Goal: Contribute content: Add original content to the website for others to see

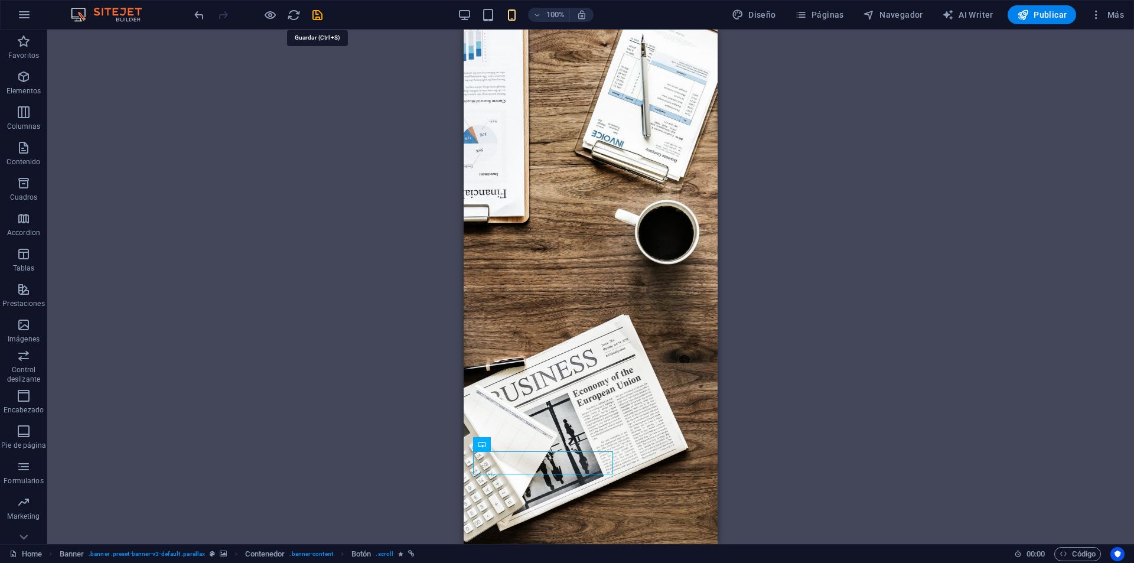
click at [314, 15] on icon "save" at bounding box center [318, 15] width 14 height 14
checkbox input "false"
click at [332, 55] on div "H3 Banner Contenedor H1 H1 H1 H1 H1 H1 H1 H5 H5 H1 H5 H5 H5 Separador Separador…" at bounding box center [590, 287] width 1086 height 514
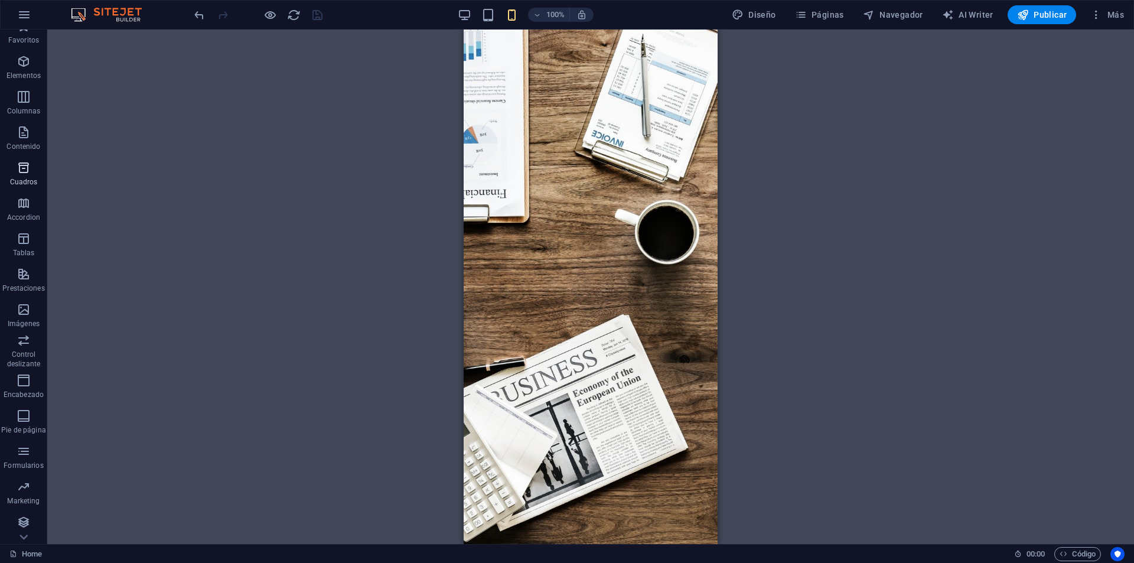
scroll to position [17, 0]
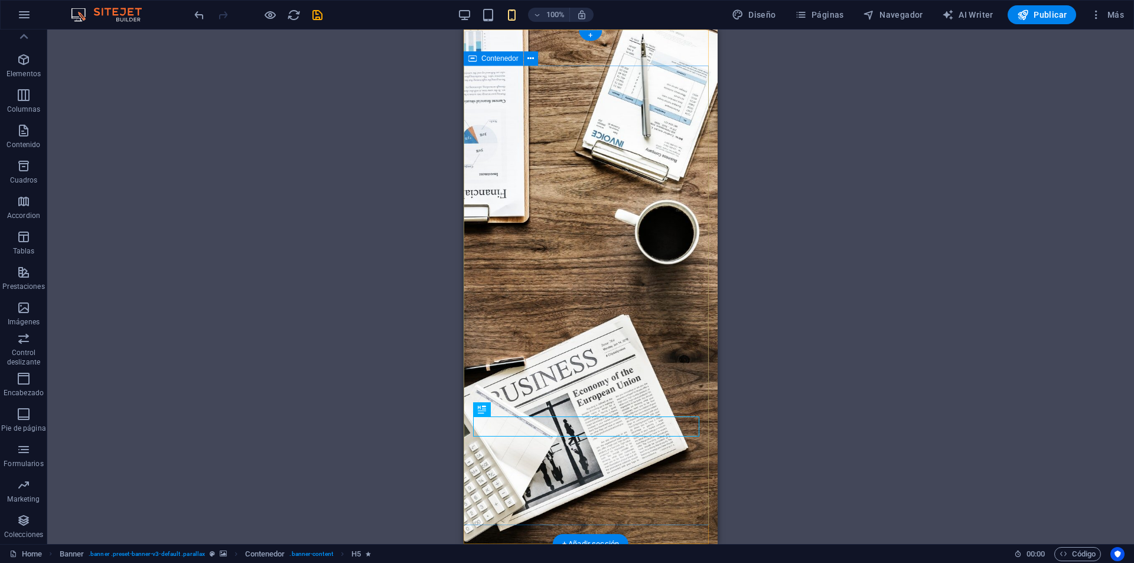
click at [383, 383] on div "H3 Banner Contenedor H1 H1 H1 H1 H1 H1 H1 H5 H5 H1 H5 H5 H5 Separador Separador…" at bounding box center [590, 287] width 1086 height 514
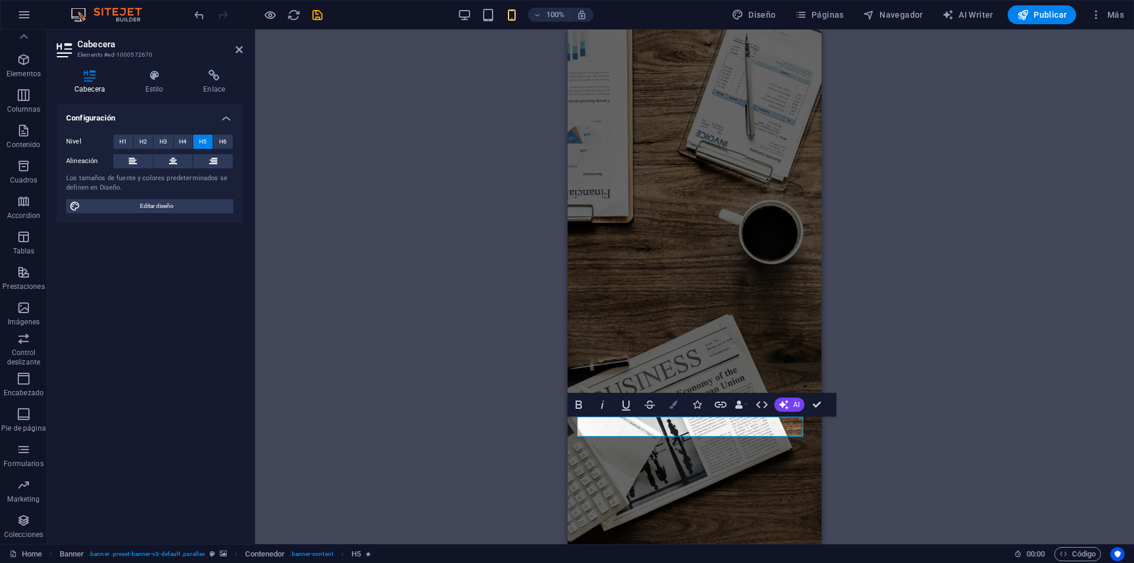
click at [672, 409] on icon "button" at bounding box center [673, 404] width 8 height 8
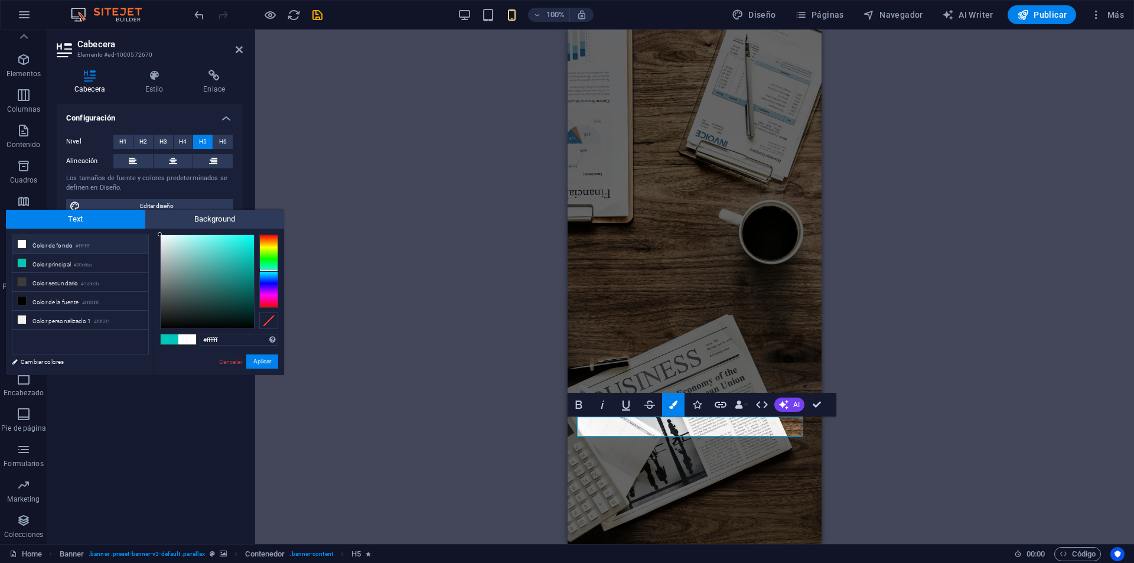
drag, startPoint x: 192, startPoint y: 259, endPoint x: 103, endPoint y: 194, distance: 110.2
click at [102, 194] on body "emprende.work Home Favoritos Elementos Columnas Contenido Cuadros Accordion Tab…" at bounding box center [567, 281] width 1134 height 563
click at [270, 364] on button "Aplicar" at bounding box center [262, 361] width 32 height 14
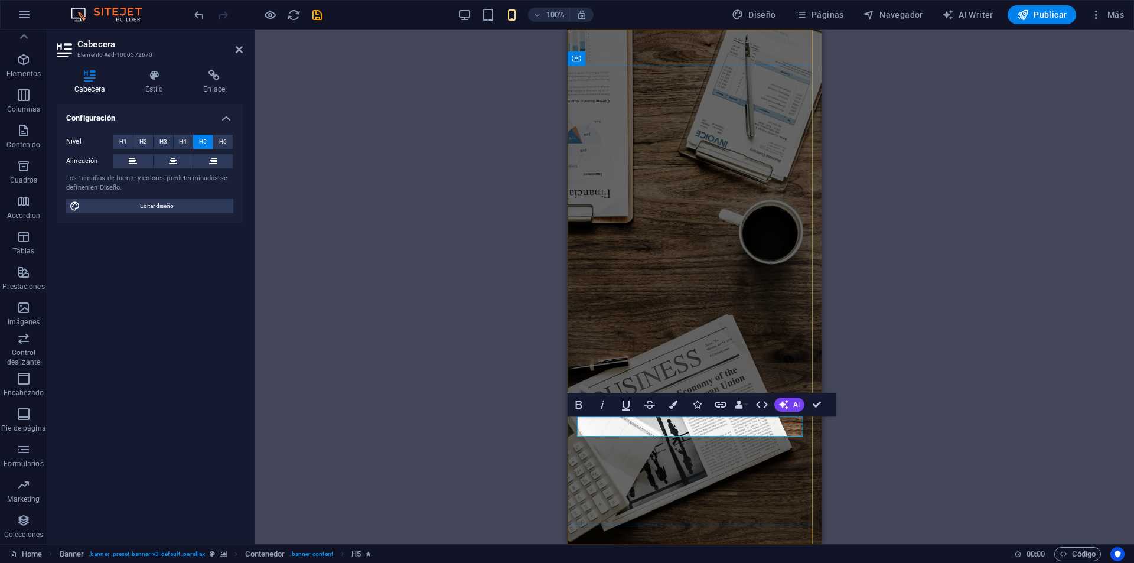
drag, startPoint x: 711, startPoint y: 420, endPoint x: 739, endPoint y: 420, distance: 27.2
click at [678, 400] on button "Colors" at bounding box center [673, 405] width 22 height 24
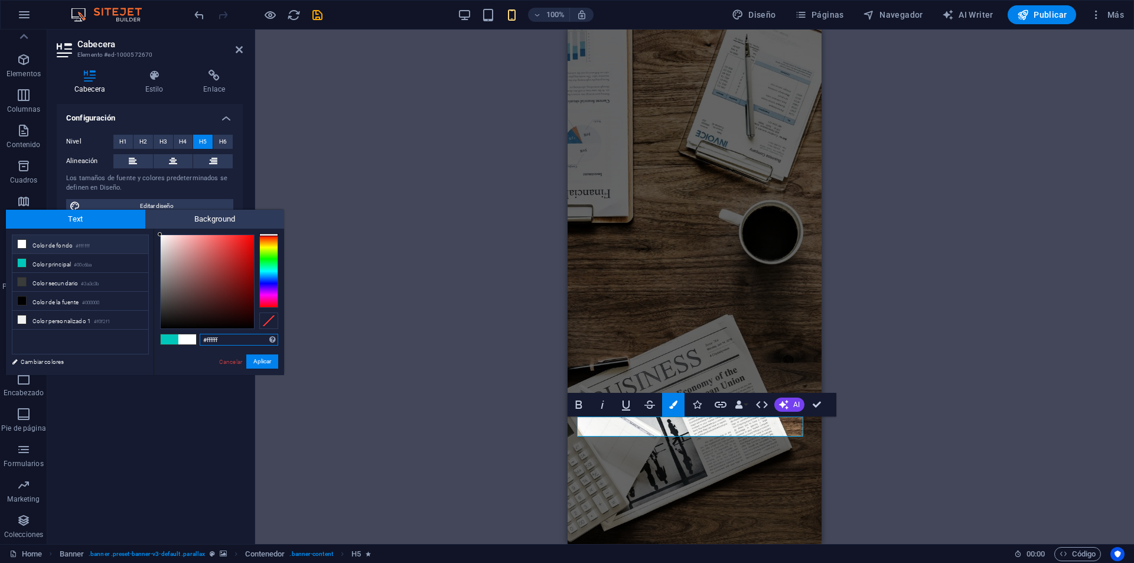
drag, startPoint x: 273, startPoint y: 240, endPoint x: 294, endPoint y: 211, distance: 35.9
click at [292, 214] on body "emprende.work Home Favoritos Elementos Columnas Contenido Cuadros Accordion Tab…" at bounding box center [567, 281] width 1134 height 563
drag, startPoint x: 227, startPoint y: 250, endPoint x: 263, endPoint y: 229, distance: 41.0
click at [261, 230] on div "#ff0000 Formatos soportados #0852ed rgb(8, 82, 237) rgba(8, 82, 237, 90%) hsv(2…" at bounding box center [219, 388] width 130 height 318
drag, startPoint x: 270, startPoint y: 230, endPoint x: 277, endPoint y: 227, distance: 7.1
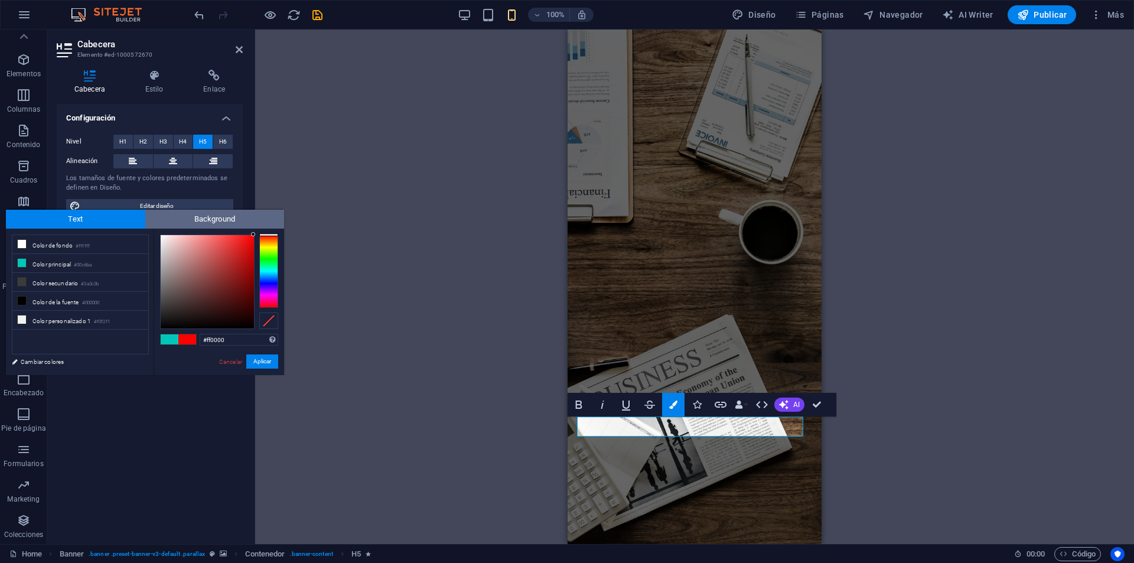
click at [272, 229] on div "#ff0000 Formatos soportados #0852ed rgb(8, 82, 237) rgba(8, 82, 237, 90%) hsv(2…" at bounding box center [219, 388] width 130 height 318
click at [241, 240] on div at bounding box center [241, 239] width 4 height 4
click at [240, 248] on div at bounding box center [207, 281] width 93 height 93
click at [265, 361] on button "Aplicar" at bounding box center [262, 361] width 32 height 14
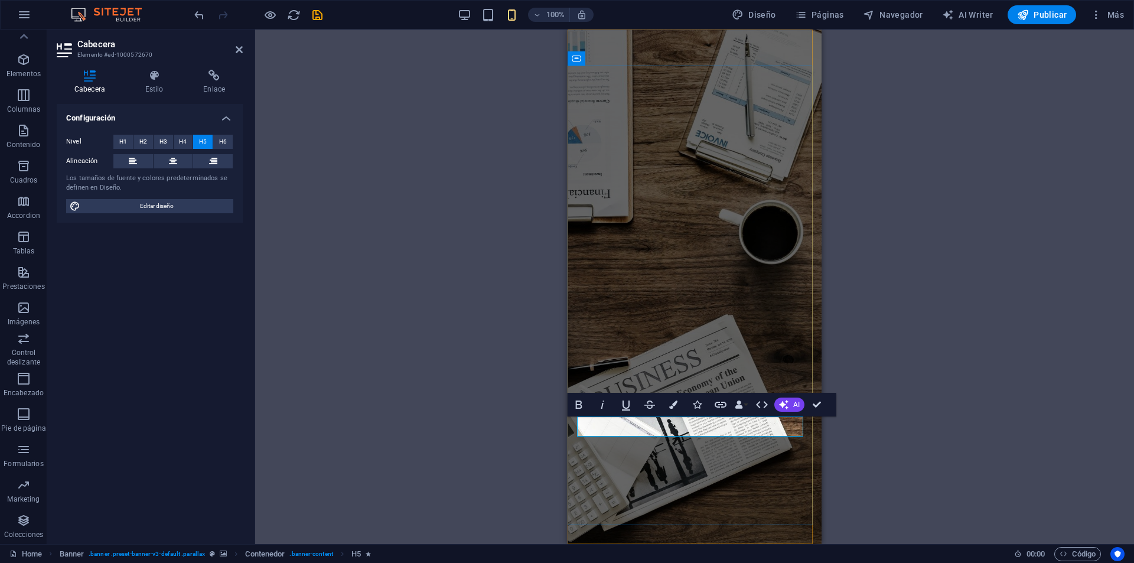
click at [677, 405] on icon "button" at bounding box center [673, 404] width 8 height 8
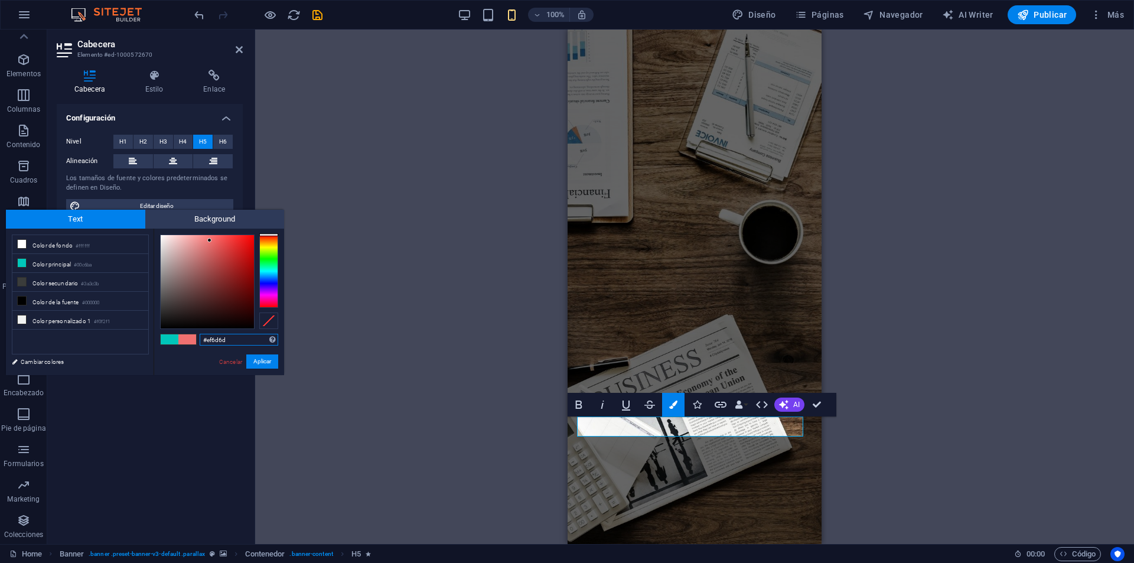
type input "#ef6b6b"
drag, startPoint x: 214, startPoint y: 257, endPoint x: 211, endPoint y: 240, distance: 17.4
click at [211, 240] on div at bounding box center [207, 281] width 93 height 93
click at [262, 356] on button "Aplicar" at bounding box center [262, 361] width 32 height 14
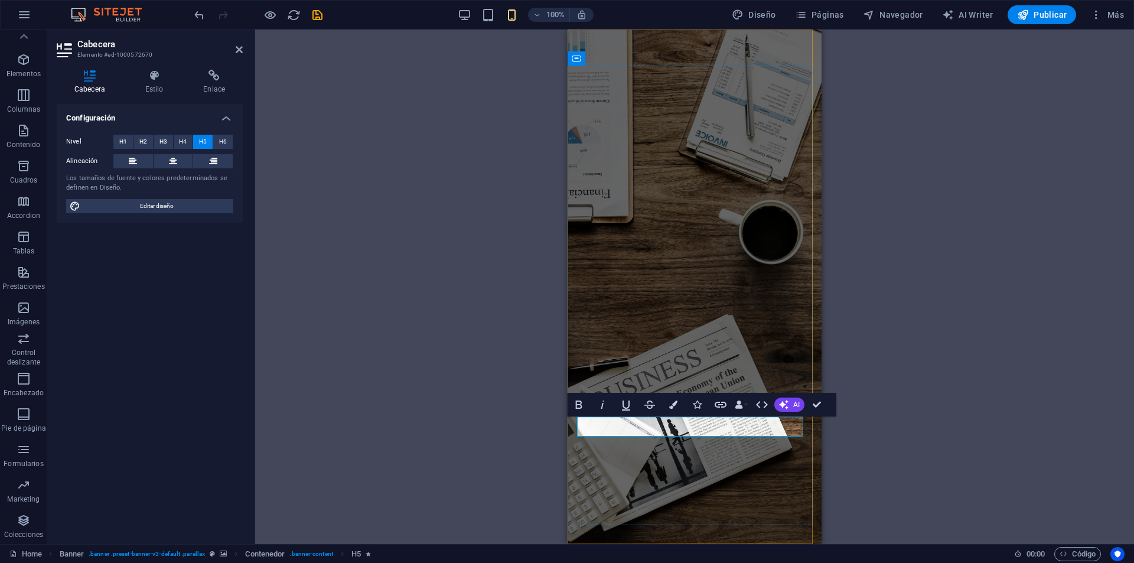
drag, startPoint x: 712, startPoint y: 421, endPoint x: 742, endPoint y: 421, distance: 29.5
click at [673, 405] on icon "button" at bounding box center [673, 404] width 8 height 8
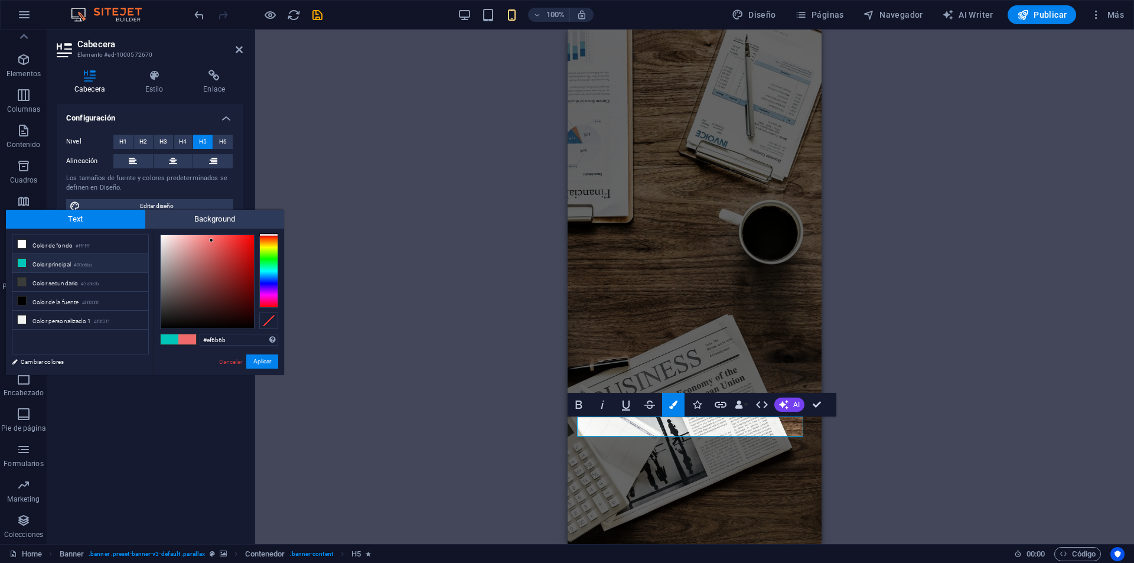
click at [106, 267] on li "Color principal #00c6ba" at bounding box center [80, 263] width 136 height 19
type input "#00c6ba"
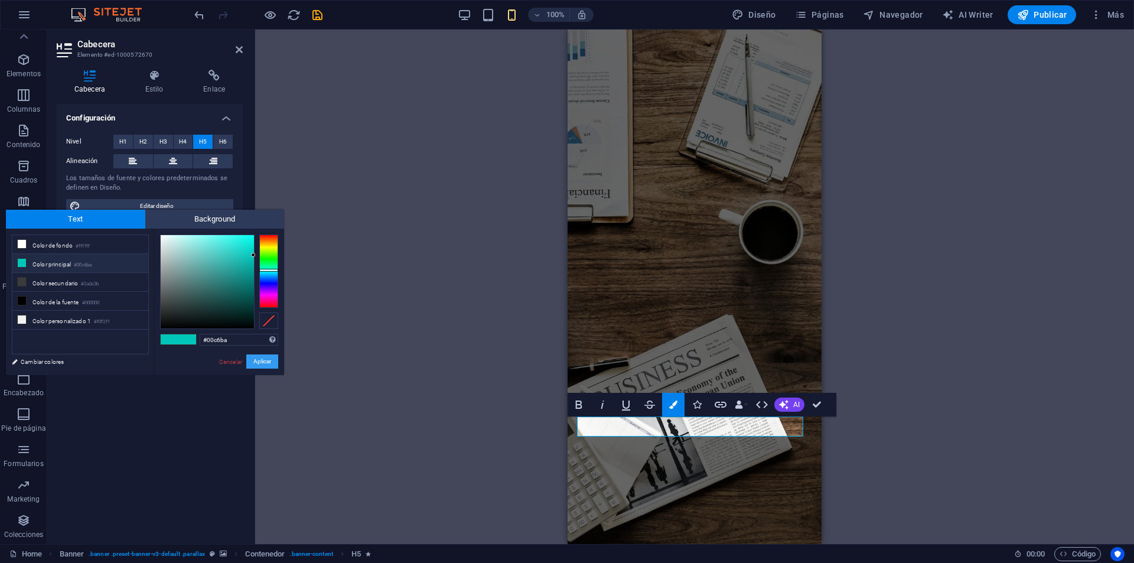
click at [259, 360] on button "Aplicar" at bounding box center [262, 361] width 32 height 14
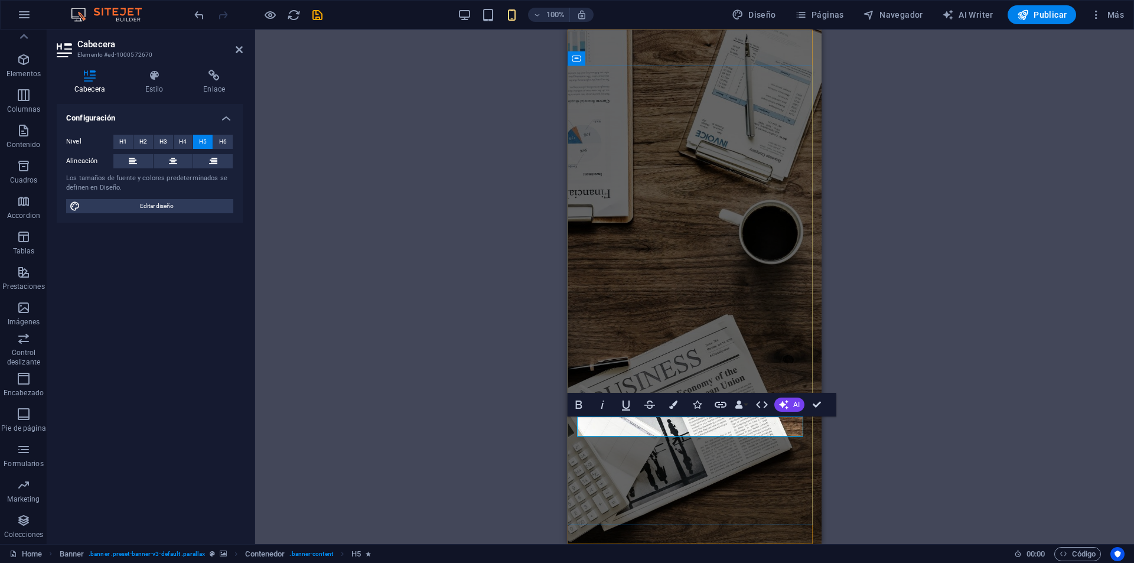
drag, startPoint x: 739, startPoint y: 420, endPoint x: 713, endPoint y: 423, distance: 26.1
click at [668, 404] on button "Colors" at bounding box center [673, 405] width 22 height 24
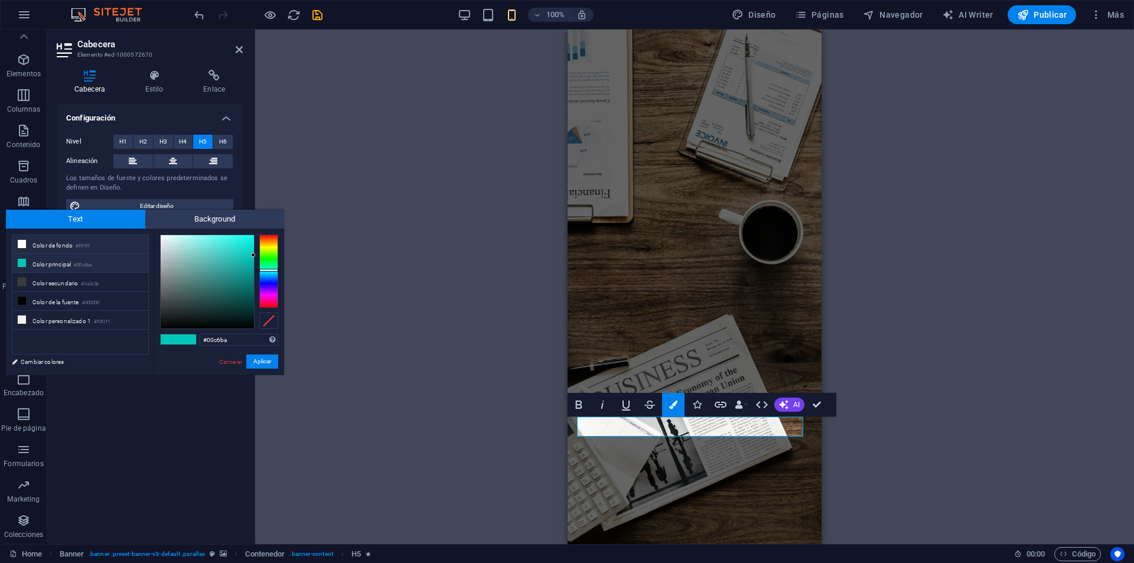
click at [48, 248] on li "Color de fondo #ffffff" at bounding box center [80, 244] width 136 height 19
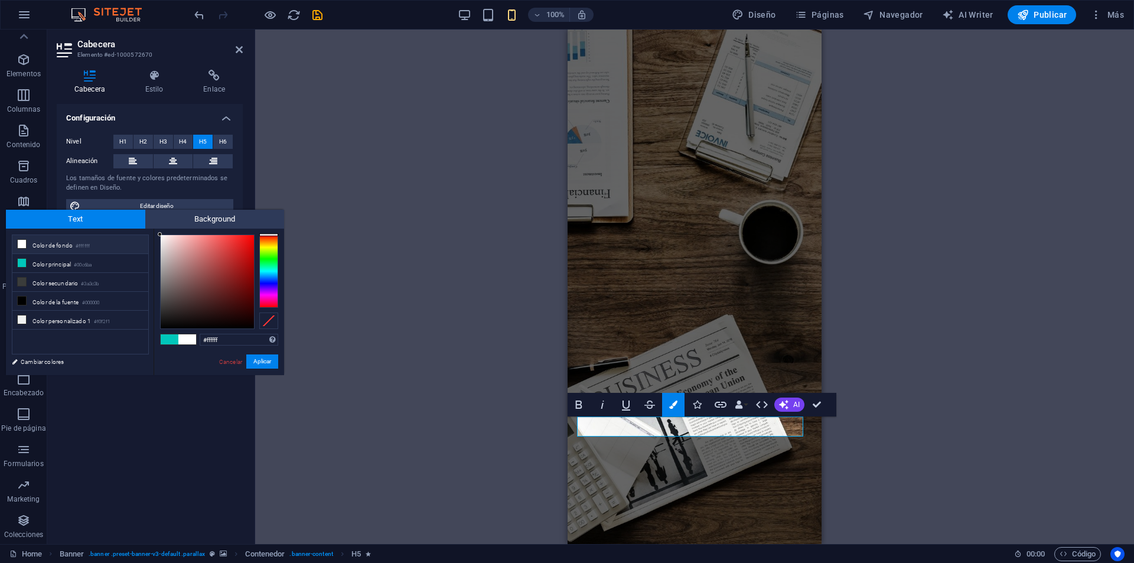
click at [269, 357] on button "Aplicar" at bounding box center [262, 361] width 32 height 14
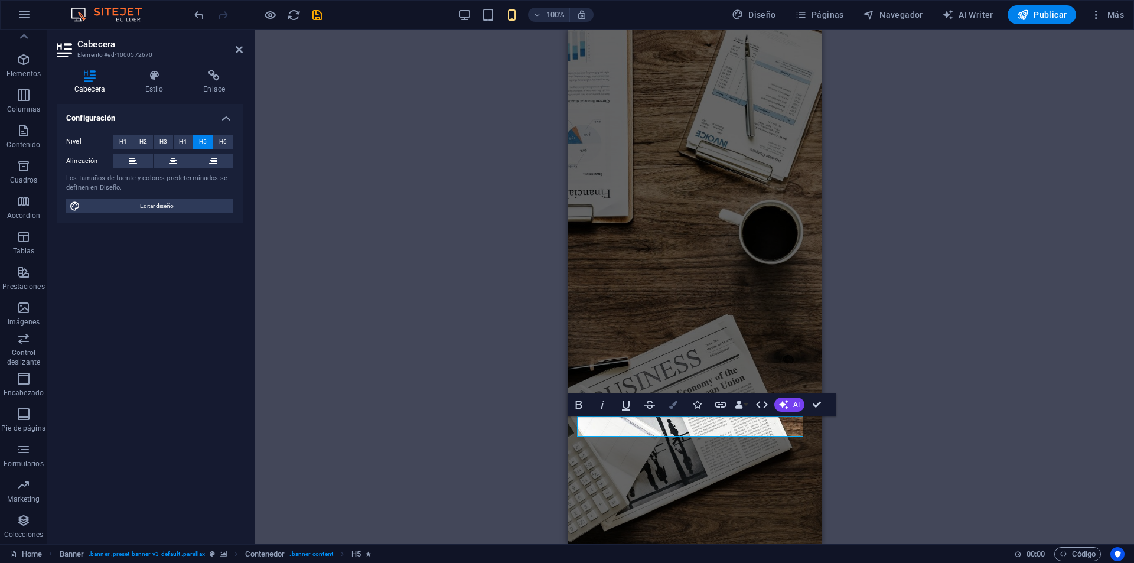
click at [675, 404] on icon "button" at bounding box center [673, 404] width 8 height 8
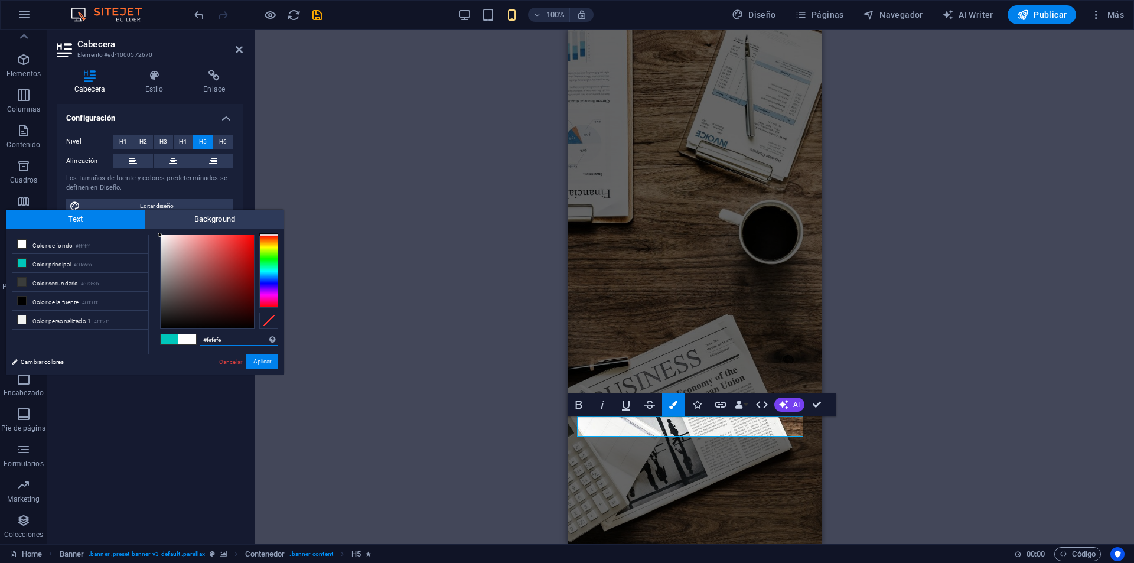
drag, startPoint x: 218, startPoint y: 256, endPoint x: 155, endPoint y: 235, distance: 66.7
click at [155, 235] on div "#fefefe Formatos soportados #0852ed rgb(8, 82, 237) rgba(8, 82, 237, 90%) hsv(2…" at bounding box center [219, 388] width 130 height 318
click at [179, 234] on div at bounding box center [179, 234] width 4 height 4
click at [254, 358] on button "Aplicar" at bounding box center [262, 361] width 32 height 14
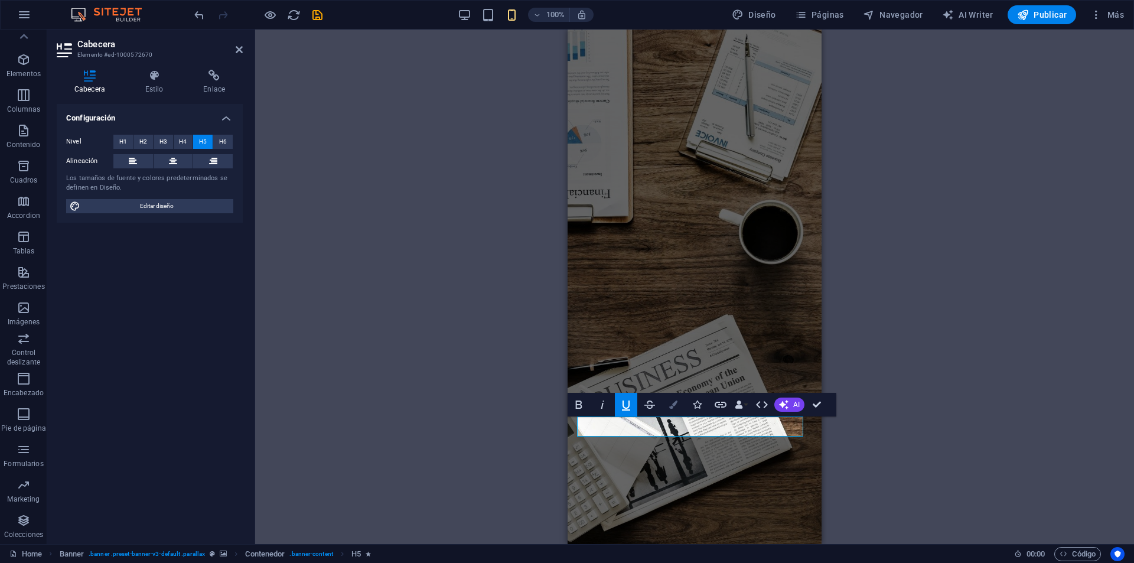
click at [671, 410] on button "Colors" at bounding box center [673, 405] width 22 height 24
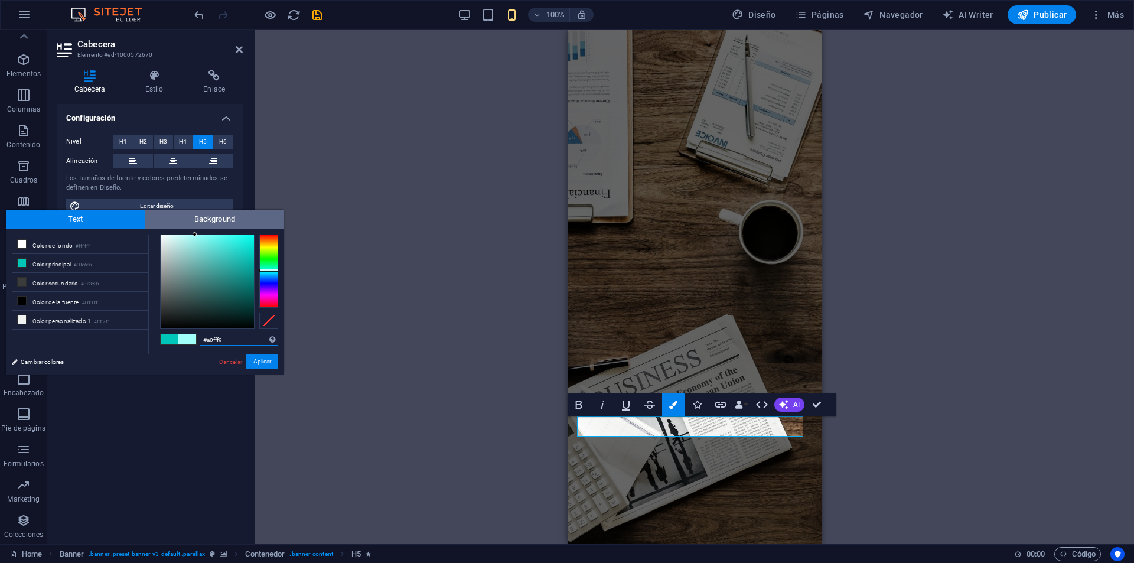
drag, startPoint x: 191, startPoint y: 259, endPoint x: 194, endPoint y: 211, distance: 47.9
click at [194, 216] on div "Text Background less Color de fondo #ffffff Color principal #00c6ba Color secun…" at bounding box center [145, 292] width 278 height 165
click at [209, 243] on div at bounding box center [209, 242] width 4 height 4
drag, startPoint x: 167, startPoint y: 237, endPoint x: 174, endPoint y: 237, distance: 7.7
click at [168, 237] on div at bounding box center [207, 281] width 93 height 93
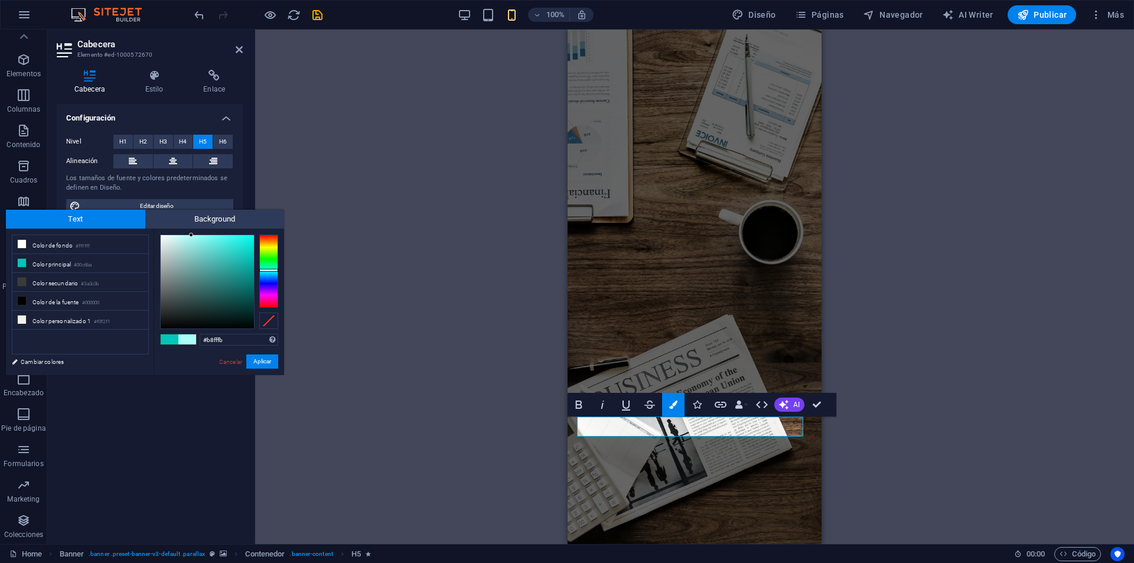
type input "#bafffb"
drag, startPoint x: 200, startPoint y: 241, endPoint x: 185, endPoint y: 232, distance: 17.0
click at [185, 235] on div at bounding box center [207, 281] width 93 height 93
click at [265, 364] on button "Aplicar" at bounding box center [262, 361] width 32 height 14
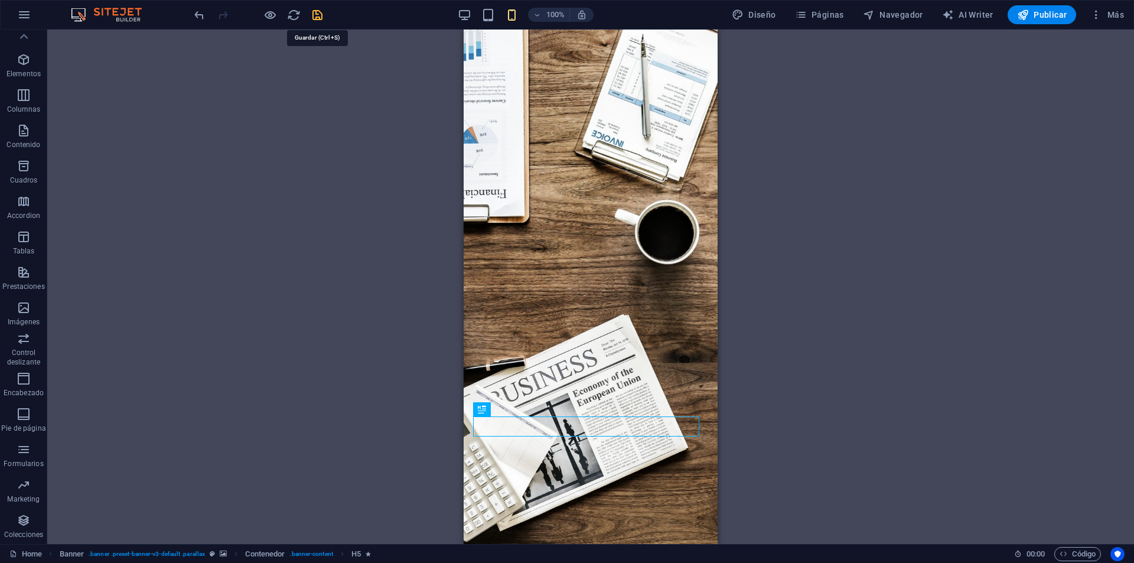
click at [319, 17] on icon "save" at bounding box center [318, 15] width 14 height 14
checkbox input "false"
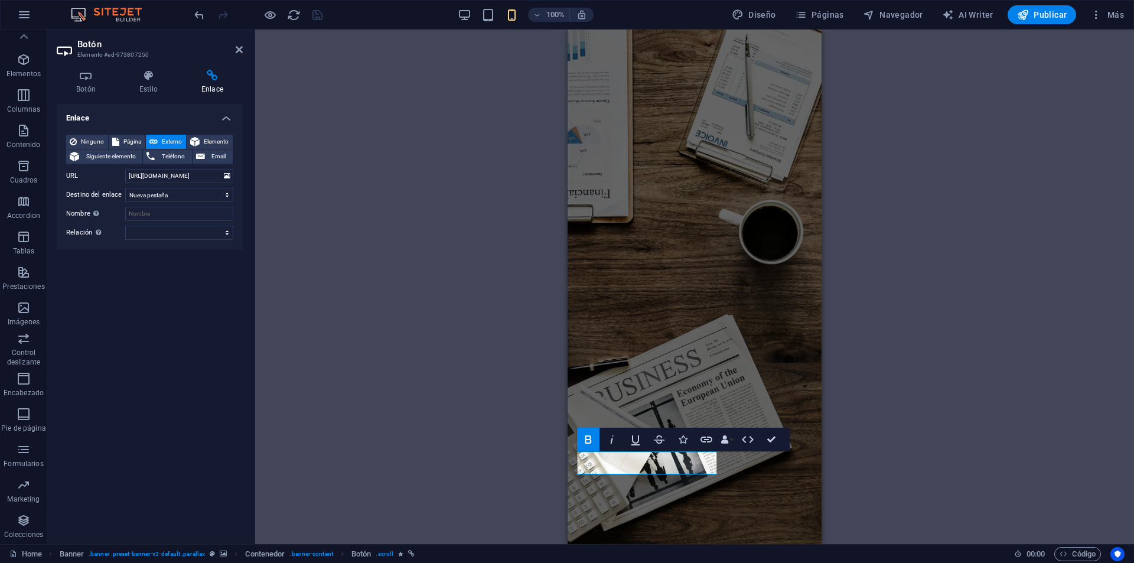
click at [413, 312] on div "H3 Banner Contenedor H1 H1 H1 H1 H1 H1 H1 H5 H5 H1 H5 H5 H5 Separador Separador…" at bounding box center [694, 287] width 879 height 514
click at [907, 408] on div "H3 Banner Contenedor H1 H1 H1 H1 H1 H1 H1 H5 H5 H1 H5 H5 H5 Separador Separador…" at bounding box center [694, 287] width 879 height 514
drag, startPoint x: 345, startPoint y: 130, endPoint x: 263, endPoint y: 81, distance: 95.6
click at [346, 130] on div "H3 Banner Contenedor H1 H1 H1 H1 H1 H1 H1 H5 H5 H1 H5 H5 H5 Separador Separador…" at bounding box center [694, 287] width 879 height 514
click at [236, 47] on header "Botón Elemento #ed-973807250" at bounding box center [150, 45] width 186 height 31
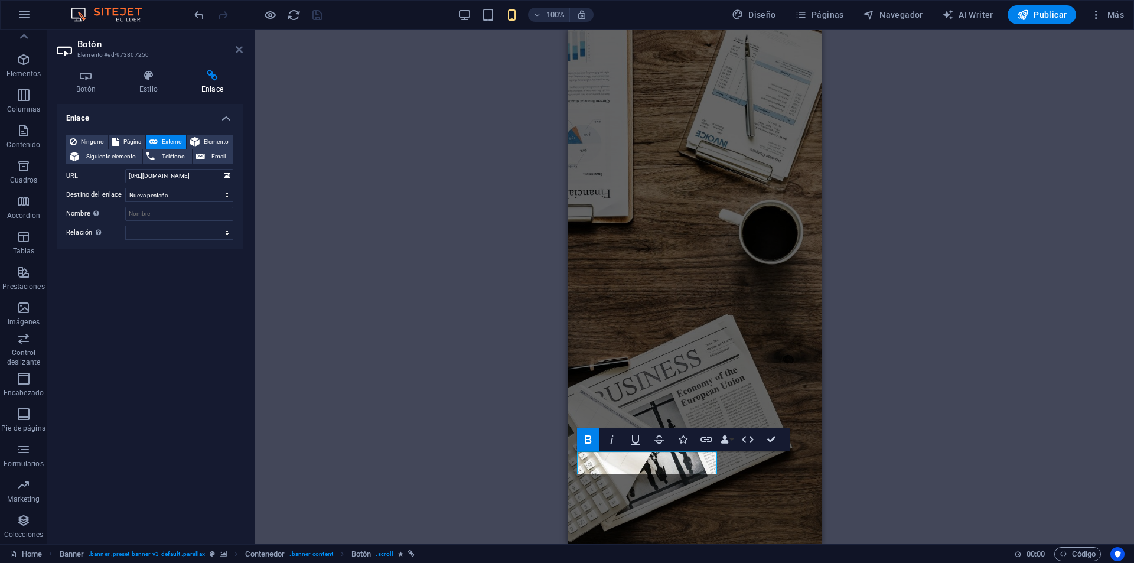
click at [241, 47] on icon at bounding box center [239, 49] width 7 height 9
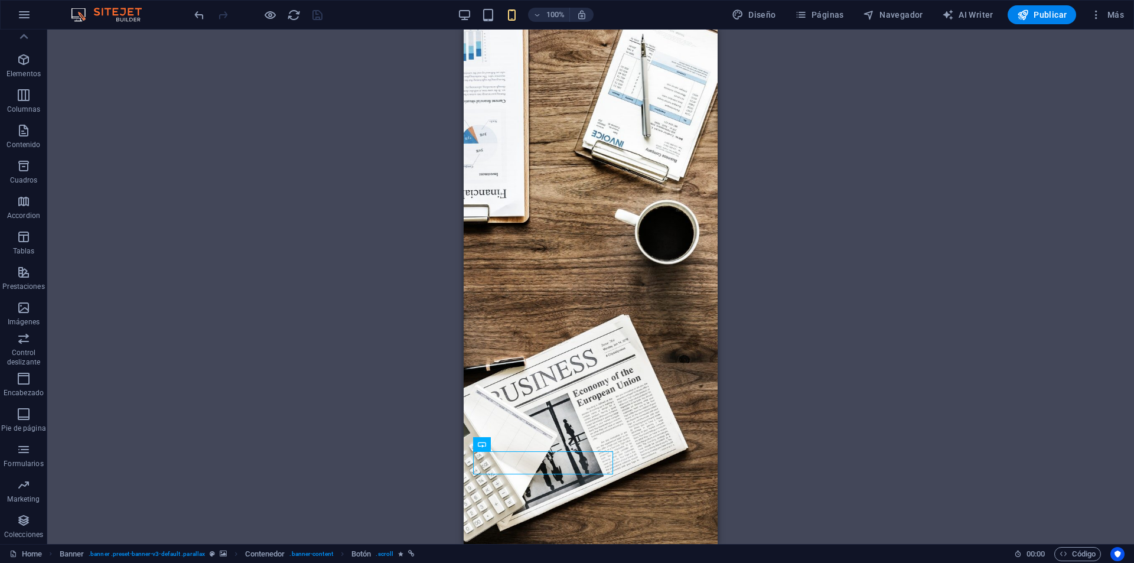
drag, startPoint x: 371, startPoint y: 154, endPoint x: 428, endPoint y: 280, distance: 138.7
click at [371, 154] on div "H3 Banner Contenedor H1 H1 H1 H1 H1 H1 H1 H5 H5 H1 H5 H5 H5 Separador Separador…" at bounding box center [590, 287] width 1086 height 514
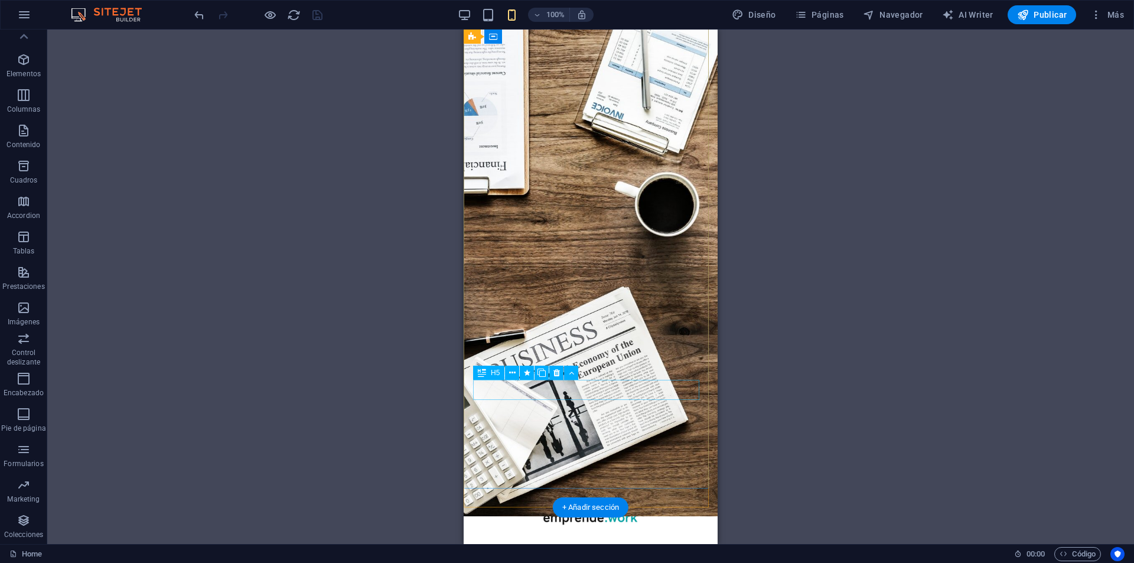
scroll to position [0, 0]
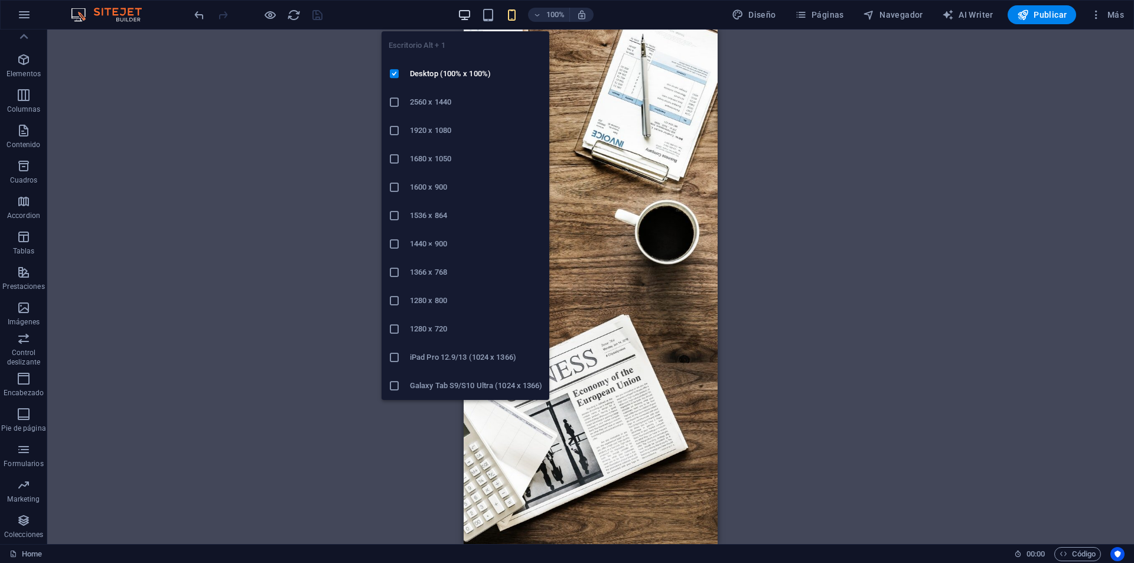
click at [469, 11] on icon "button" at bounding box center [465, 15] width 14 height 14
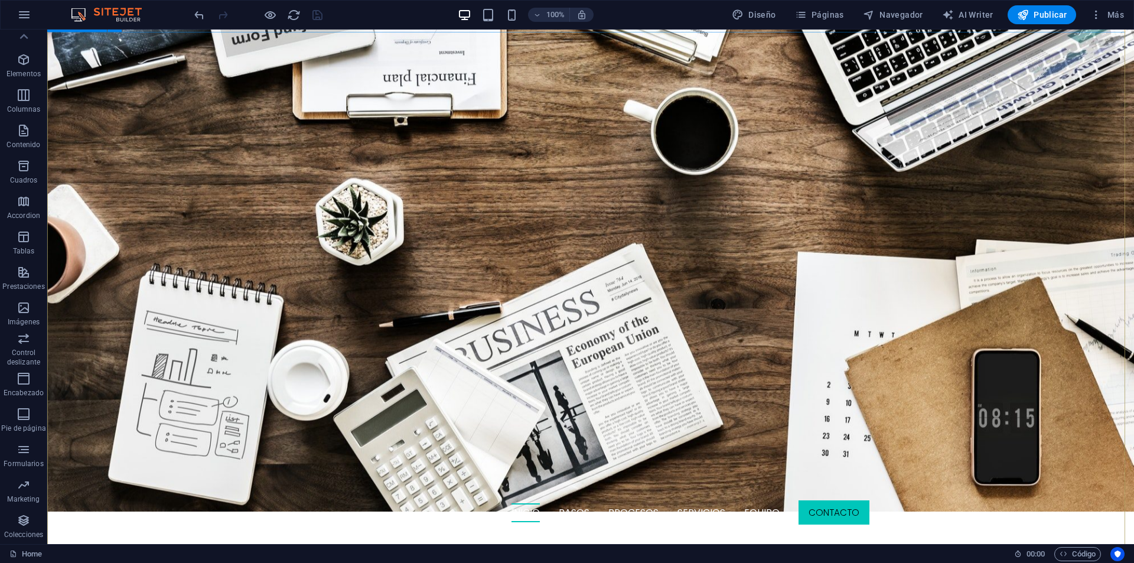
scroll to position [177, 0]
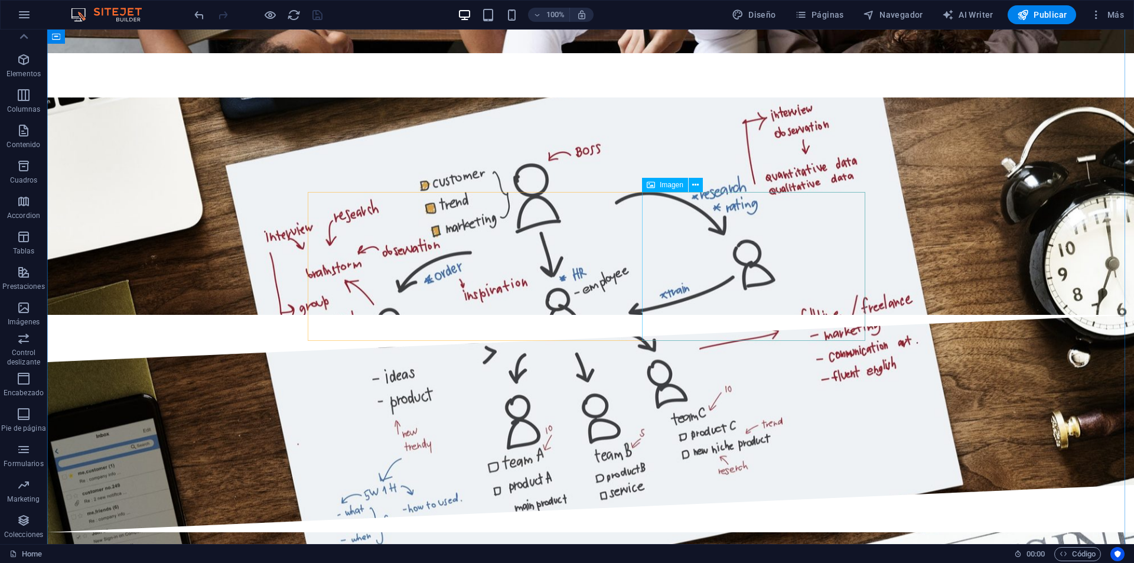
scroll to position [2539, 0]
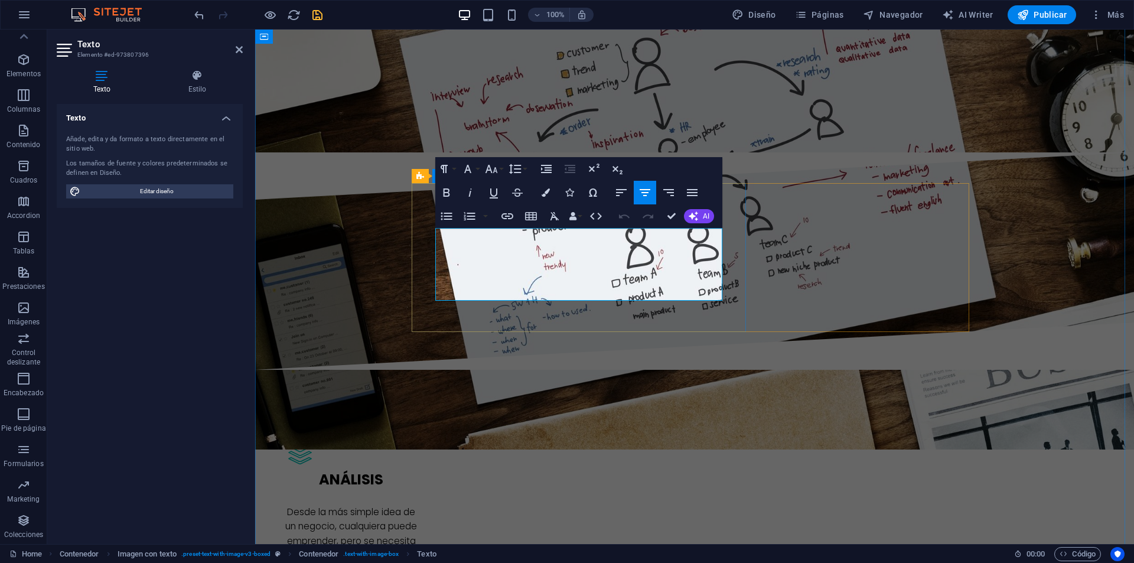
drag, startPoint x: 488, startPoint y: 293, endPoint x: 595, endPoint y: 295, distance: 106.3
click at [454, 197] on button "Bold" at bounding box center [446, 193] width 22 height 24
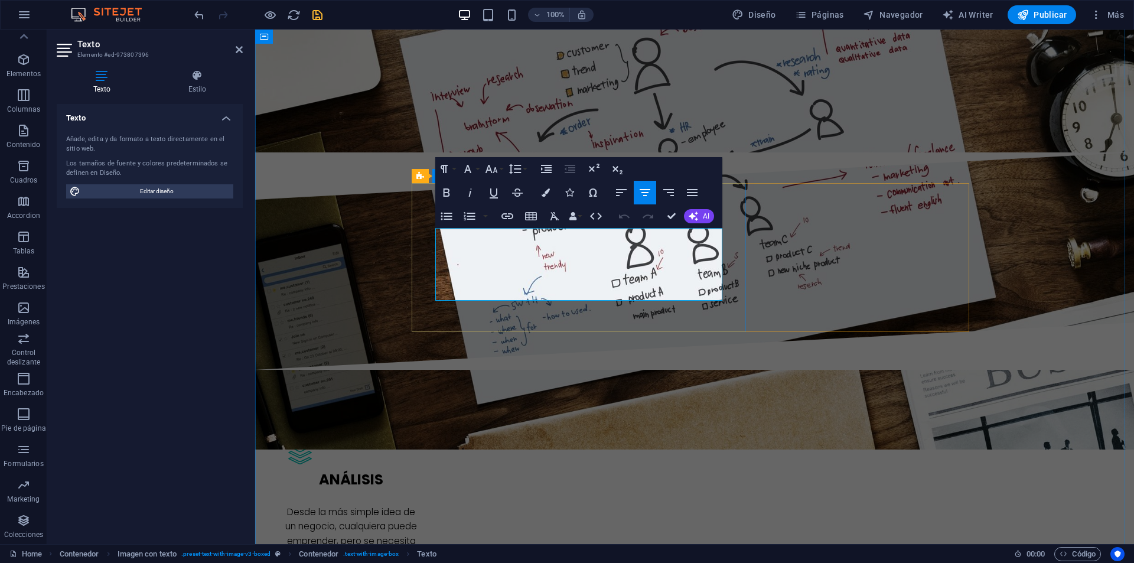
drag, startPoint x: 702, startPoint y: 293, endPoint x: 606, endPoint y: 295, distance: 96.3
click at [210, 92] on h4 "Estilo" at bounding box center [197, 82] width 91 height 25
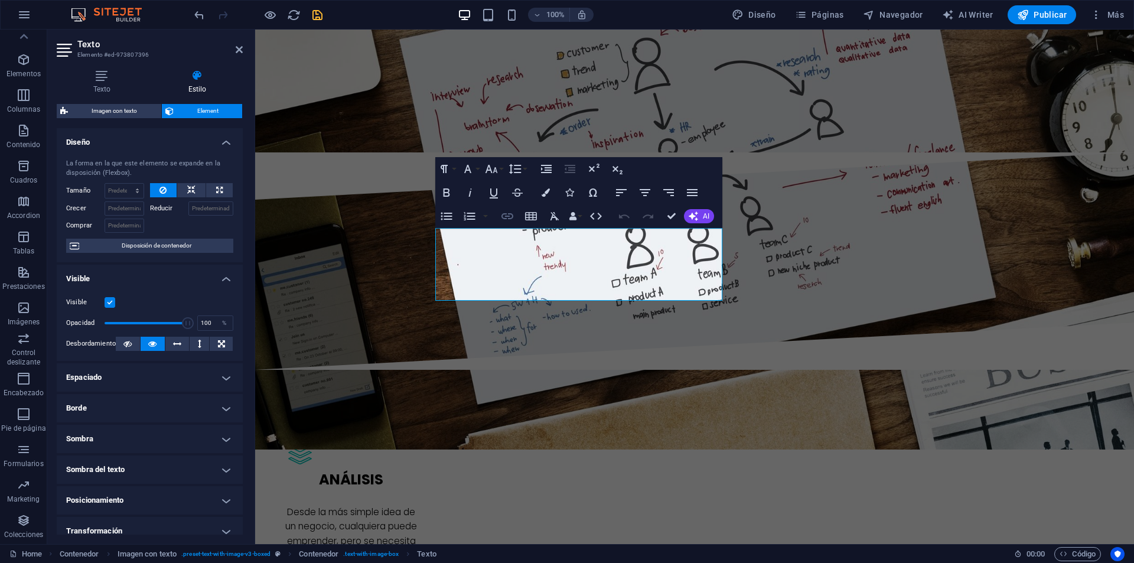
click at [510, 216] on icon "button" at bounding box center [507, 216] width 14 height 14
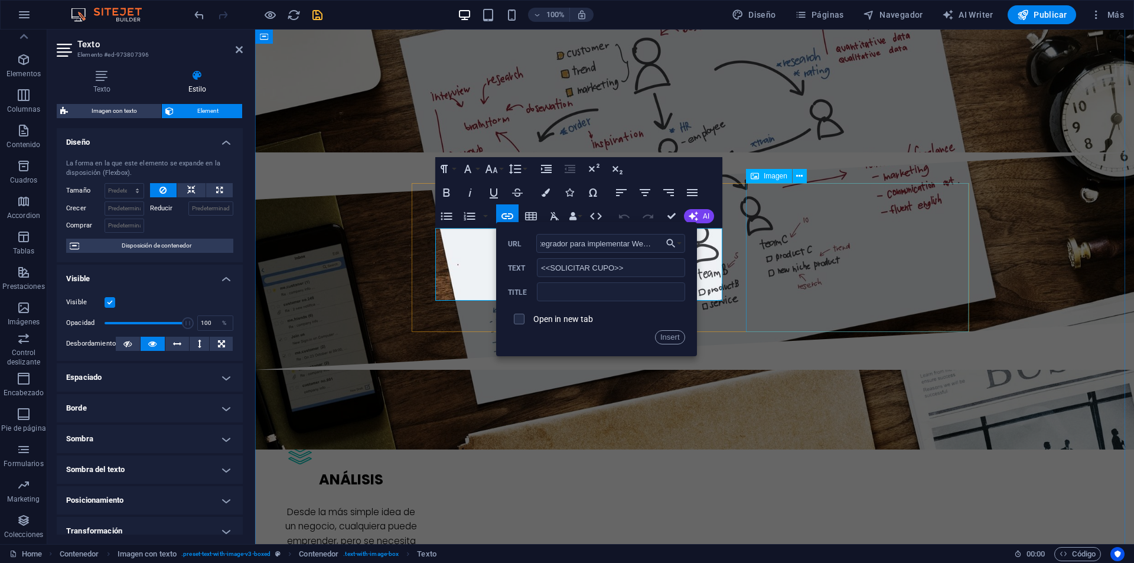
scroll to position [0, 0]
type input "i"
drag, startPoint x: 984, startPoint y: 259, endPoint x: 1193, endPoint y: 259, distance: 209.0
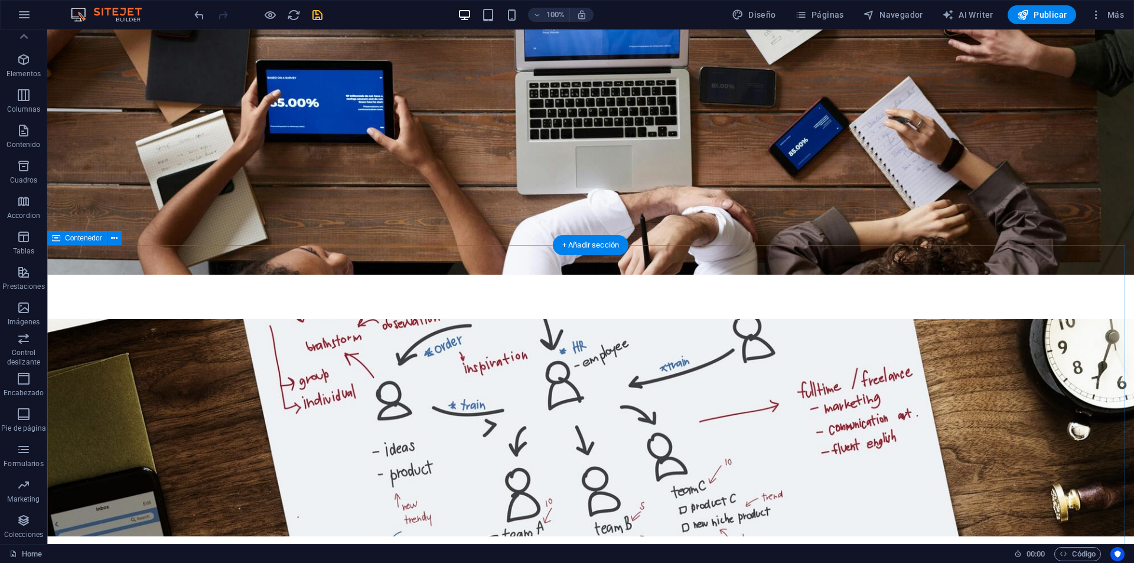
scroll to position [2303, 0]
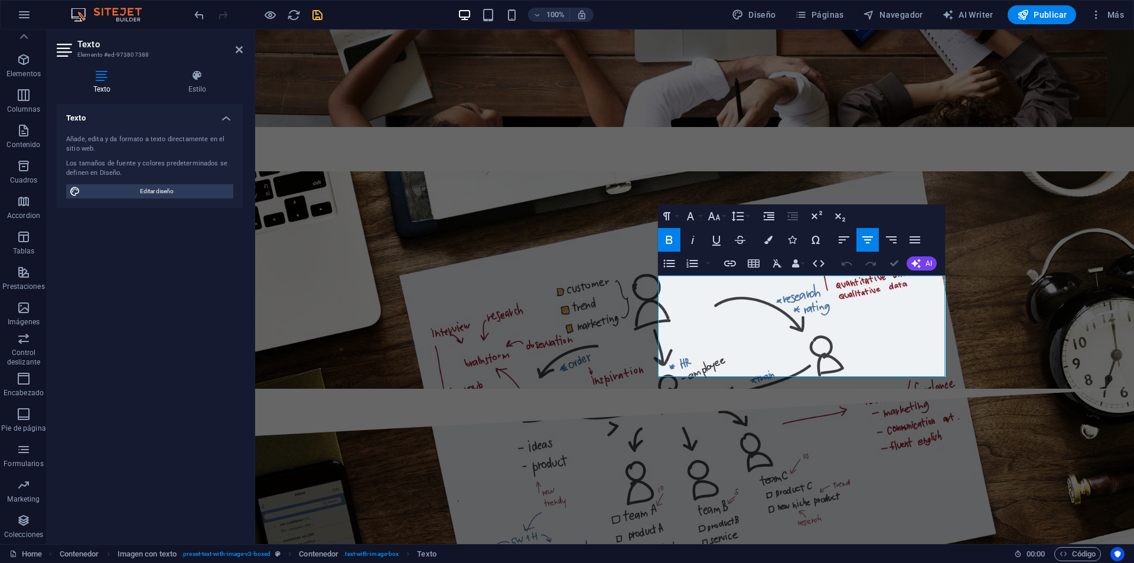
drag, startPoint x: 893, startPoint y: 267, endPoint x: 844, endPoint y: 240, distance: 56.8
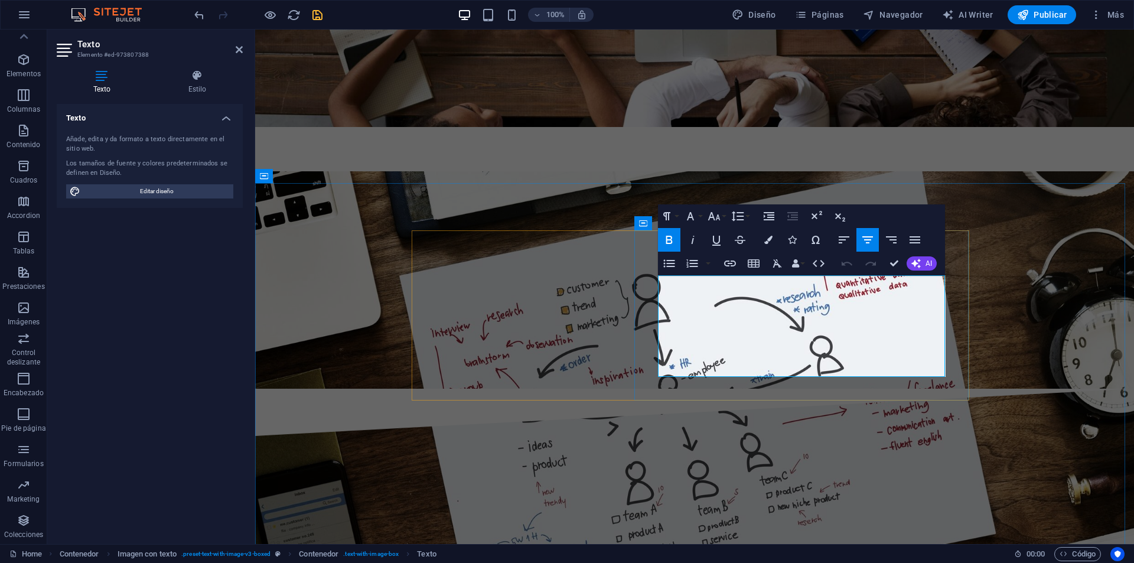
drag, startPoint x: 818, startPoint y: 311, endPoint x: 843, endPoint y: 306, distance: 25.2
drag, startPoint x: 862, startPoint y: 309, endPoint x: 848, endPoint y: 313, distance: 14.8
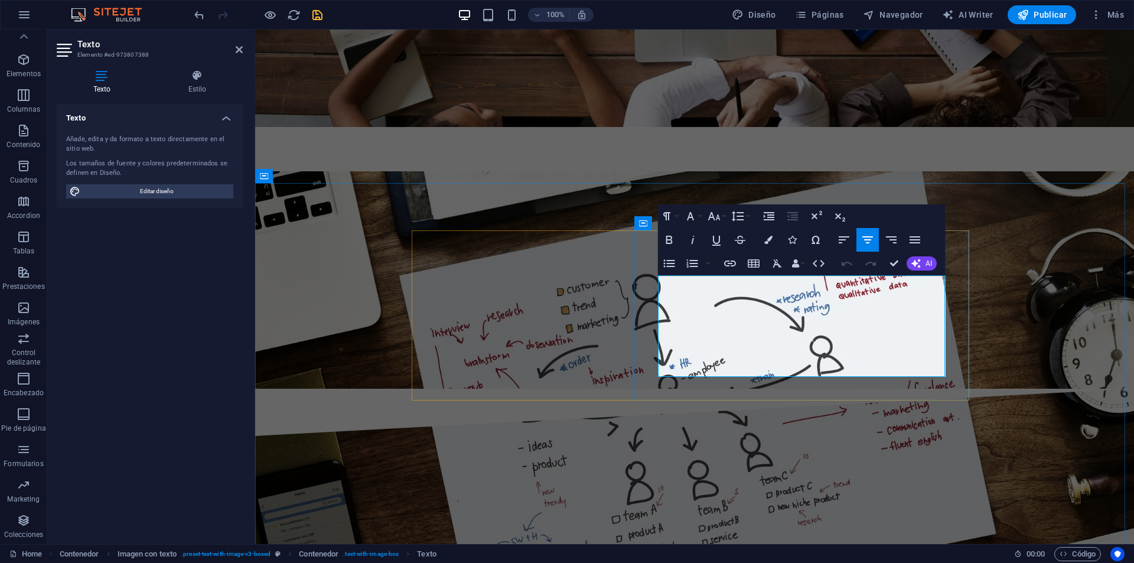
drag, startPoint x: 862, startPoint y: 309, endPoint x: 849, endPoint y: 312, distance: 13.3
drag, startPoint x: 817, startPoint y: 308, endPoint x: 859, endPoint y: 305, distance: 42.1
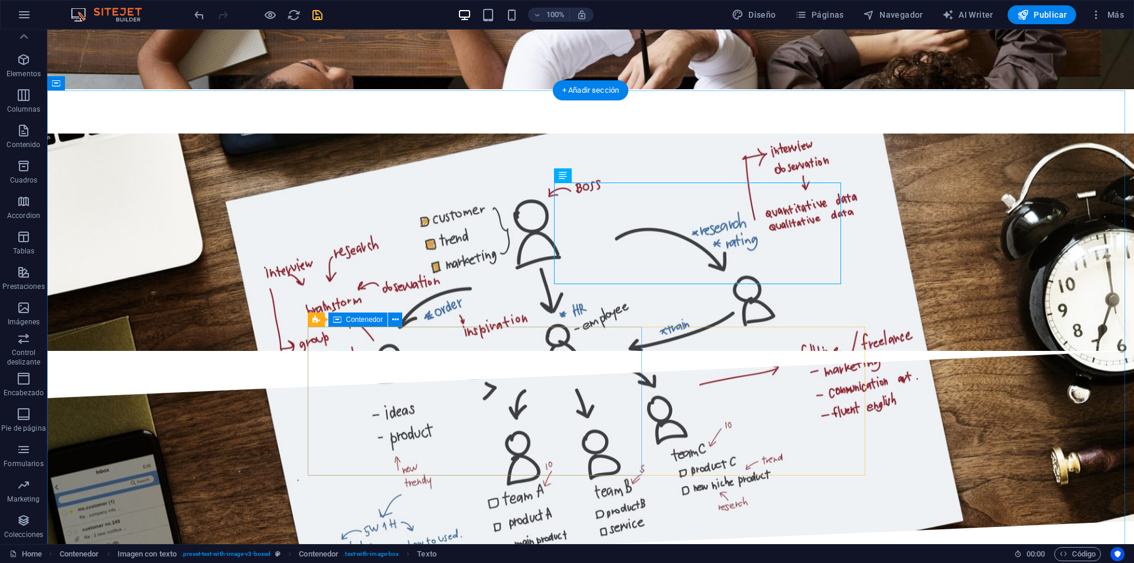
scroll to position [2480, 0]
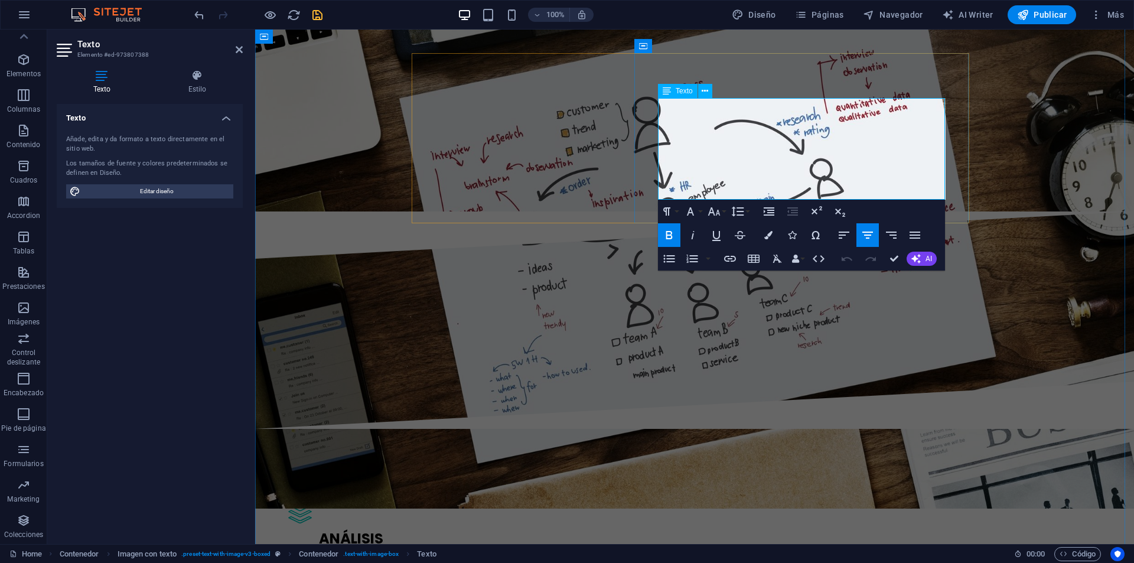
drag, startPoint x: 874, startPoint y: 193, endPoint x: 754, endPoint y: 187, distance: 120.6
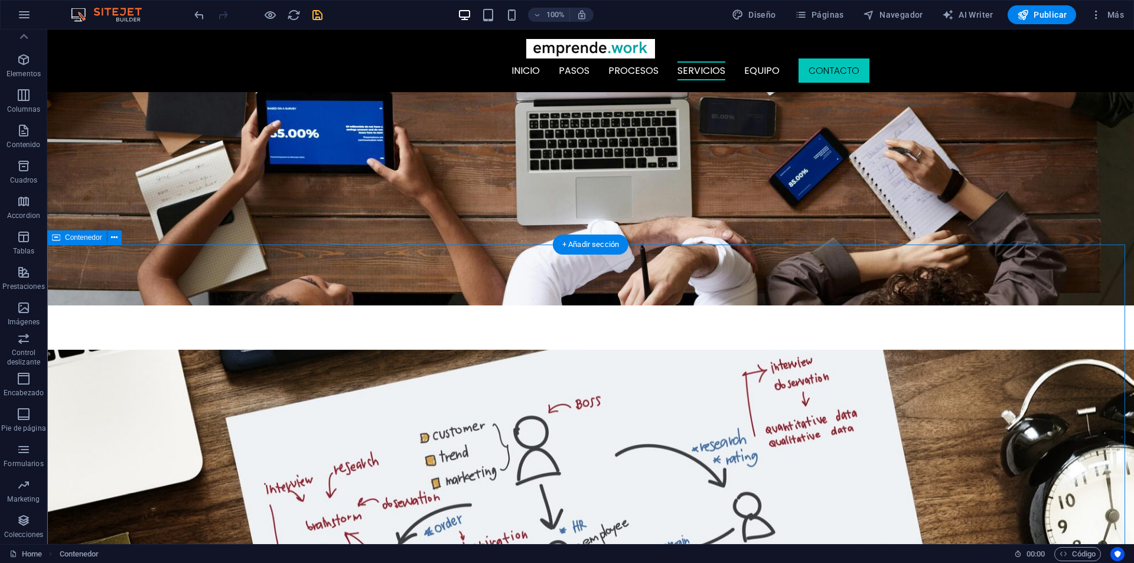
scroll to position [2067, 0]
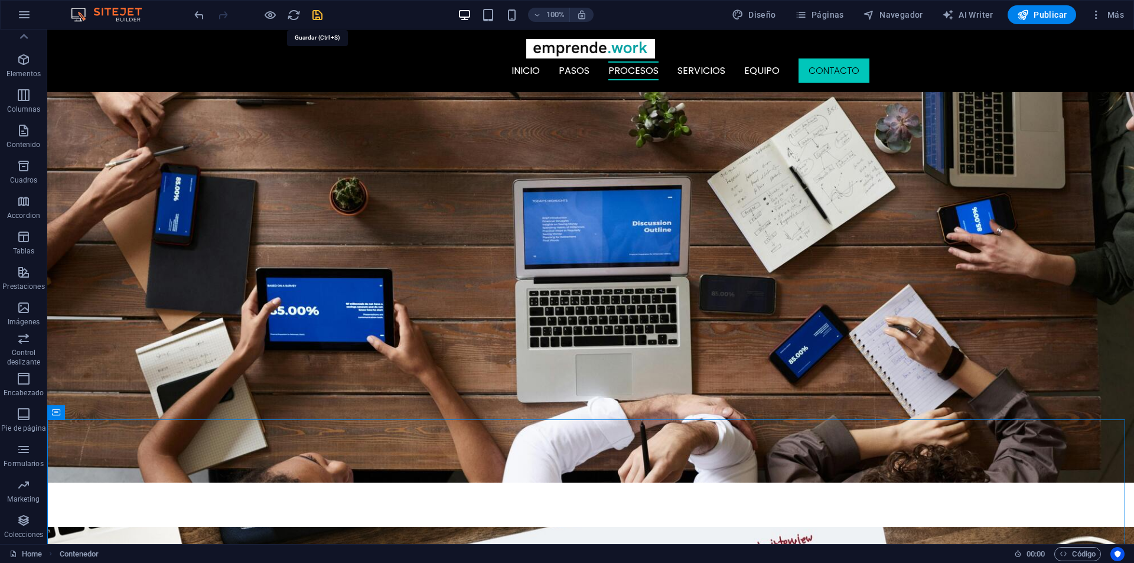
click at [316, 8] on icon "save" at bounding box center [318, 15] width 14 height 14
checkbox input "false"
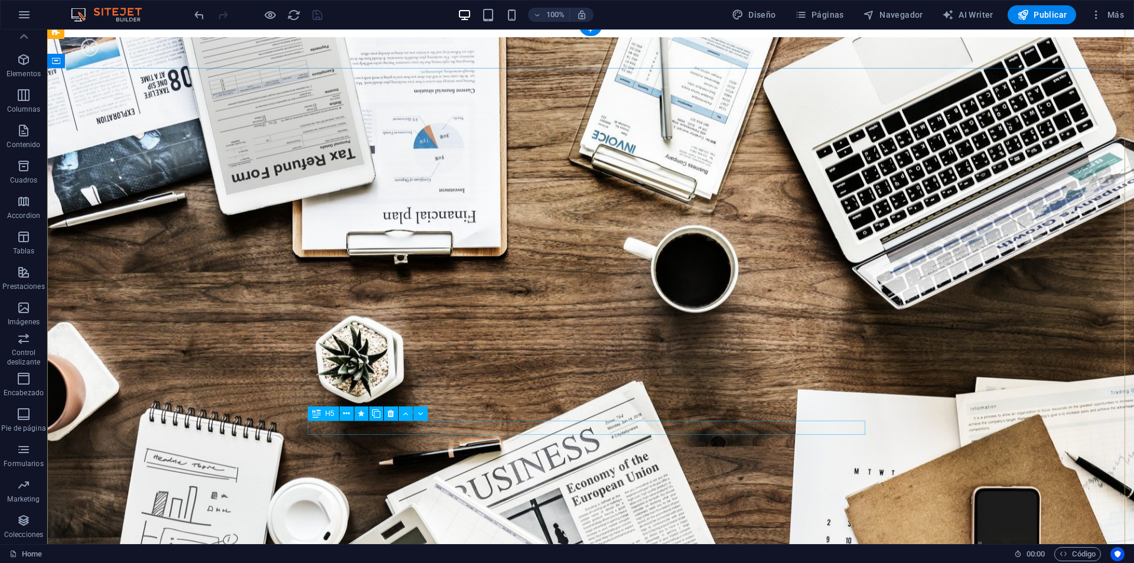
scroll to position [236, 0]
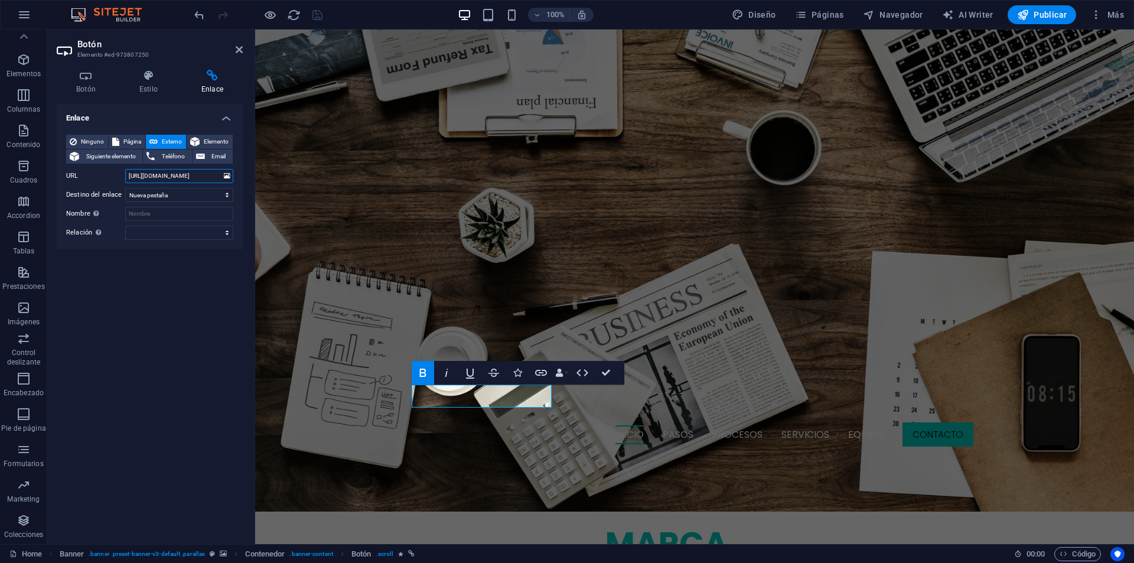
click at [201, 174] on input "https://wa.me/56966886004" at bounding box center [179, 176] width 108 height 14
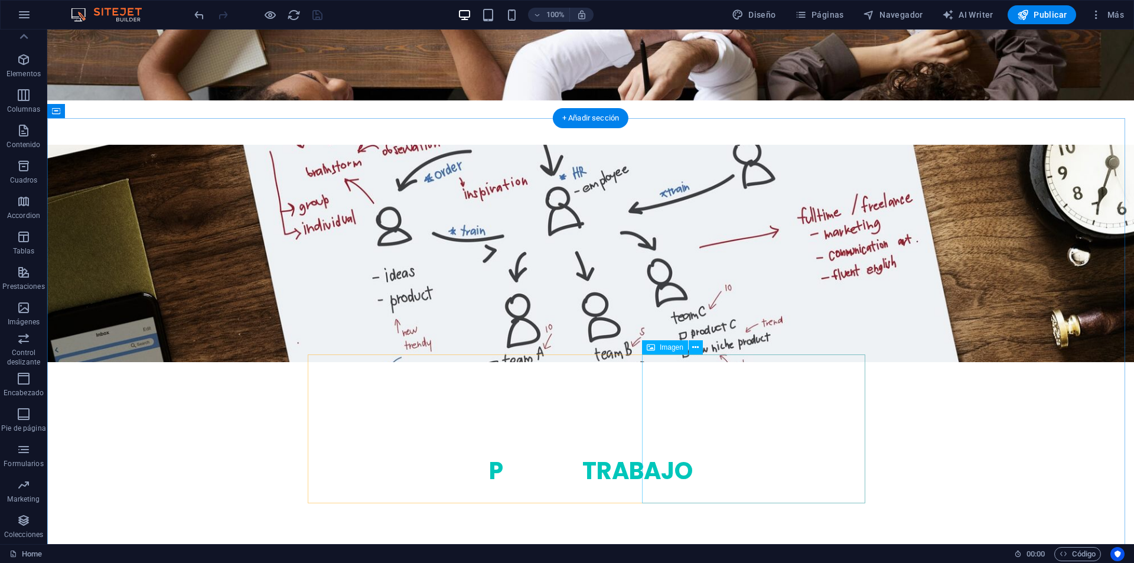
scroll to position [2478, 0]
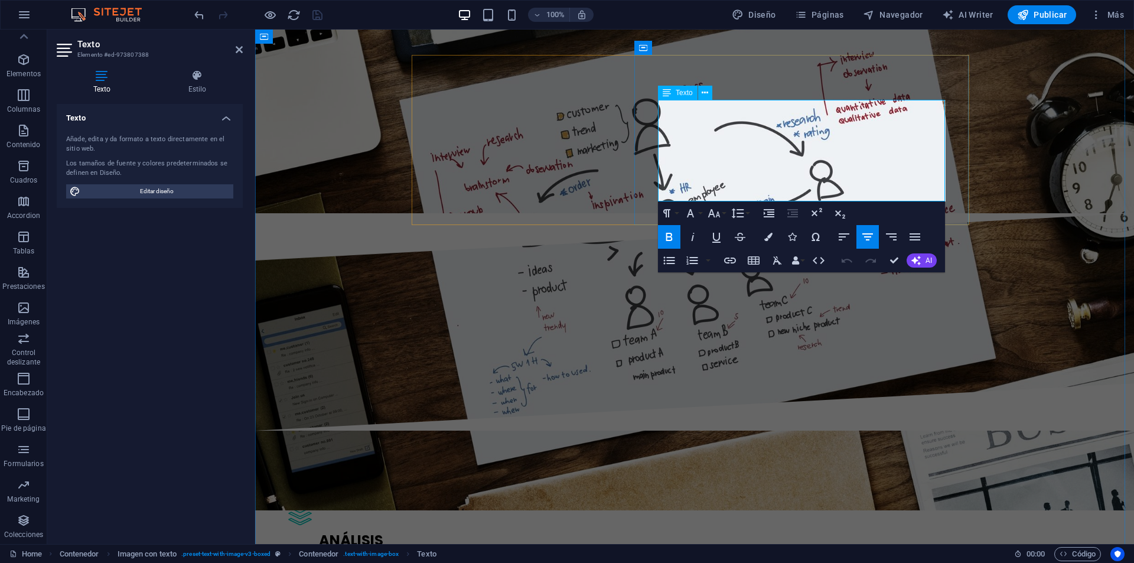
drag, startPoint x: 835, startPoint y: 192, endPoint x: 801, endPoint y: 187, distance: 34.7
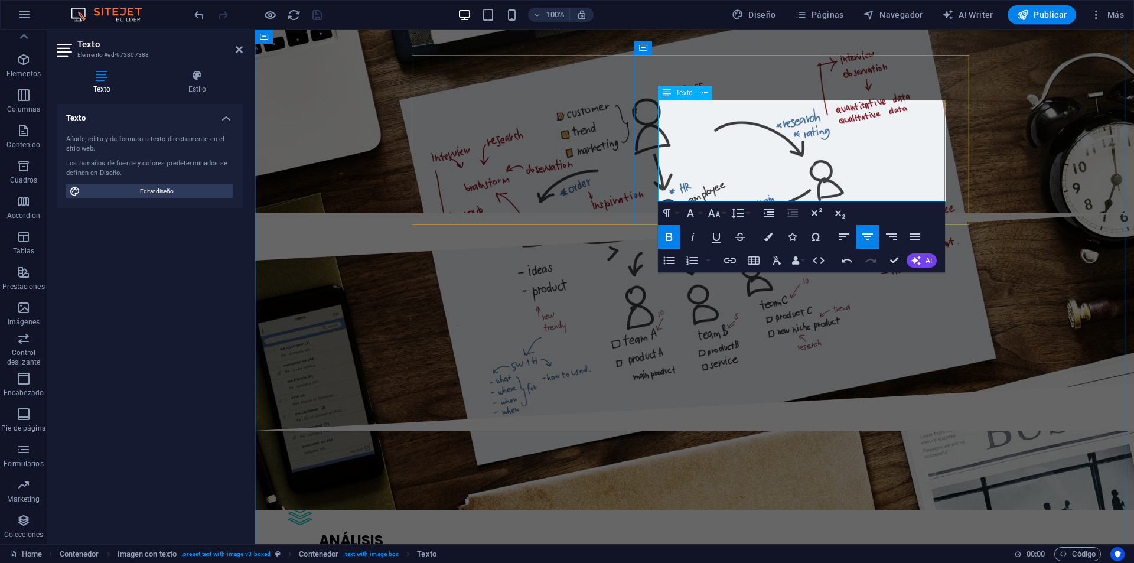
click at [673, 241] on icon "button" at bounding box center [669, 237] width 14 height 14
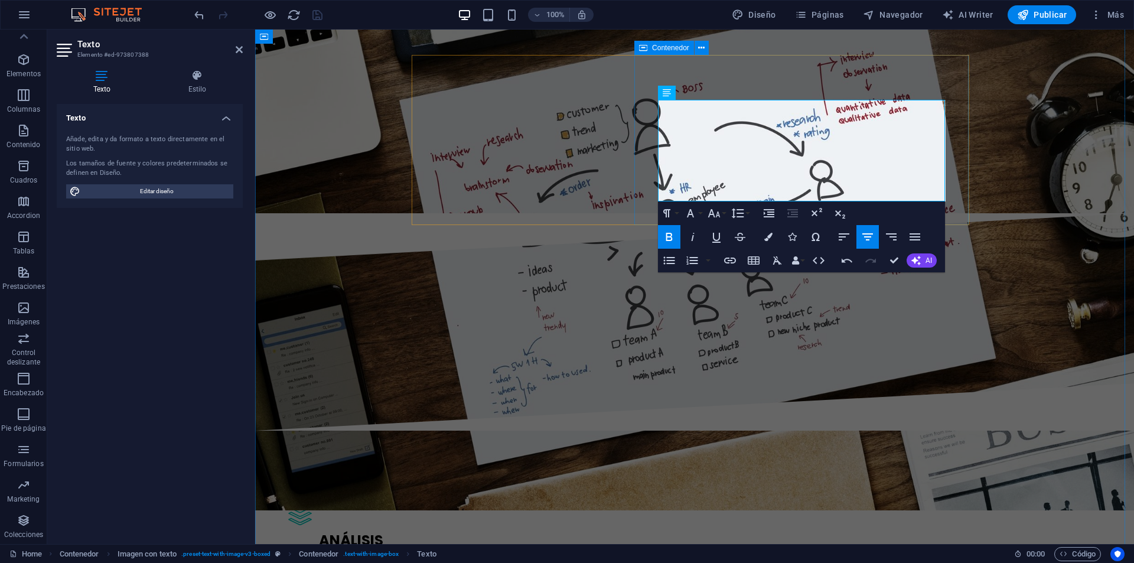
drag, startPoint x: 911, startPoint y: 199, endPoint x: 1081, endPoint y: 233, distance: 172.9
click at [772, 237] on icon "button" at bounding box center [768, 237] width 8 height 8
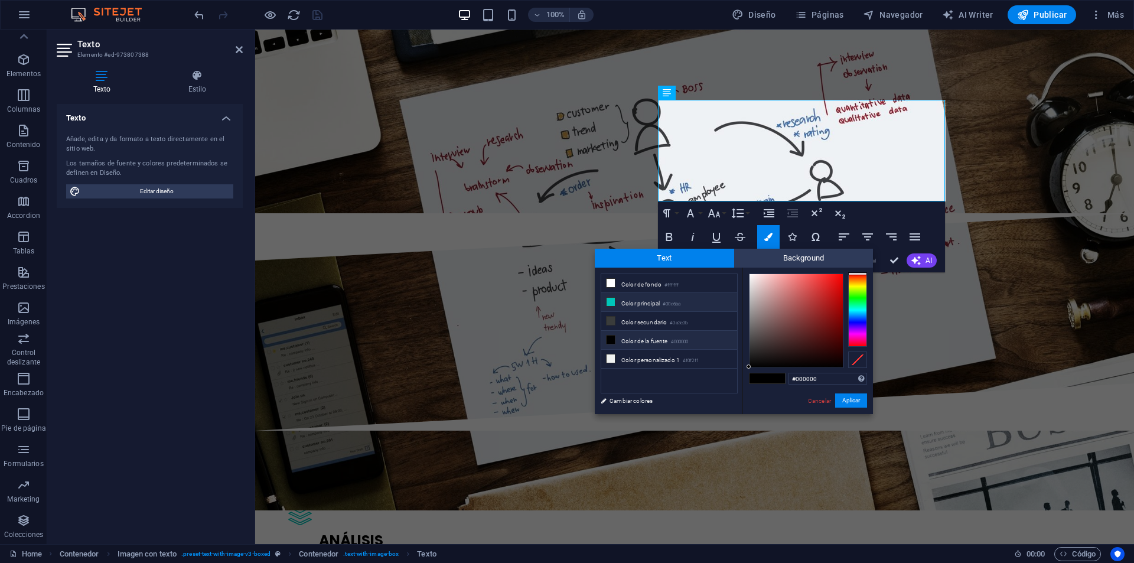
click at [642, 306] on li "Color principal #00c6ba" at bounding box center [669, 302] width 136 height 19
type input "#00c6ba"
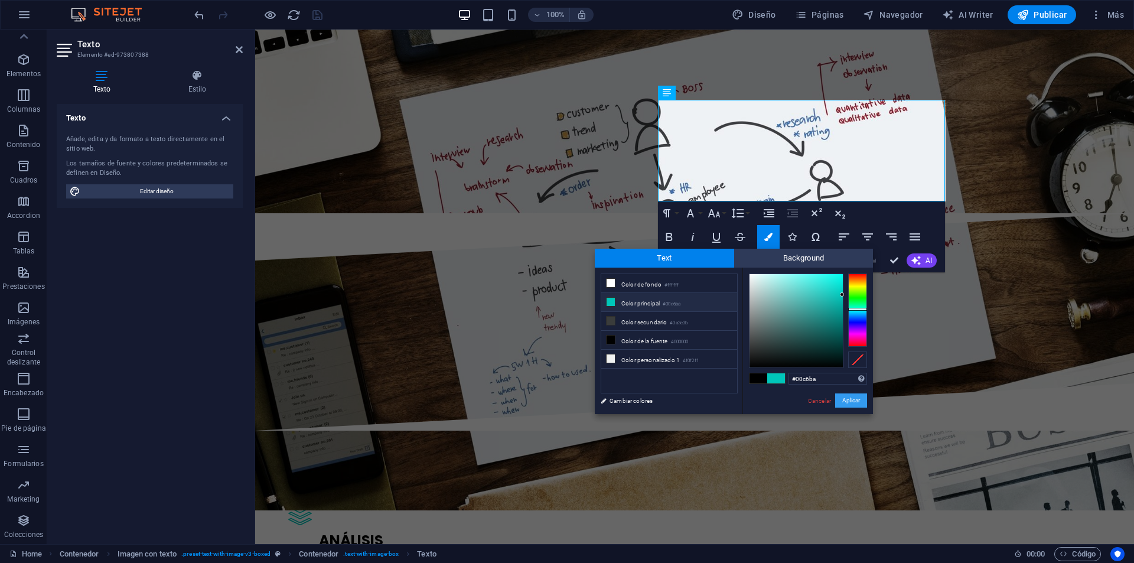
click at [844, 397] on button "Aplicar" at bounding box center [851, 400] width 32 height 14
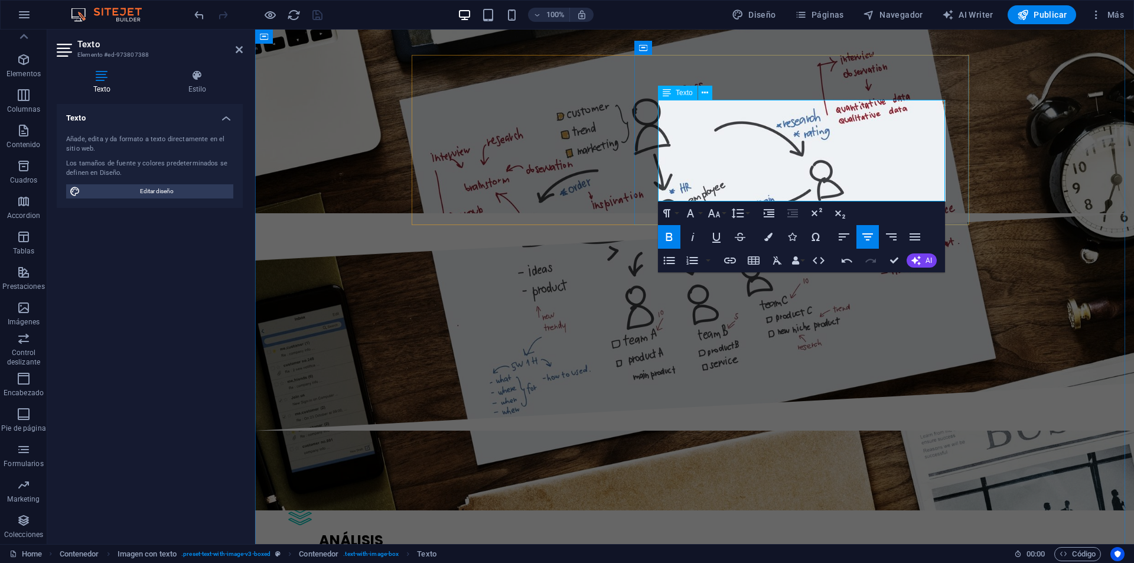
drag, startPoint x: 920, startPoint y: 192, endPoint x: 1083, endPoint y: 232, distance: 167.8
click at [733, 259] on icon "button" at bounding box center [730, 260] width 14 height 14
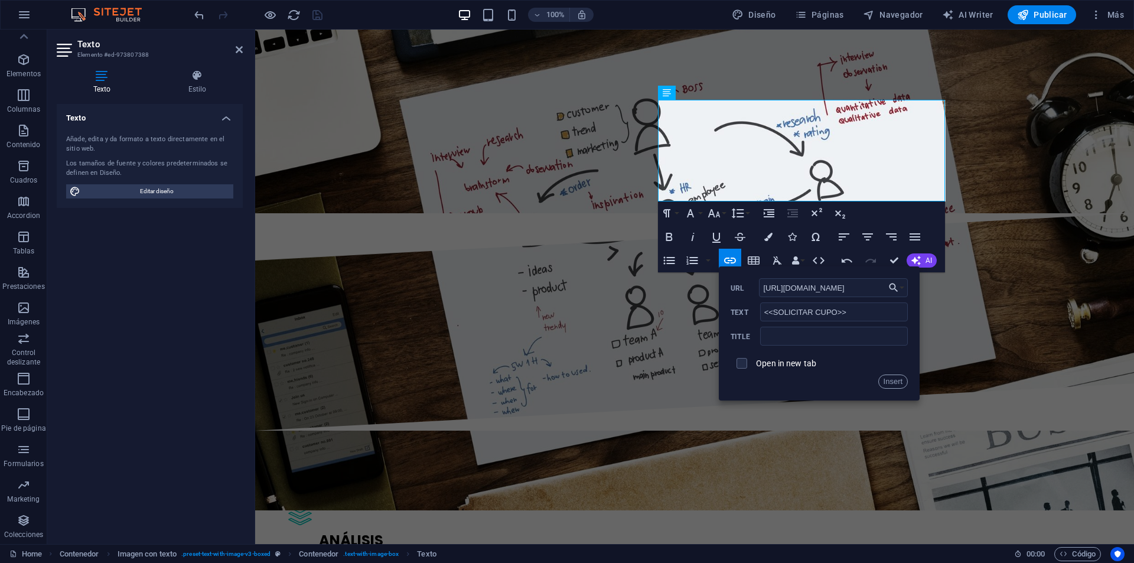
type input "https://wa.me/56966886004"
click at [786, 364] on label "Open in new tab" at bounding box center [786, 362] width 60 height 9
click at [887, 382] on button "Insert" at bounding box center [893, 381] width 30 height 14
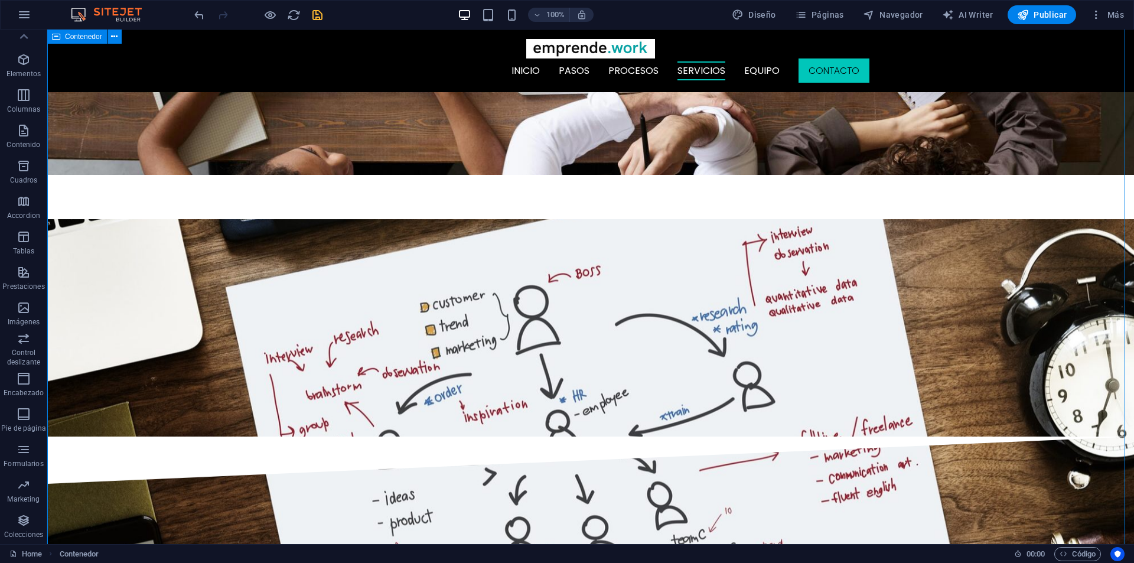
scroll to position [2360, 0]
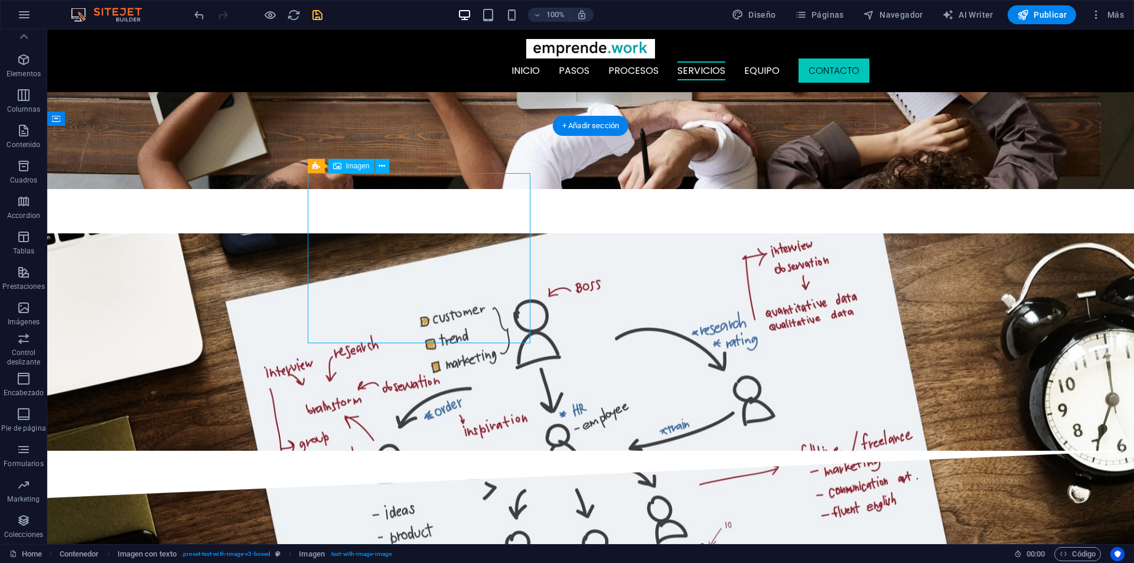
select select "%"
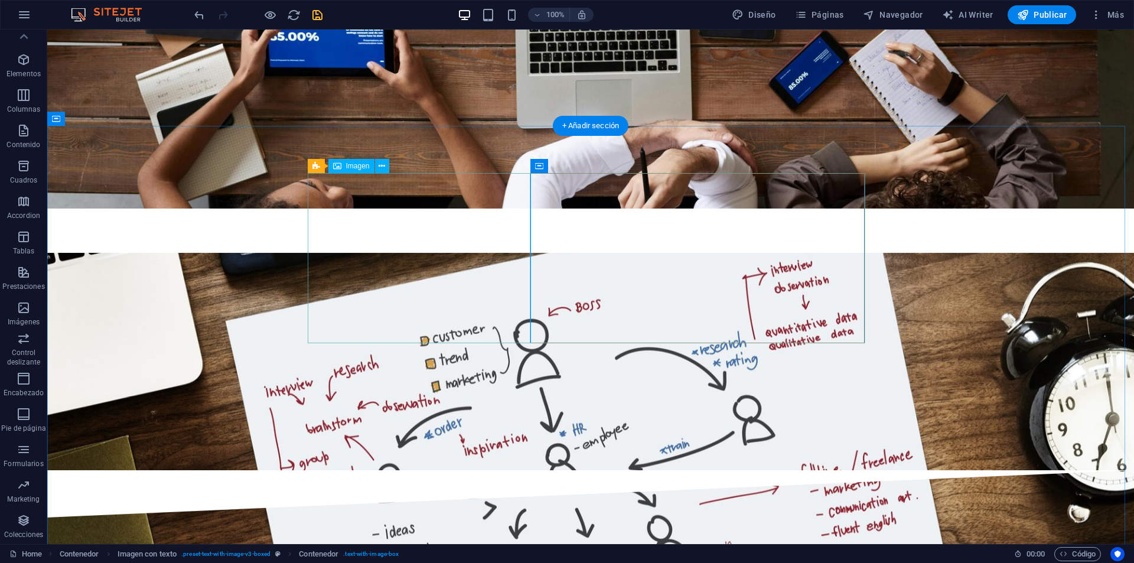
select select "%"
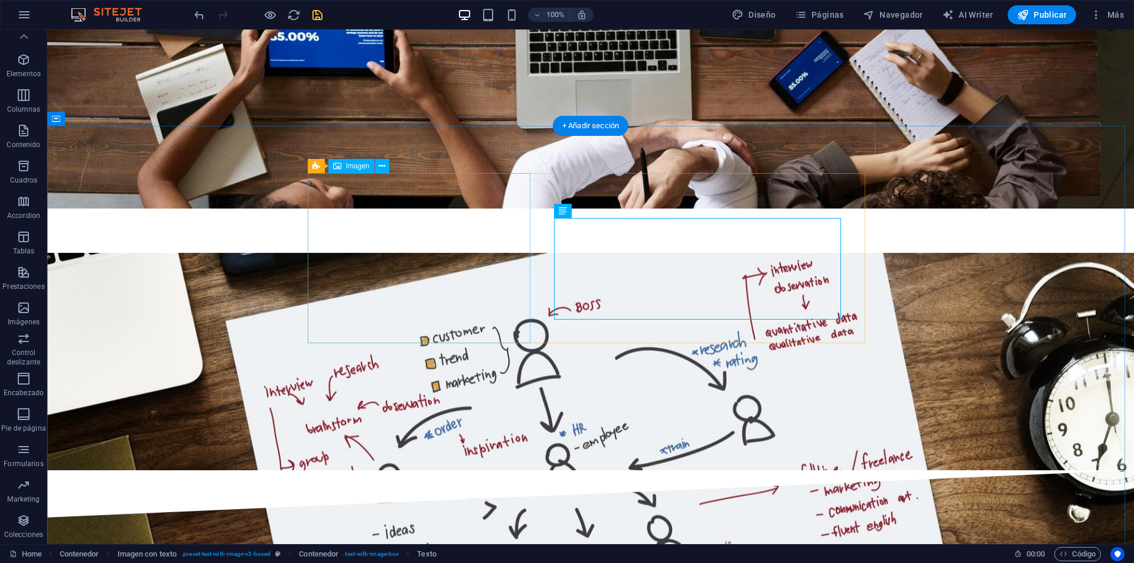
select select "%"
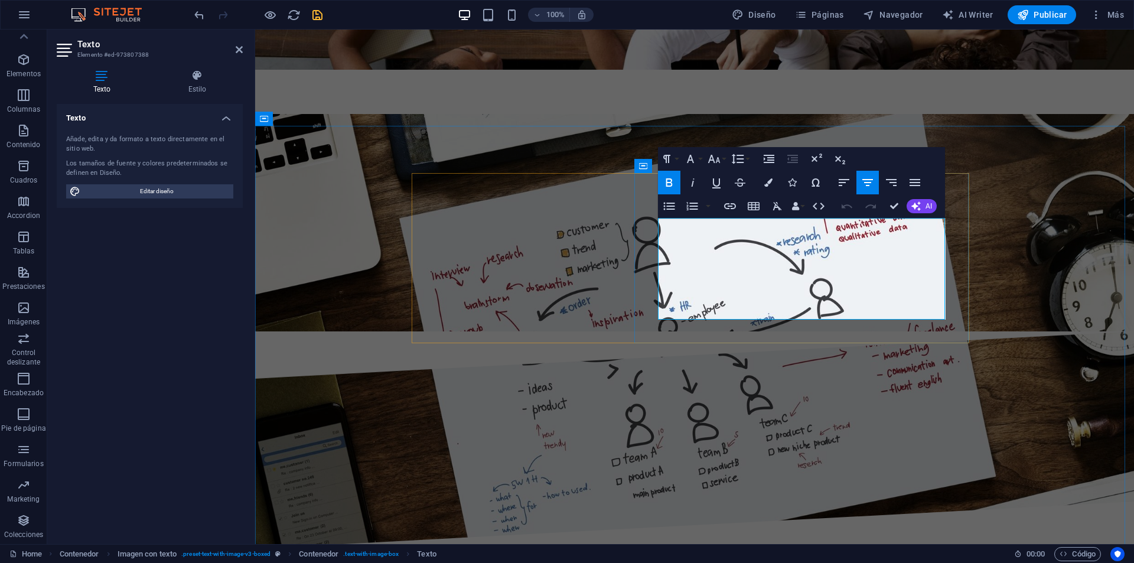
drag, startPoint x: 826, startPoint y: 311, endPoint x: 880, endPoint y: 292, distance: 57.5
drag, startPoint x: 860, startPoint y: 269, endPoint x: 853, endPoint y: 258, distance: 13.6
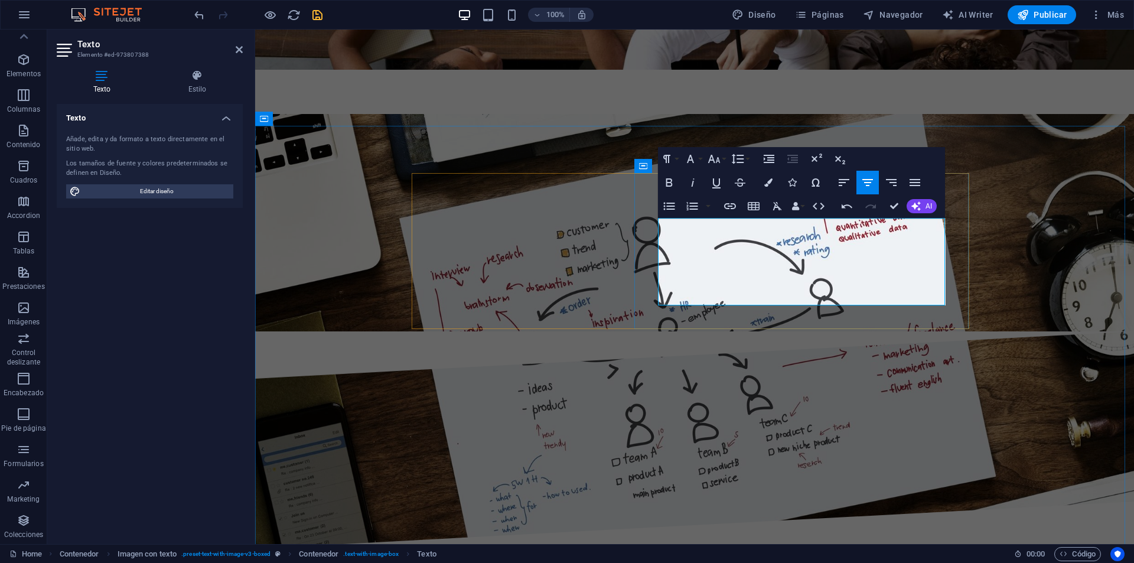
drag, startPoint x: 863, startPoint y: 254, endPoint x: 833, endPoint y: 253, distance: 30.1
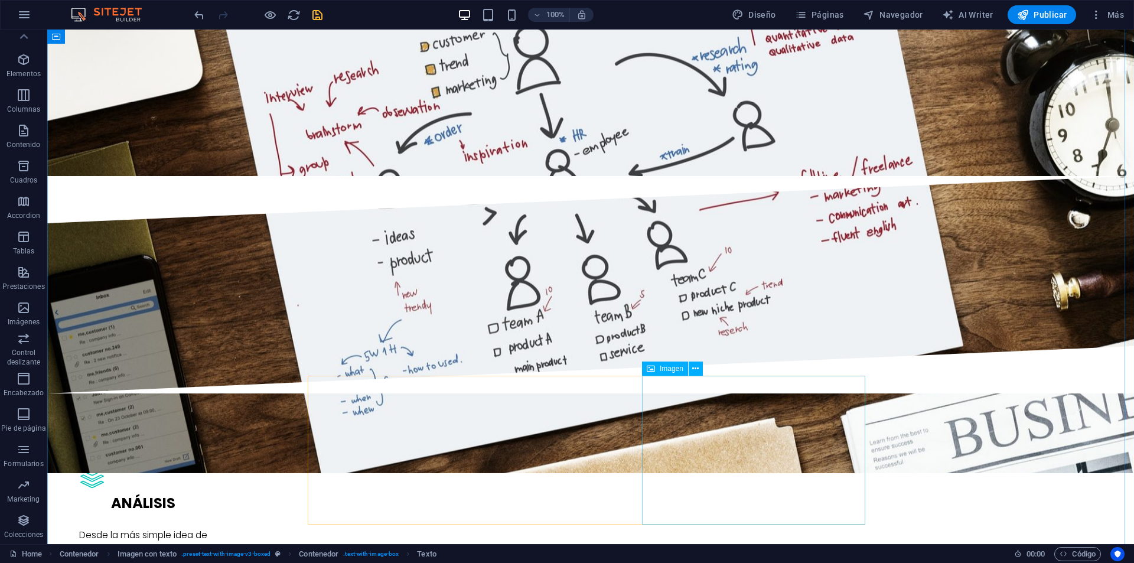
scroll to position [2655, 0]
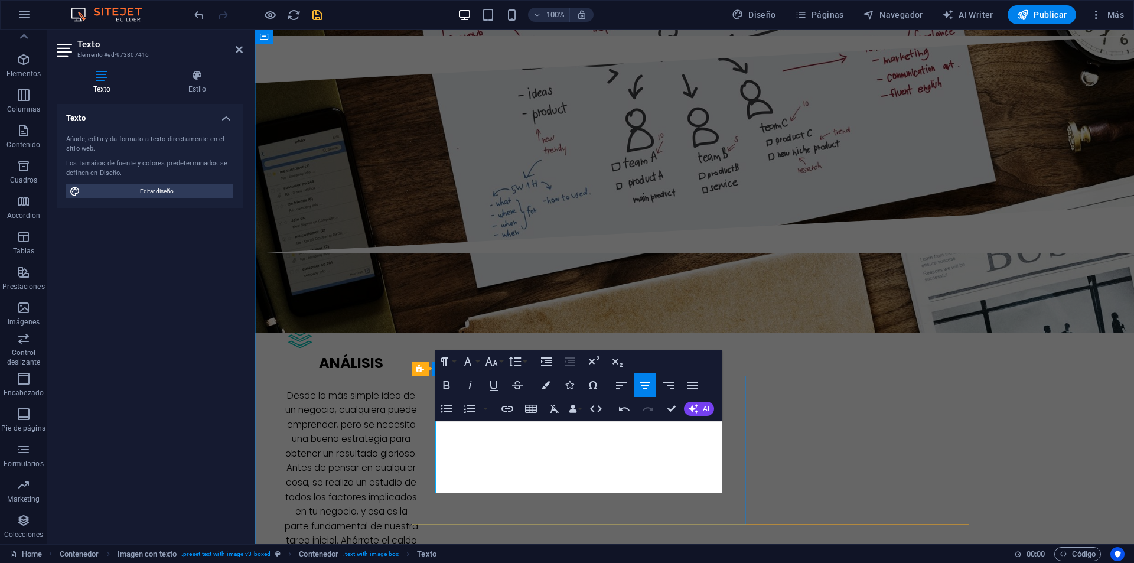
drag, startPoint x: 634, startPoint y: 481, endPoint x: 473, endPoint y: 439, distance: 166.7
click at [450, 385] on icon "button" at bounding box center [446, 385] width 14 height 14
click at [544, 391] on button "Colors" at bounding box center [545, 385] width 22 height 24
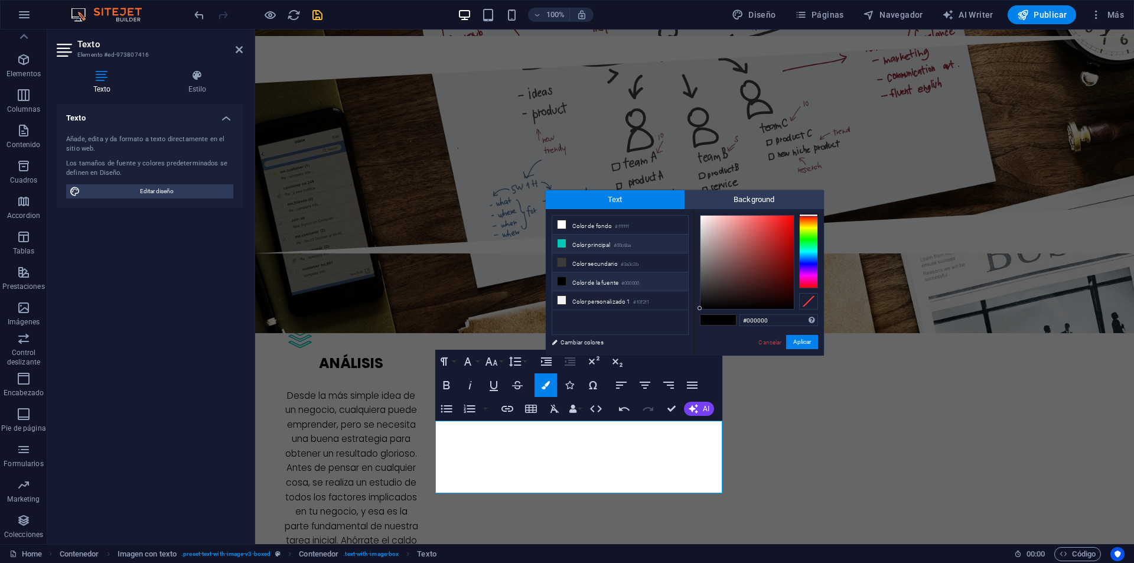
click at [603, 239] on li "Color principal #00c6ba" at bounding box center [620, 243] width 136 height 19
type input "#00c6ba"
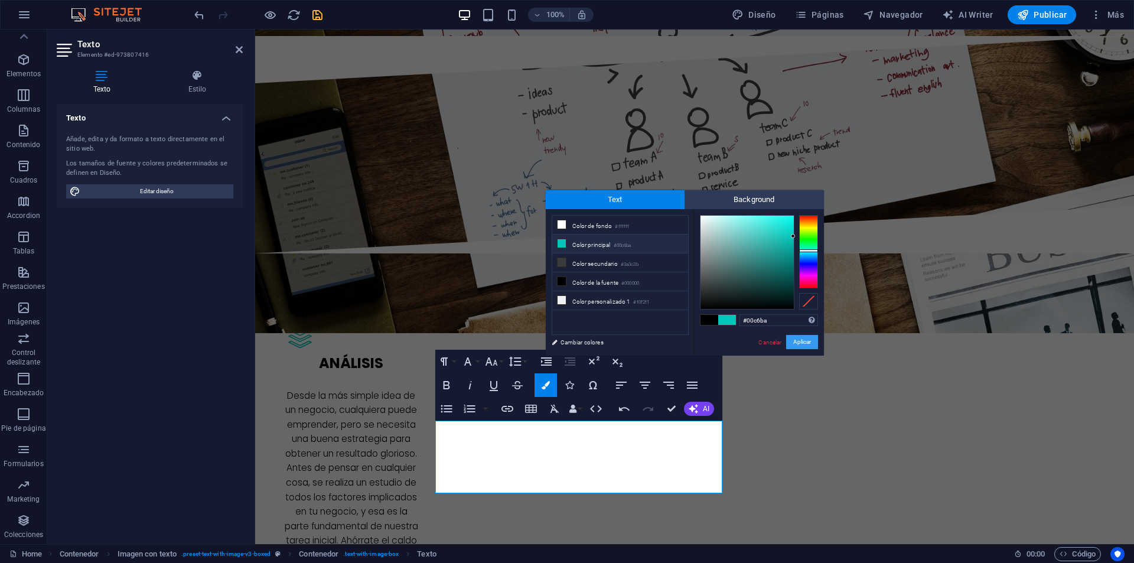
click at [811, 338] on button "Aplicar" at bounding box center [802, 342] width 32 height 14
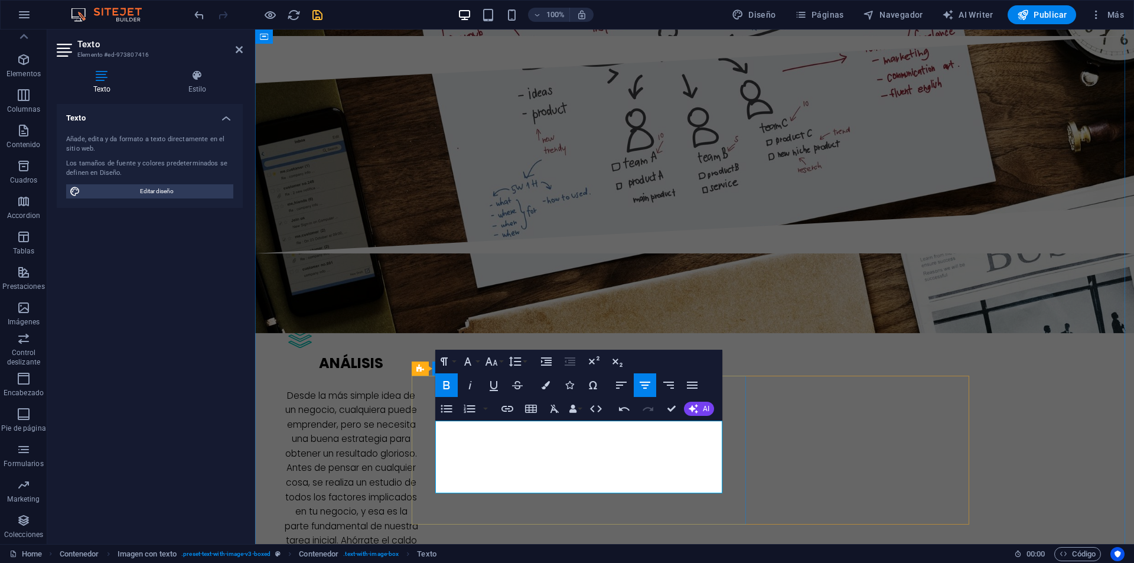
drag, startPoint x: 639, startPoint y: 484, endPoint x: 516, endPoint y: 487, distance: 122.8
click at [547, 387] on icon "button" at bounding box center [545, 385] width 8 height 8
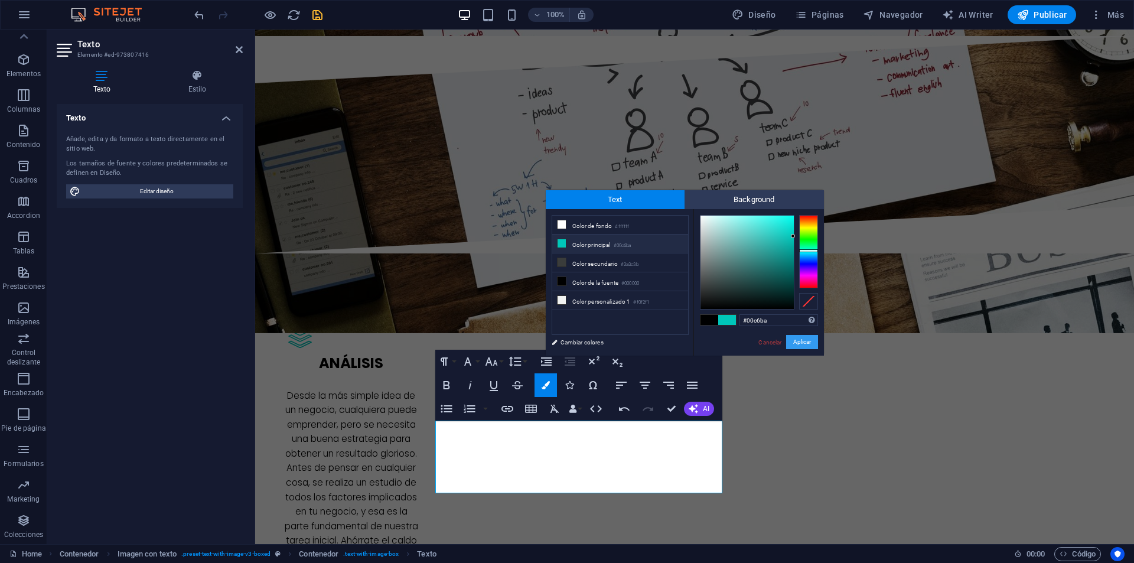
click at [789, 340] on button "Aplicar" at bounding box center [802, 342] width 32 height 14
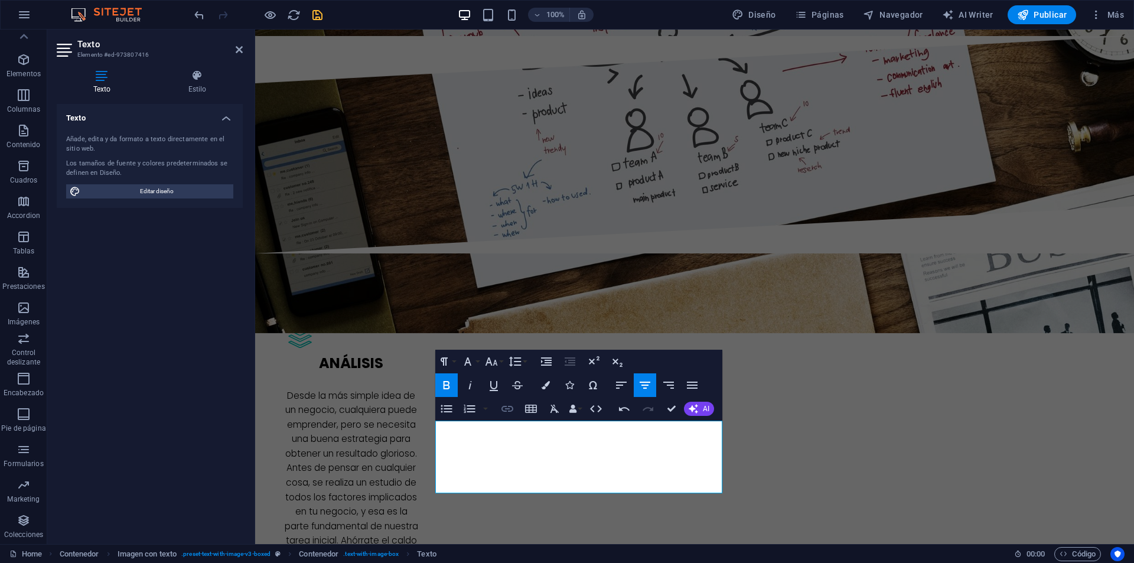
click at [504, 411] on icon "button" at bounding box center [507, 409] width 12 height 6
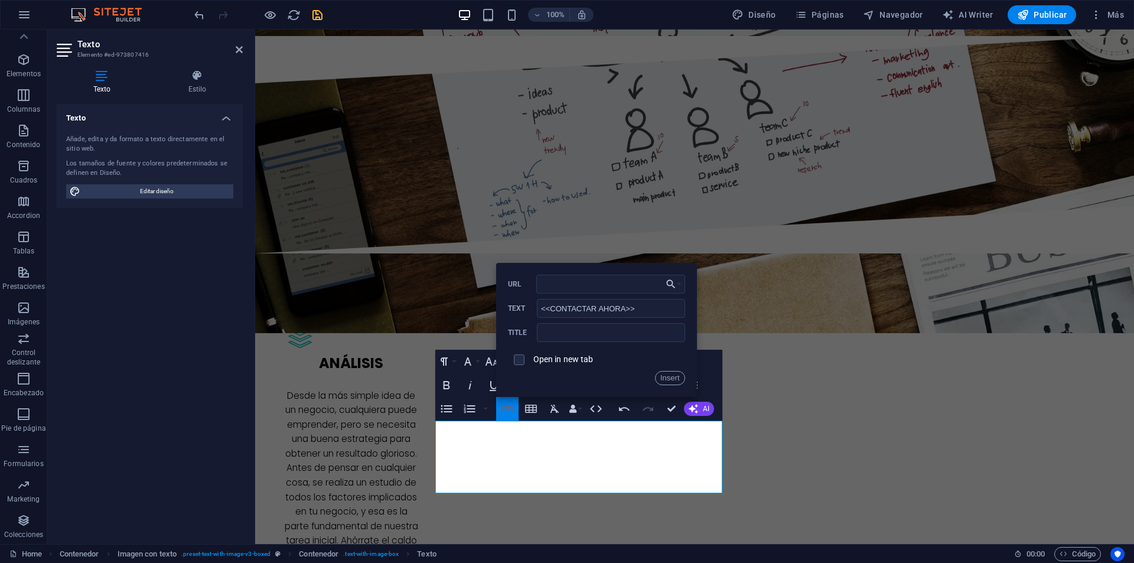
type input "previo"
click at [595, 292] on input "previo" at bounding box center [610, 284] width 149 height 19
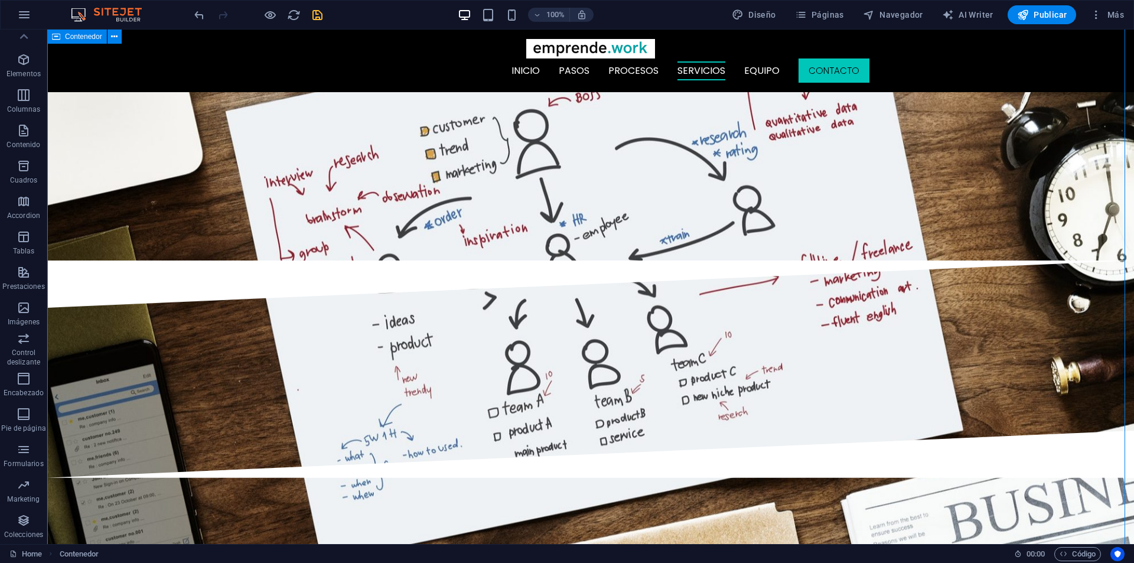
scroll to position [2537, 0]
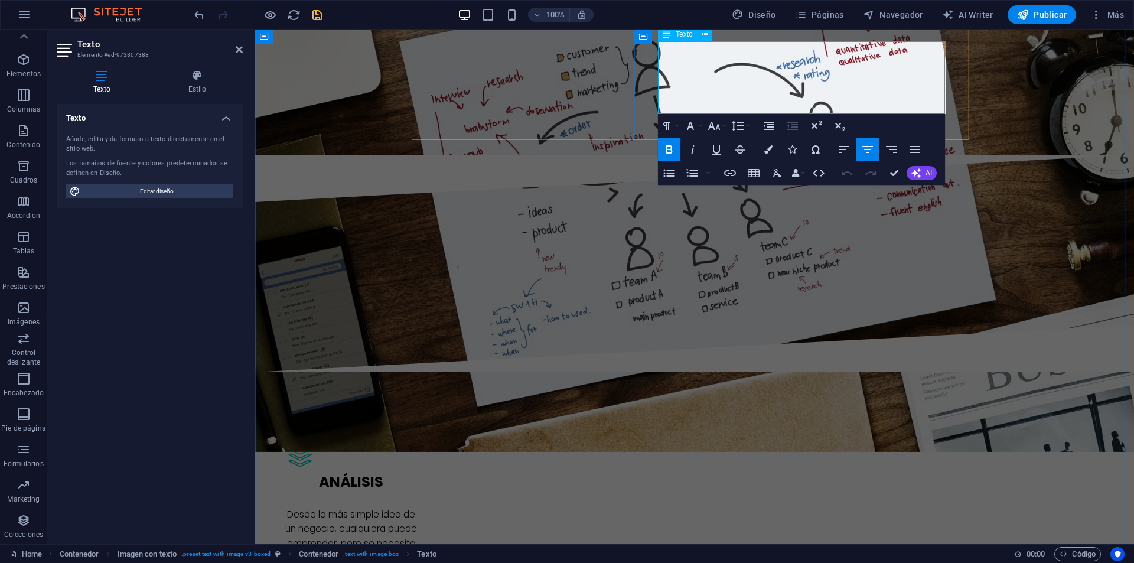
click at [876, 79] on icon "button" at bounding box center [874, 77] width 14 height 14
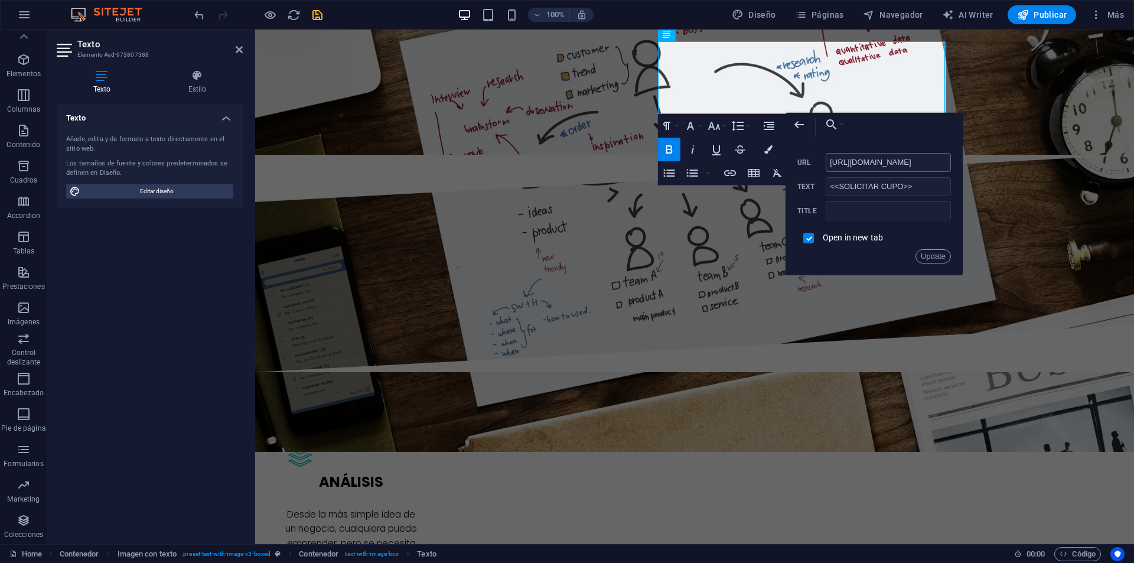
click at [848, 158] on input "https://wa.me/56966886004" at bounding box center [887, 162] width 125 height 19
click at [849, 158] on input "https://wa.me/56966886004" at bounding box center [887, 162] width 125 height 19
click at [850, 158] on input "https://wa.me/56966886004" at bounding box center [887, 162] width 125 height 19
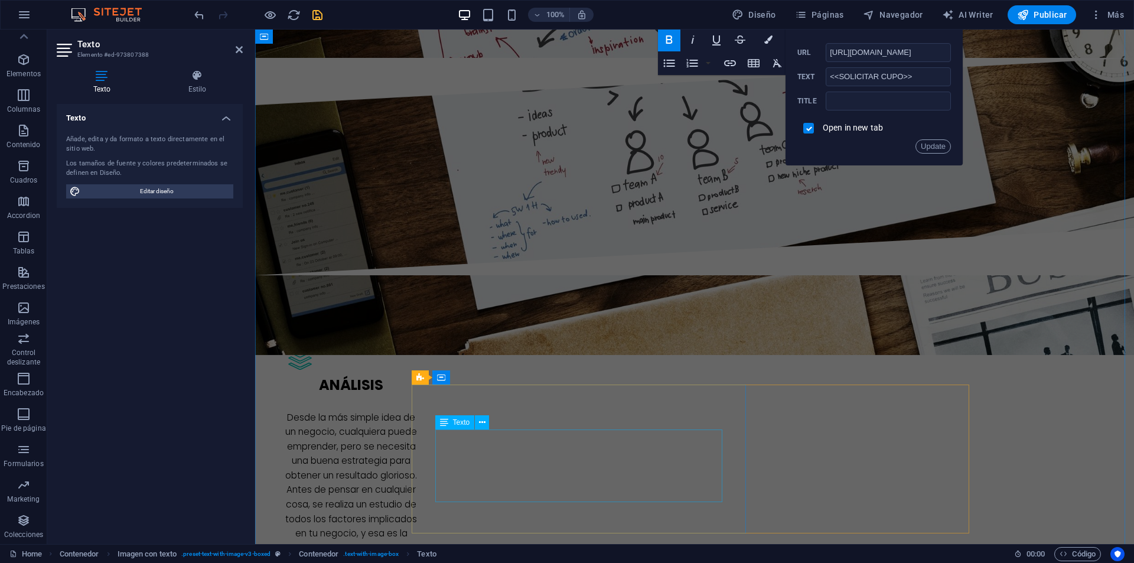
scroll to position [2655, 0]
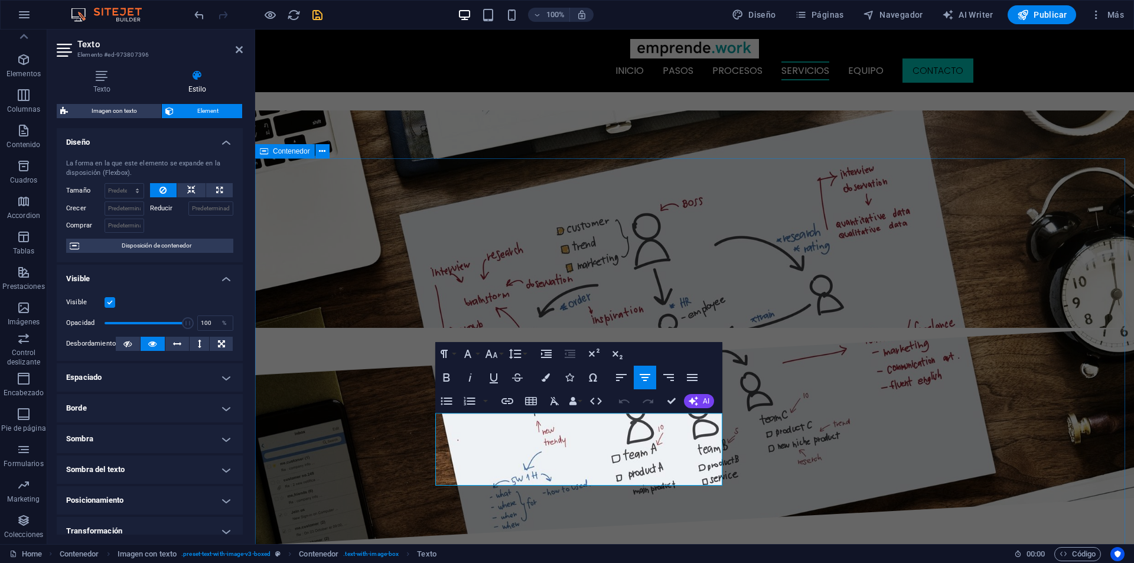
scroll to position [2328, 0]
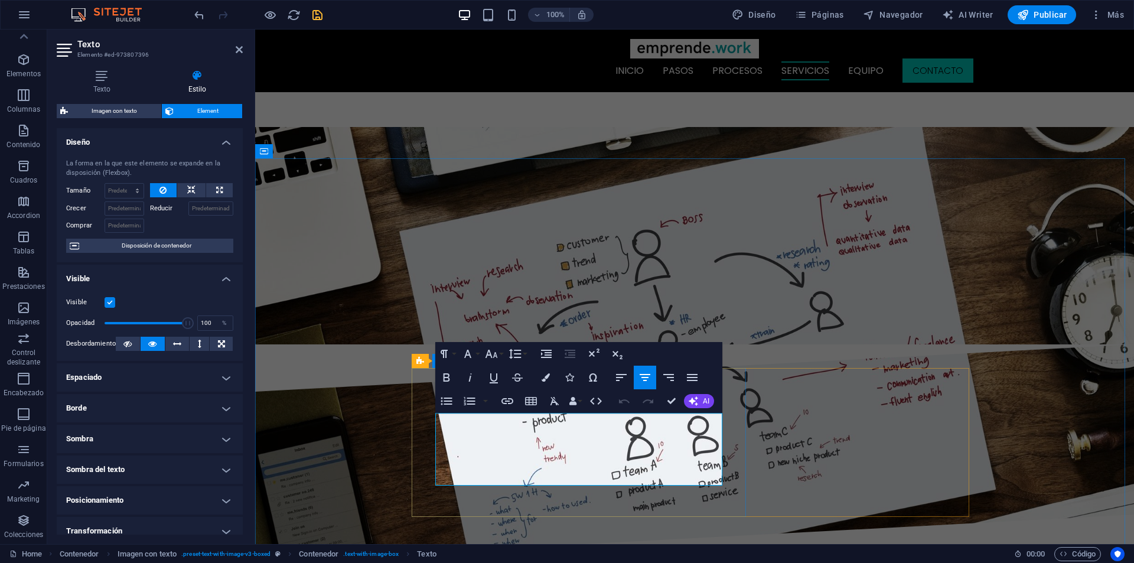
drag, startPoint x: 696, startPoint y: 474, endPoint x: 605, endPoint y: 491, distance: 92.4
click at [507, 400] on icon "button" at bounding box center [507, 401] width 14 height 14
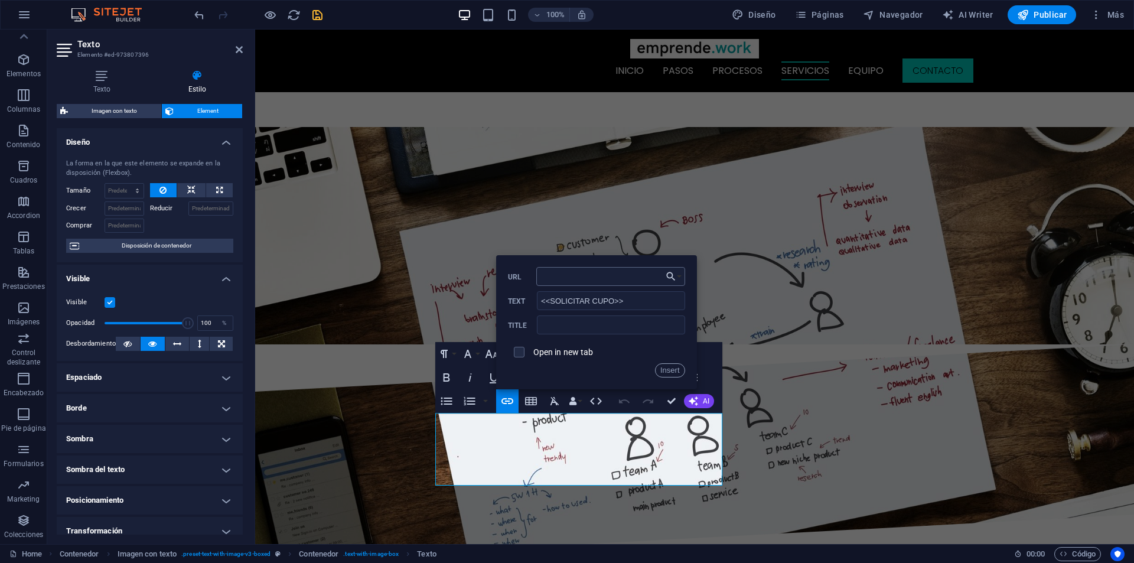
click at [593, 272] on input "URL" at bounding box center [610, 276] width 149 height 19
type input "https://wa.me/56966886004"
click at [586, 360] on div "Open in new tab" at bounding box center [596, 352] width 177 height 22
click at [583, 344] on div "Open in new tab" at bounding box center [596, 352] width 177 height 22
click at [582, 348] on label "Open in new tab" at bounding box center [563, 351] width 60 height 9
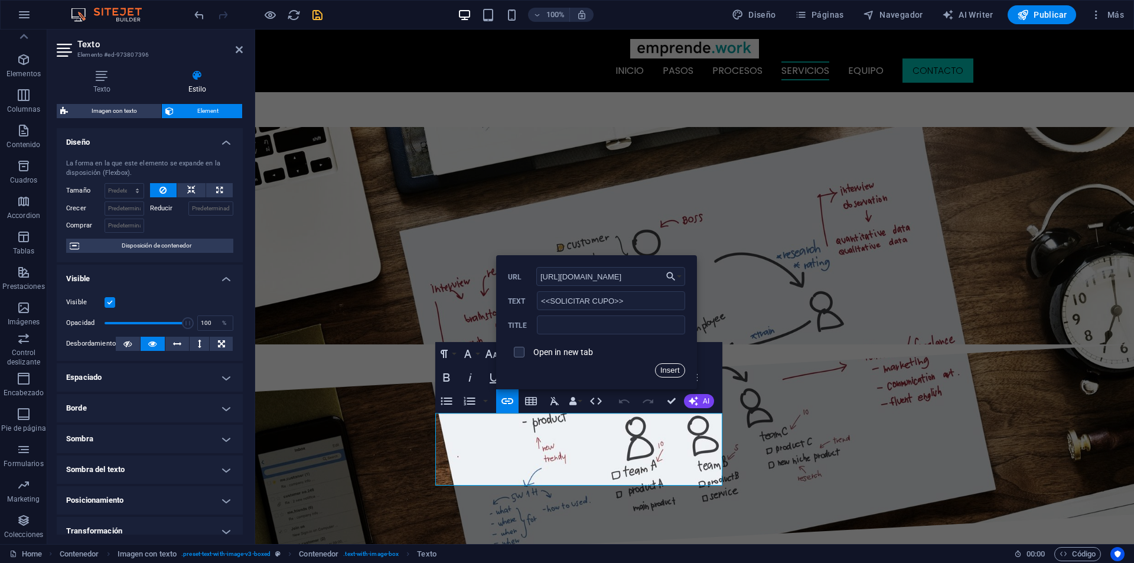
click at [669, 368] on button "Insert" at bounding box center [670, 370] width 30 height 14
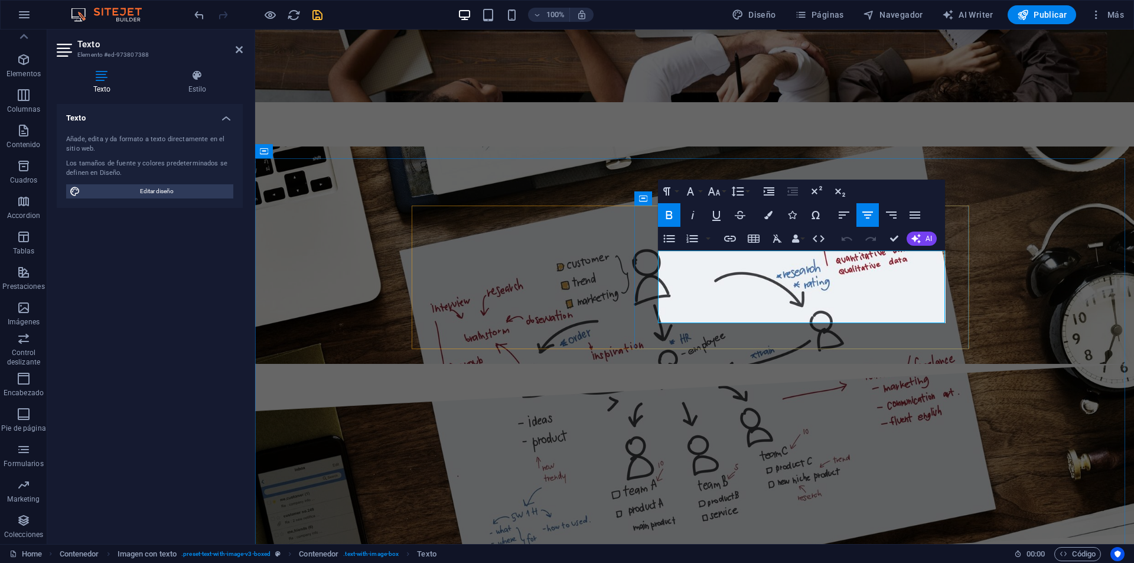
click at [874, 287] on icon "button" at bounding box center [874, 286] width 8 height 8
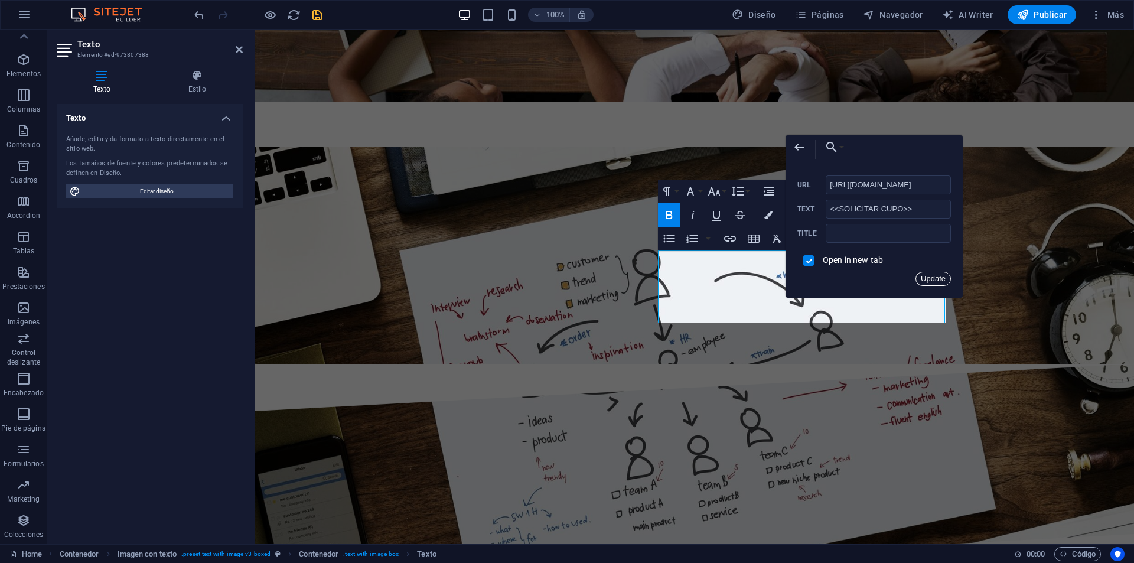
click at [931, 276] on button "Update" at bounding box center [932, 279] width 35 height 14
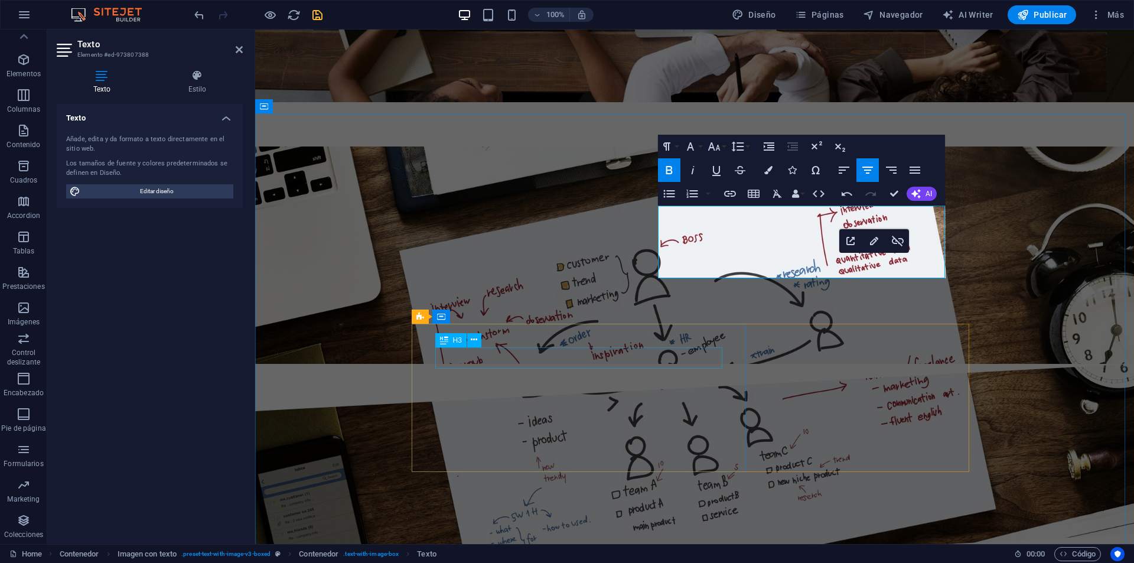
scroll to position [2505, 0]
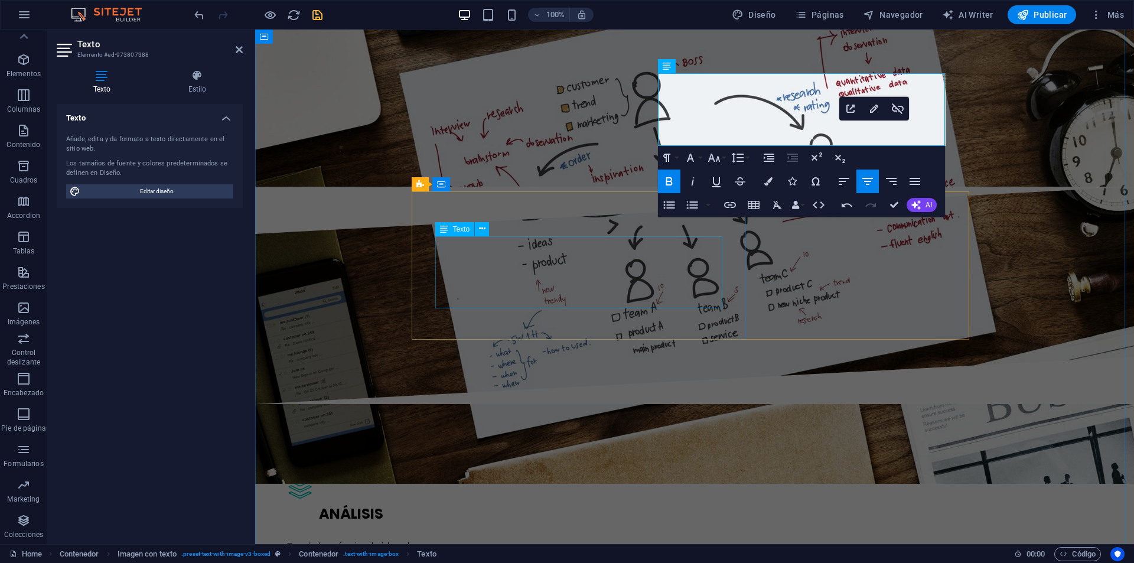
drag, startPoint x: 658, startPoint y: 302, endPoint x: 684, endPoint y: 303, distance: 26.0
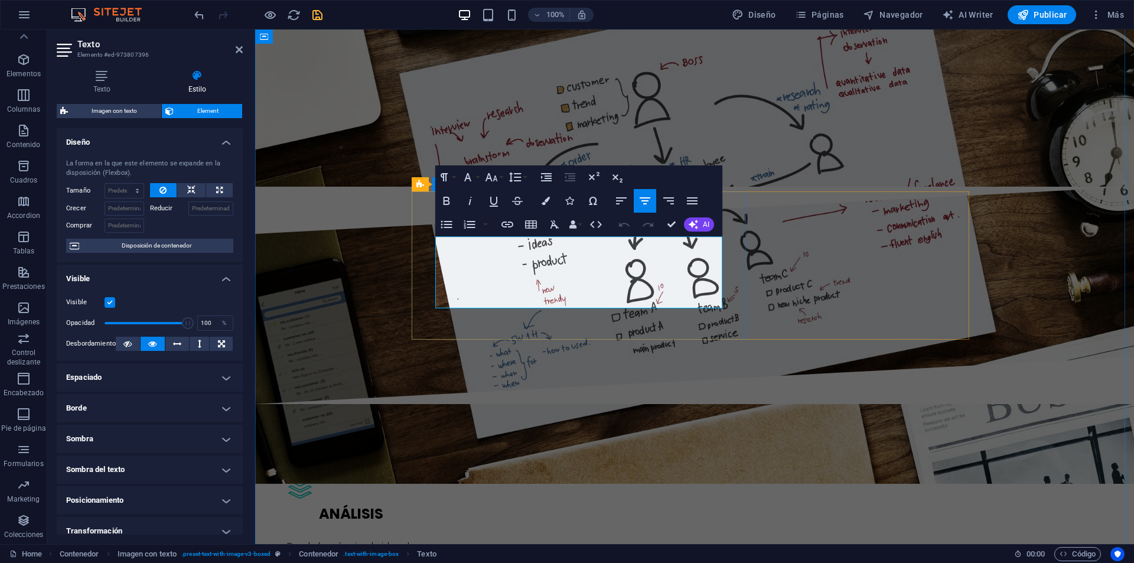
drag, startPoint x: 697, startPoint y: 298, endPoint x: 605, endPoint y: 301, distance: 92.2
click at [531, 194] on div "Paragraph Format Normal Heading 1 Heading 2 Heading 3 Heading 4 Heading 5 Headi…" at bounding box center [578, 200] width 287 height 71
click at [540, 197] on button "Colors" at bounding box center [545, 201] width 22 height 24
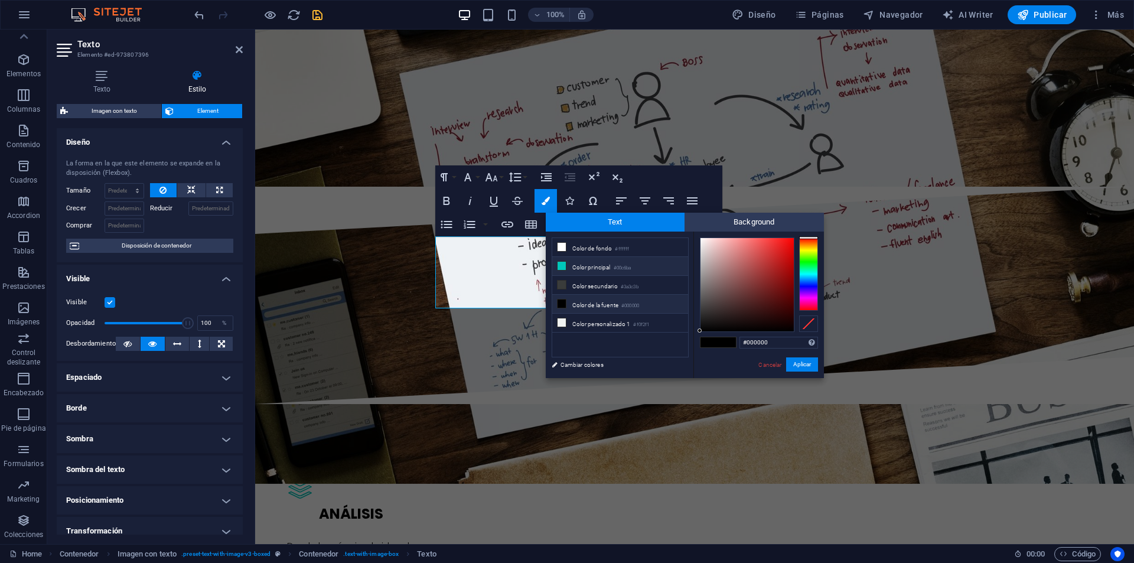
click at [584, 268] on li "Color principal #00c6ba" at bounding box center [620, 266] width 136 height 19
type input "#00c6ba"
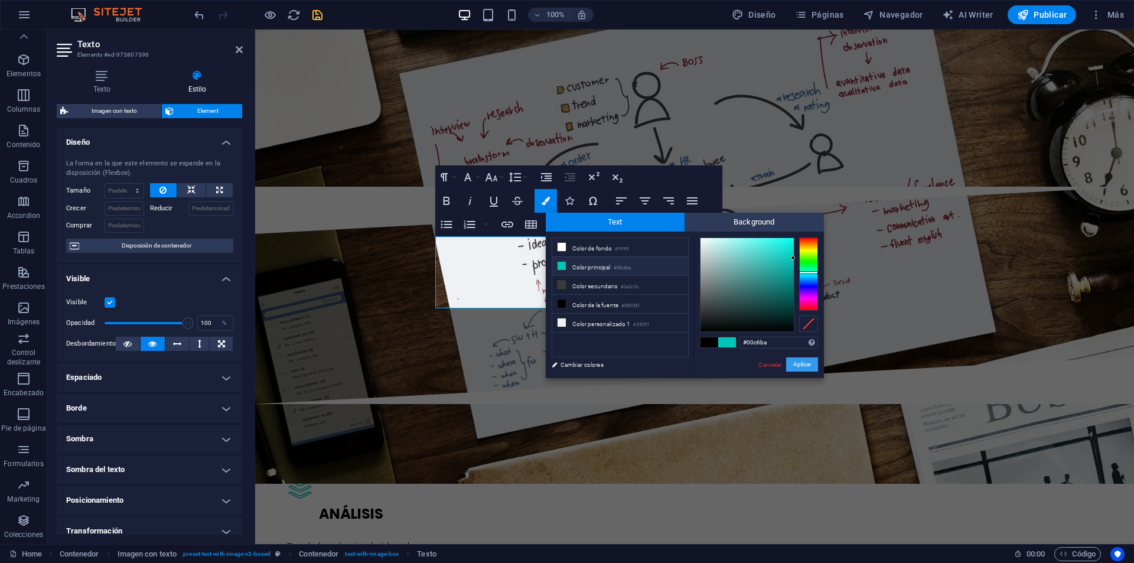
click at [807, 368] on button "Aplicar" at bounding box center [802, 364] width 32 height 14
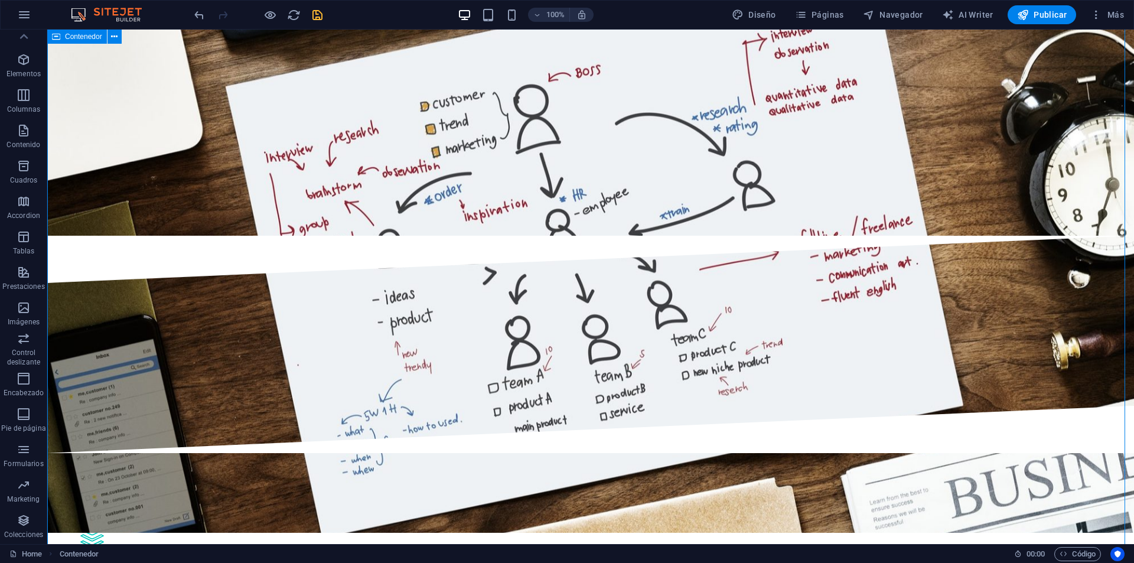
scroll to position [2623, 0]
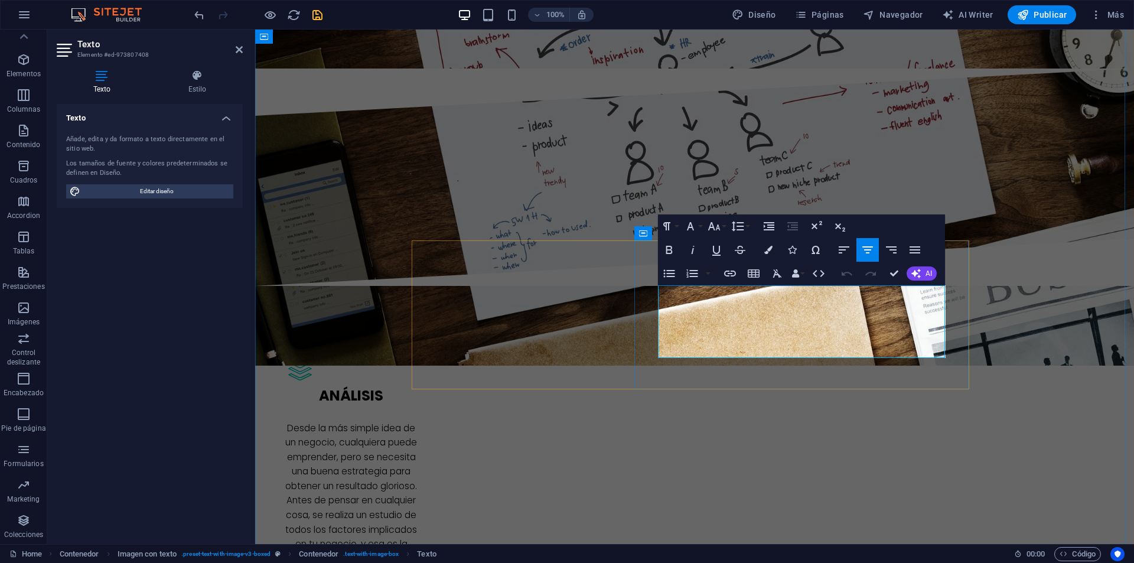
drag, startPoint x: 924, startPoint y: 345, endPoint x: 735, endPoint y: 367, distance: 190.1
drag, startPoint x: 873, startPoint y: 320, endPoint x: 842, endPoint y: 321, distance: 31.3
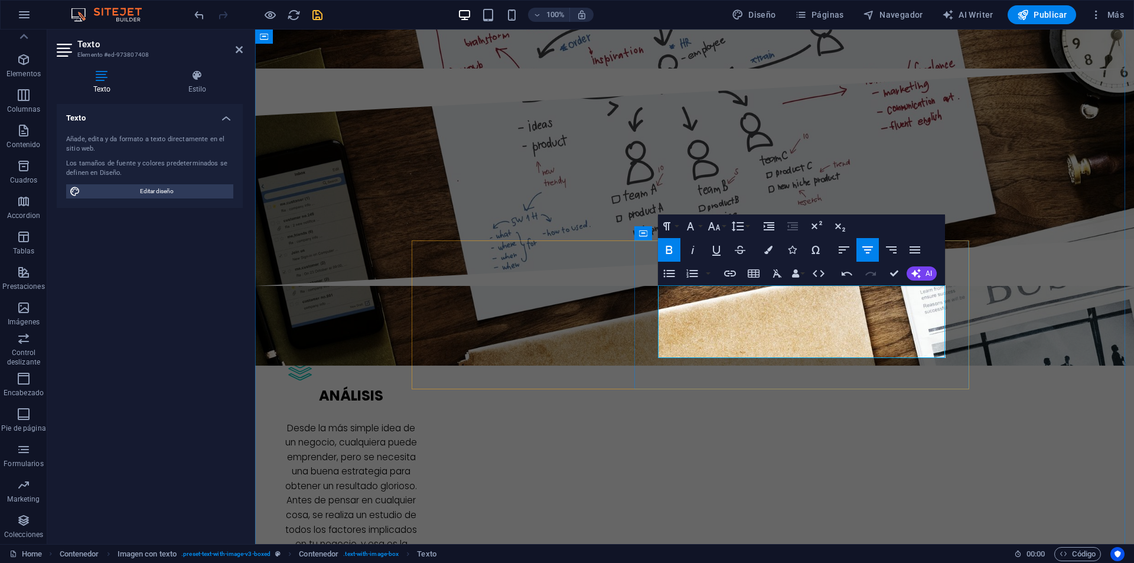
drag, startPoint x: 918, startPoint y: 319, endPoint x: 925, endPoint y: 321, distance: 7.8
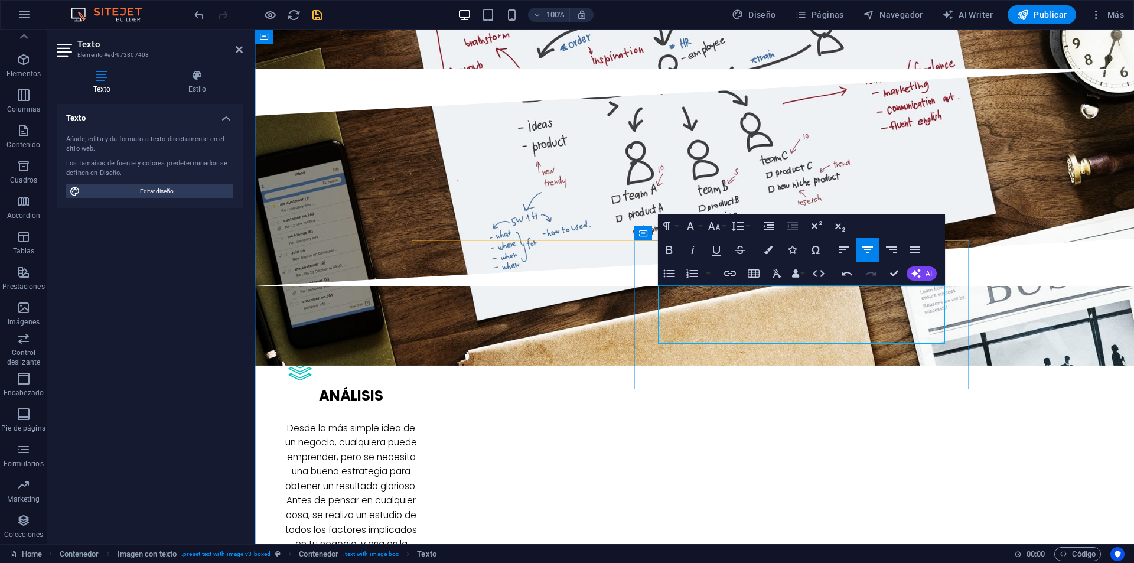
drag, startPoint x: 937, startPoint y: 335, endPoint x: 920, endPoint y: 340, distance: 17.4
click at [673, 251] on icon "button" at bounding box center [669, 250] width 14 height 14
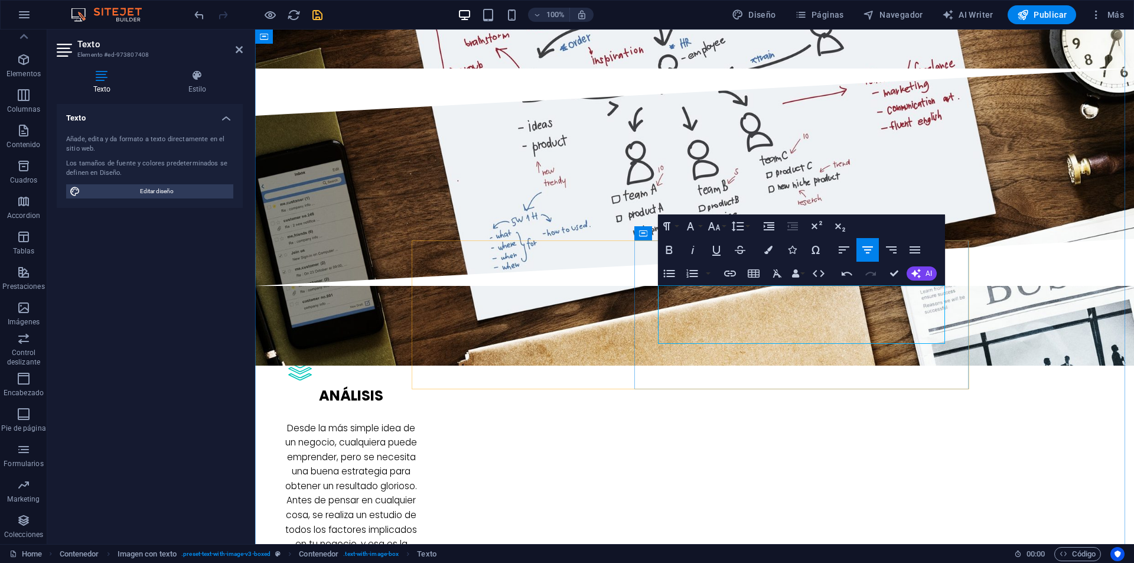
drag, startPoint x: 851, startPoint y: 352, endPoint x: 863, endPoint y: 356, distance: 12.5
drag, startPoint x: 863, startPoint y: 356, endPoint x: 775, endPoint y: 356, distance: 88.0
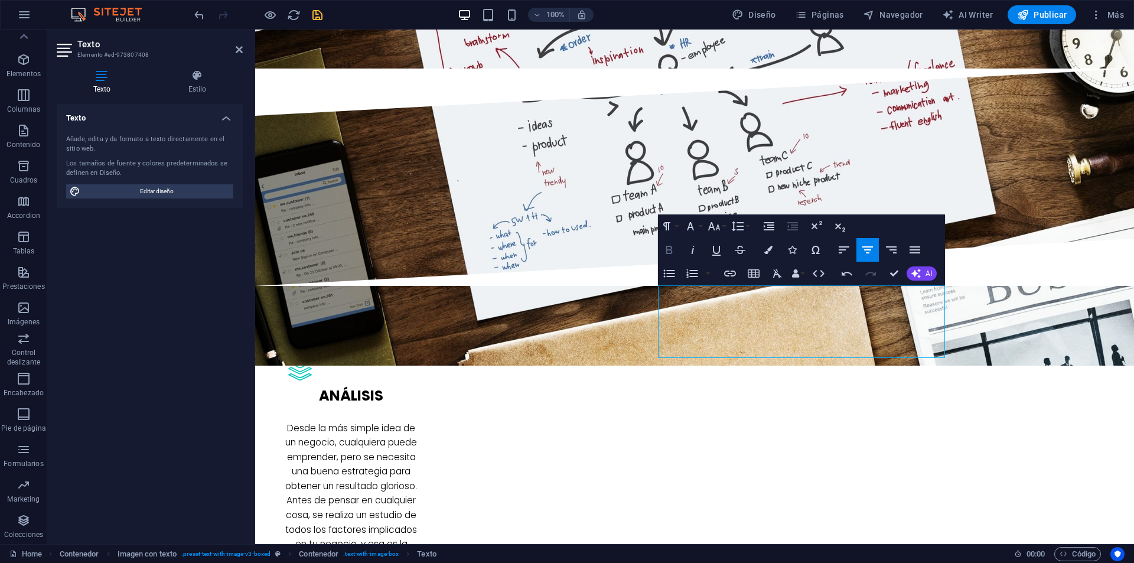
click at [675, 252] on icon "button" at bounding box center [669, 250] width 14 height 14
click at [768, 247] on icon "button" at bounding box center [768, 250] width 8 height 8
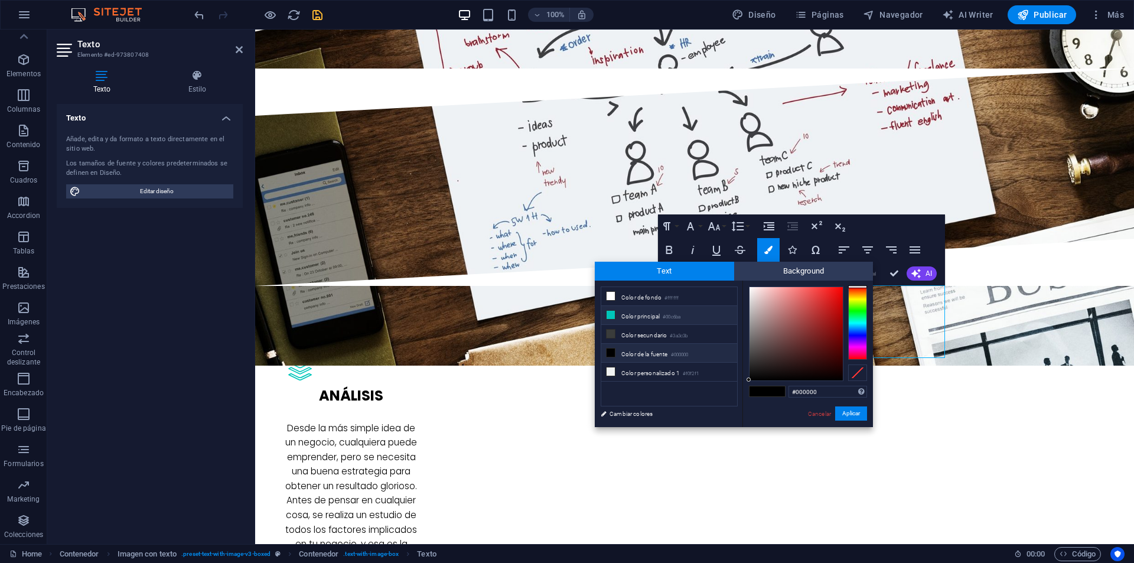
click at [645, 319] on li "Color principal #00c6ba" at bounding box center [669, 315] width 136 height 19
type input "#00c6ba"
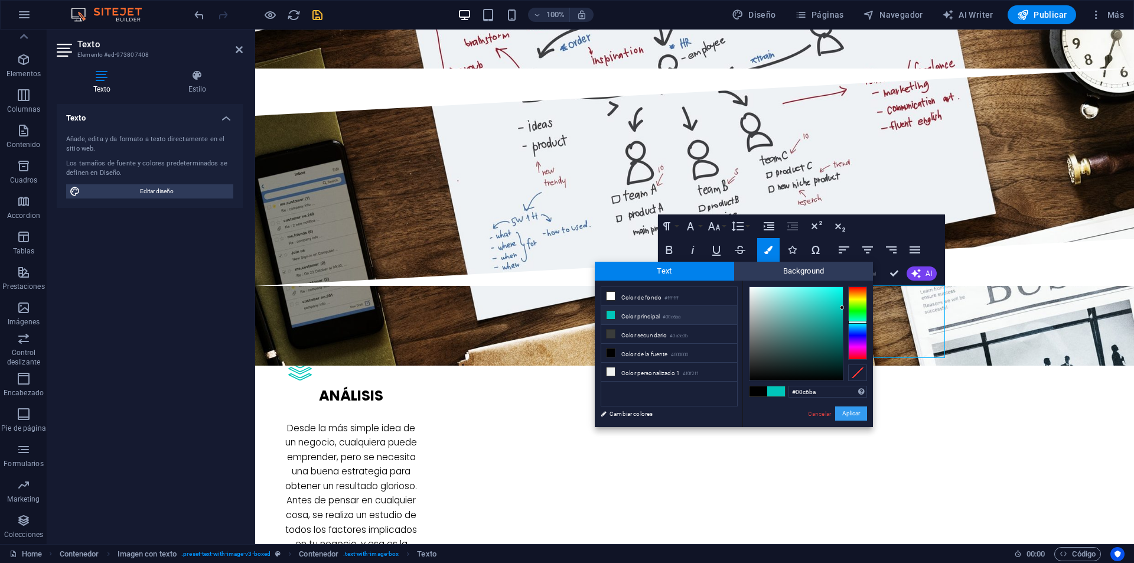
drag, startPoint x: 841, startPoint y: 412, endPoint x: 587, endPoint y: 383, distance: 256.2
click at [841, 412] on button "Aplicar" at bounding box center [851, 413] width 32 height 14
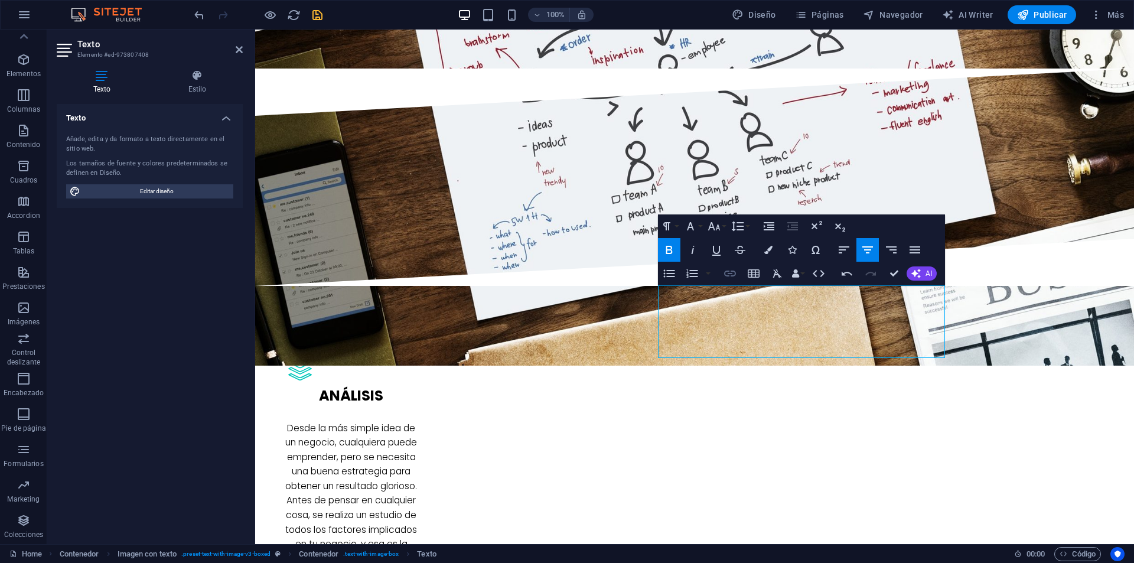
click at [735, 276] on icon "button" at bounding box center [730, 273] width 12 height 6
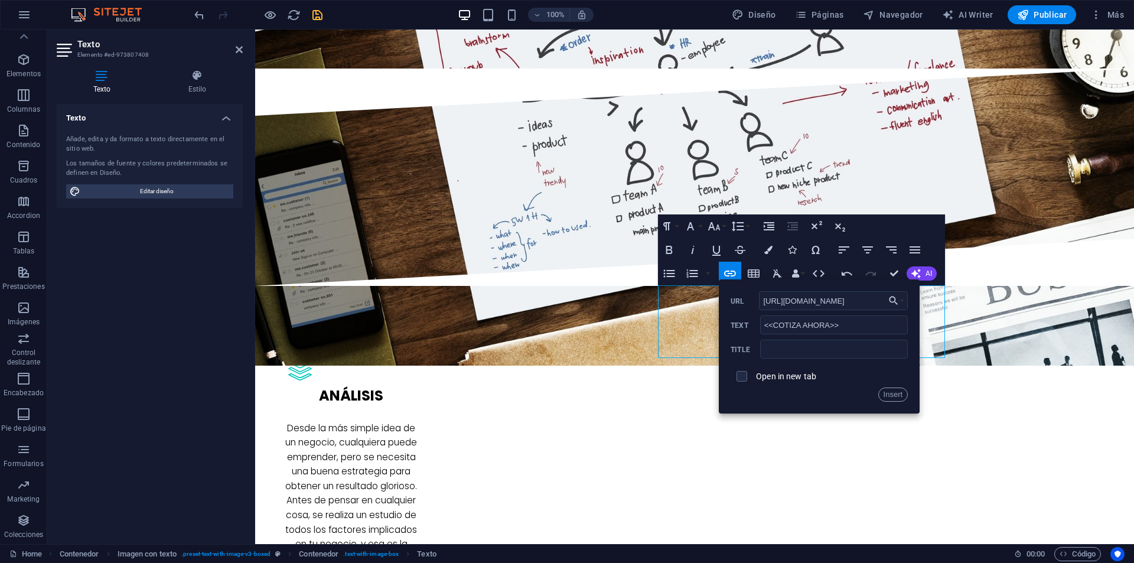
type input "https://wa.me/56966886004"
click at [802, 371] on label "Open in new tab" at bounding box center [786, 375] width 60 height 9
click at [888, 393] on button "Insert" at bounding box center [893, 394] width 30 height 14
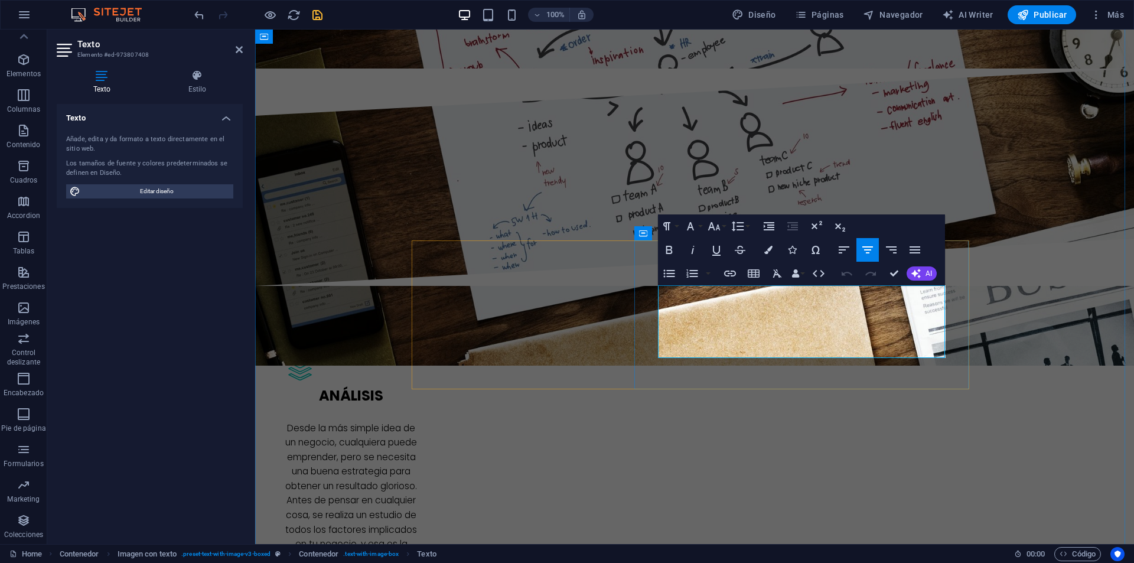
drag, startPoint x: 771, startPoint y: 349, endPoint x: 856, endPoint y: 346, distance: 85.1
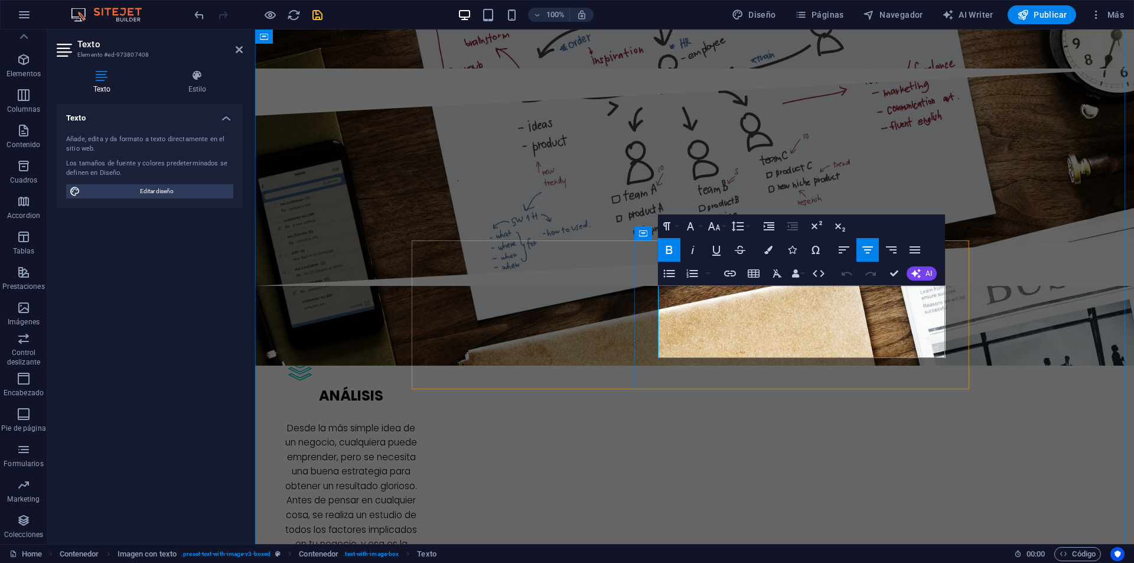
click at [770, 252] on icon "button" at bounding box center [768, 250] width 8 height 8
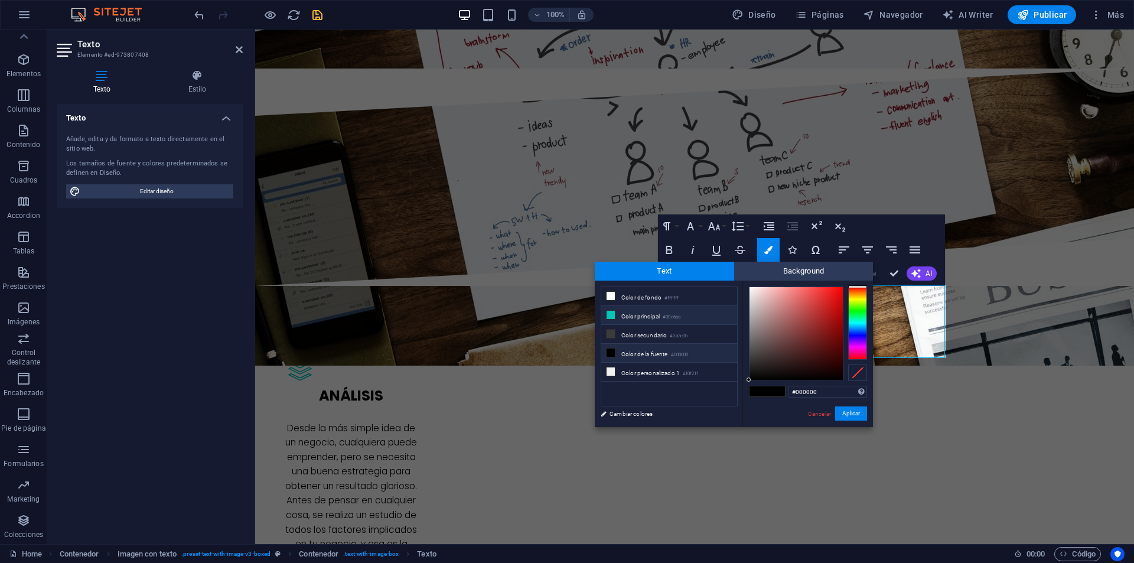
click at [641, 315] on li "Color principal #00c6ba" at bounding box center [669, 315] width 136 height 19
type input "#00c6ba"
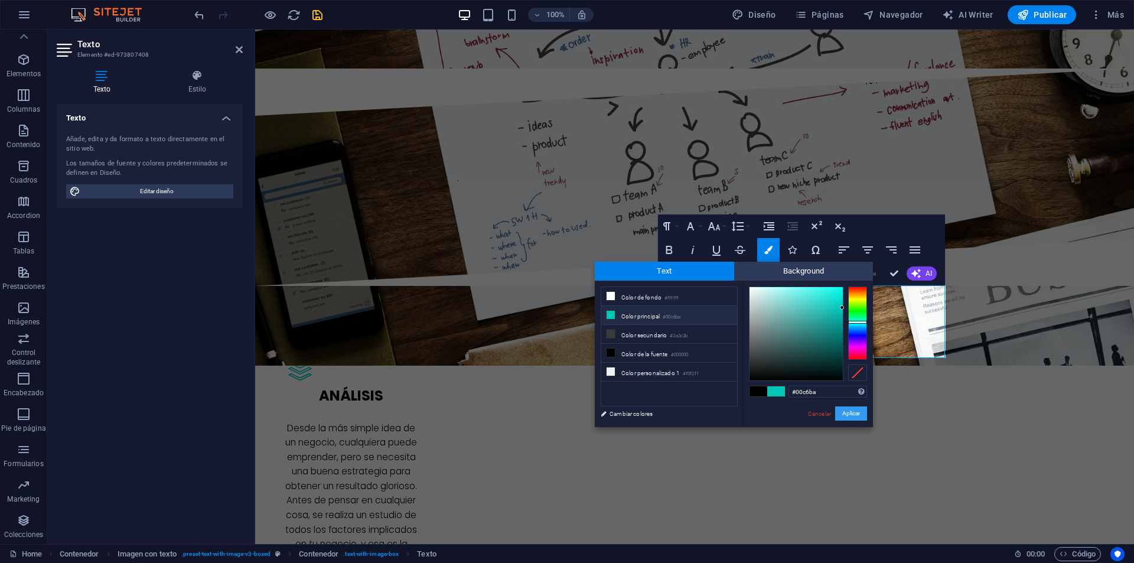
click at [848, 416] on button "Aplicar" at bounding box center [851, 413] width 32 height 14
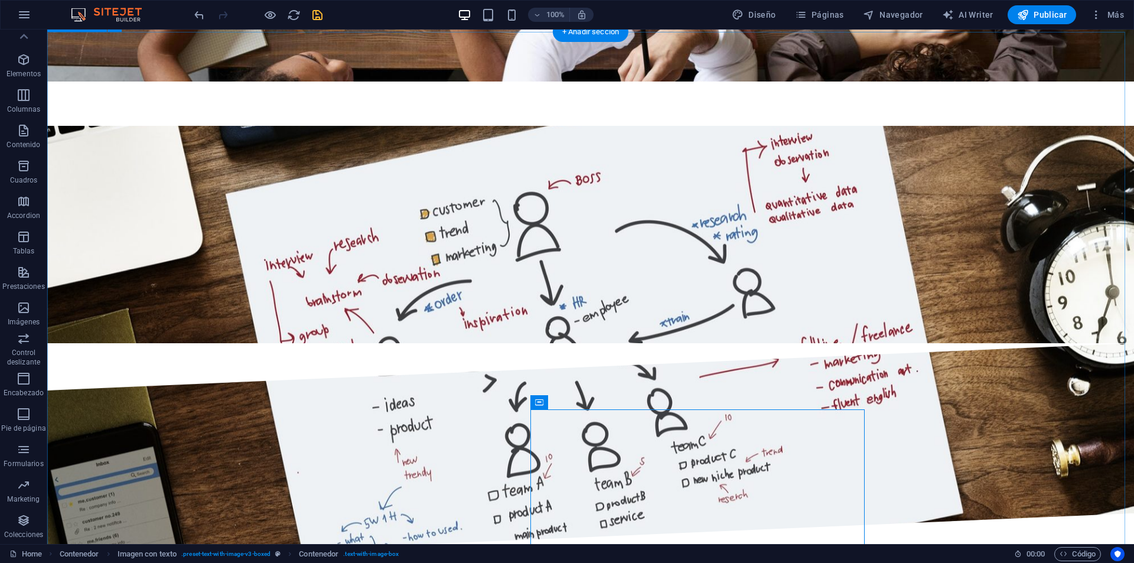
scroll to position [2564, 0]
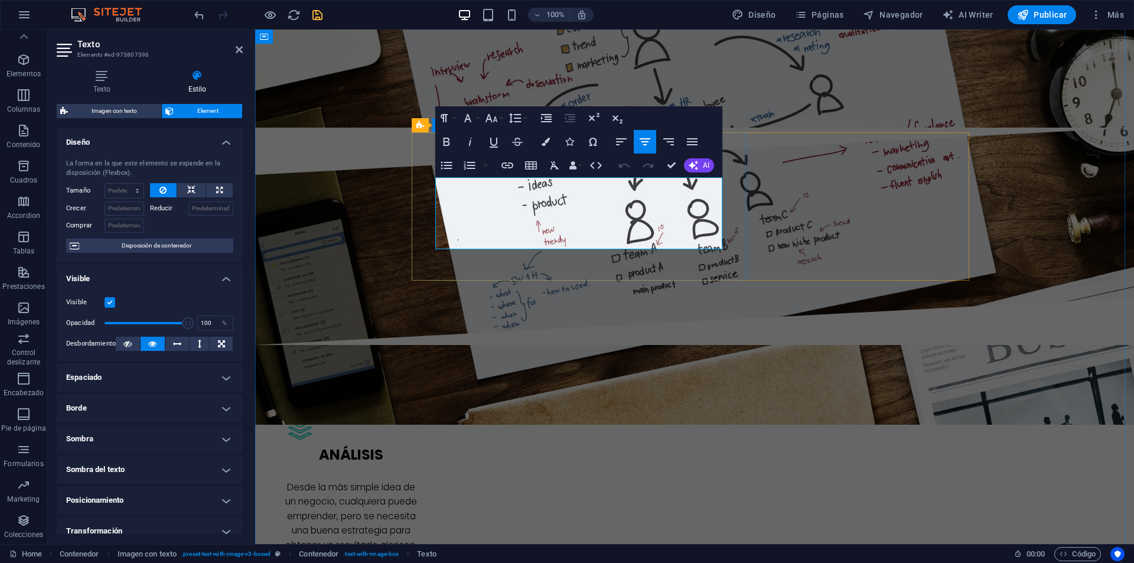
drag, startPoint x: 674, startPoint y: 239, endPoint x: 690, endPoint y: 237, distance: 16.6
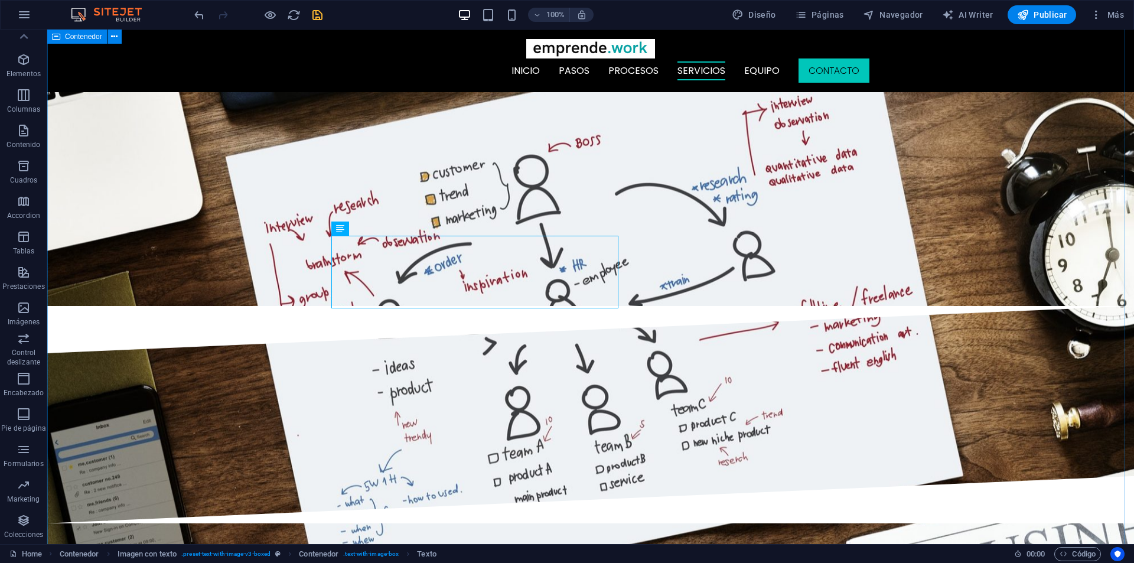
scroll to position [2446, 0]
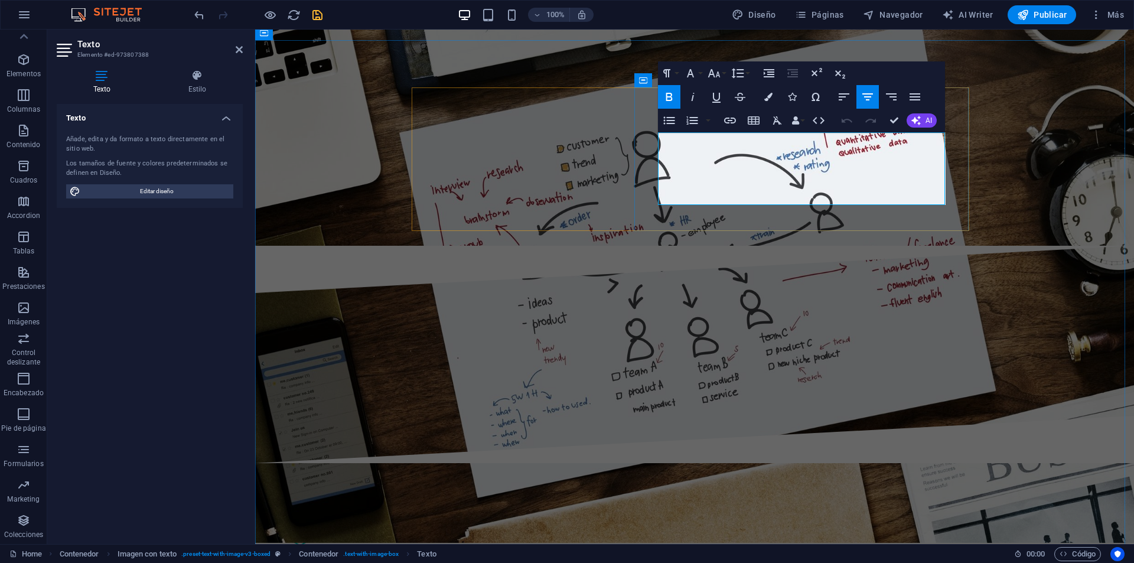
drag, startPoint x: 908, startPoint y: 195, endPoint x: 880, endPoint y: 196, distance: 27.8
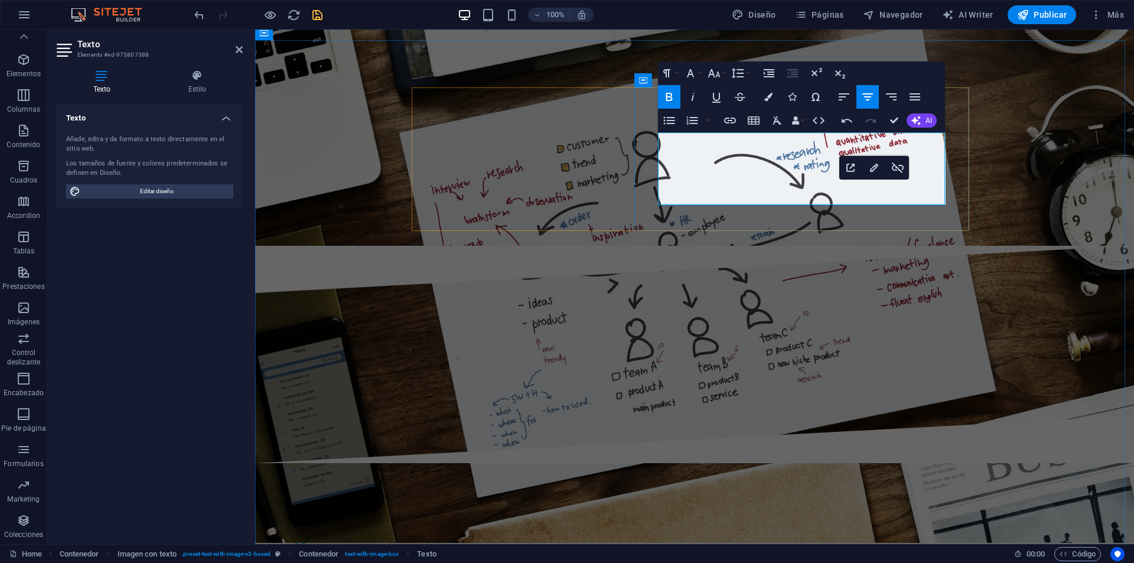
drag, startPoint x: 886, startPoint y: 197, endPoint x: 906, endPoint y: 190, distance: 21.7
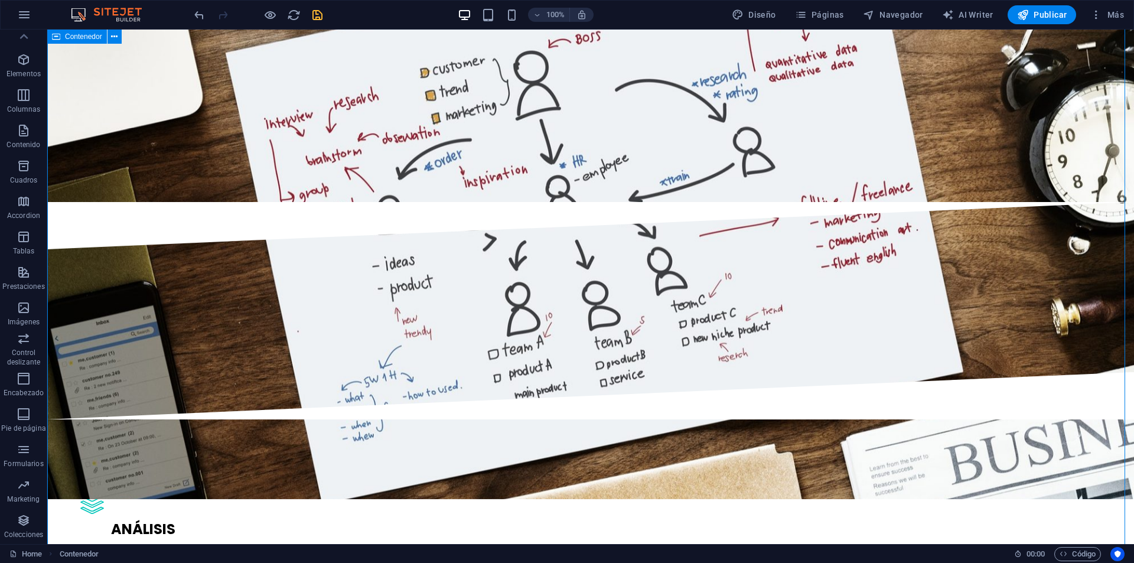
scroll to position [2682, 0]
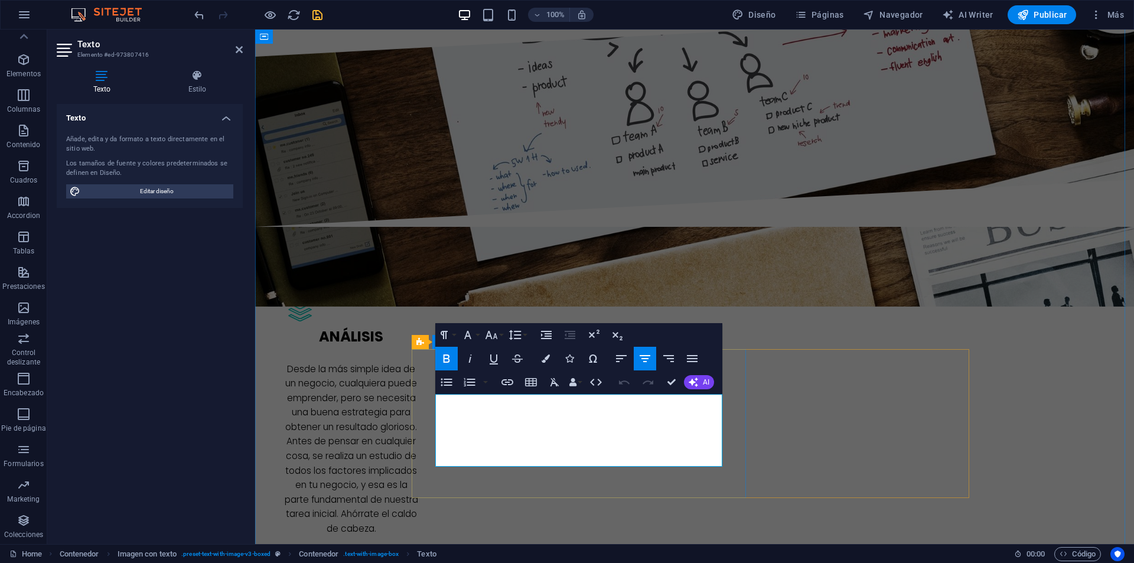
drag, startPoint x: 625, startPoint y: 460, endPoint x: 533, endPoint y: 464, distance: 92.2
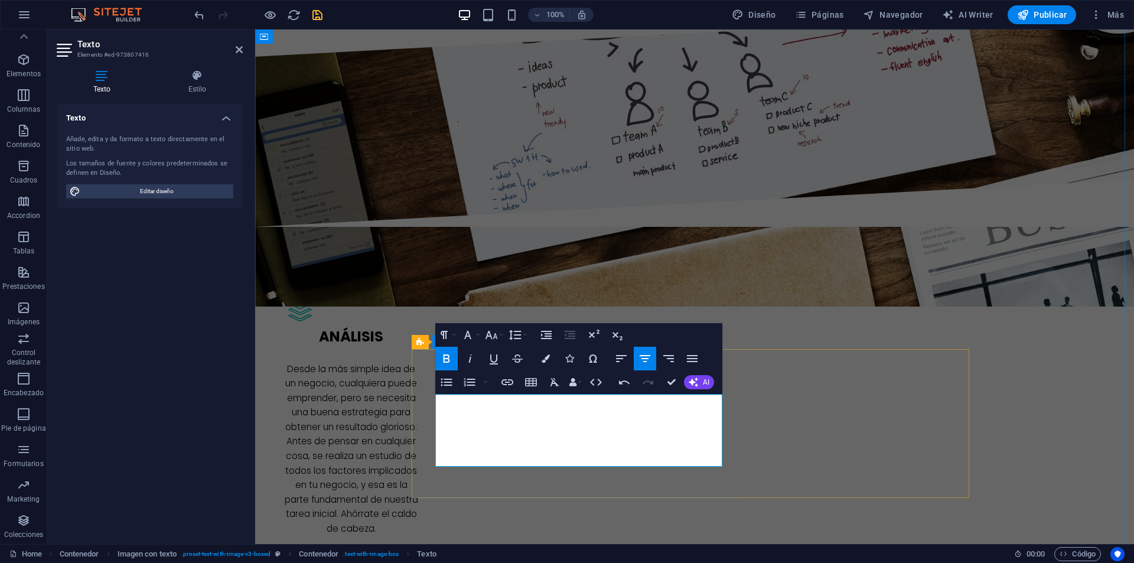
drag, startPoint x: 631, startPoint y: 458, endPoint x: 534, endPoint y: 466, distance: 96.6
click at [508, 381] on icon "button" at bounding box center [507, 382] width 14 height 14
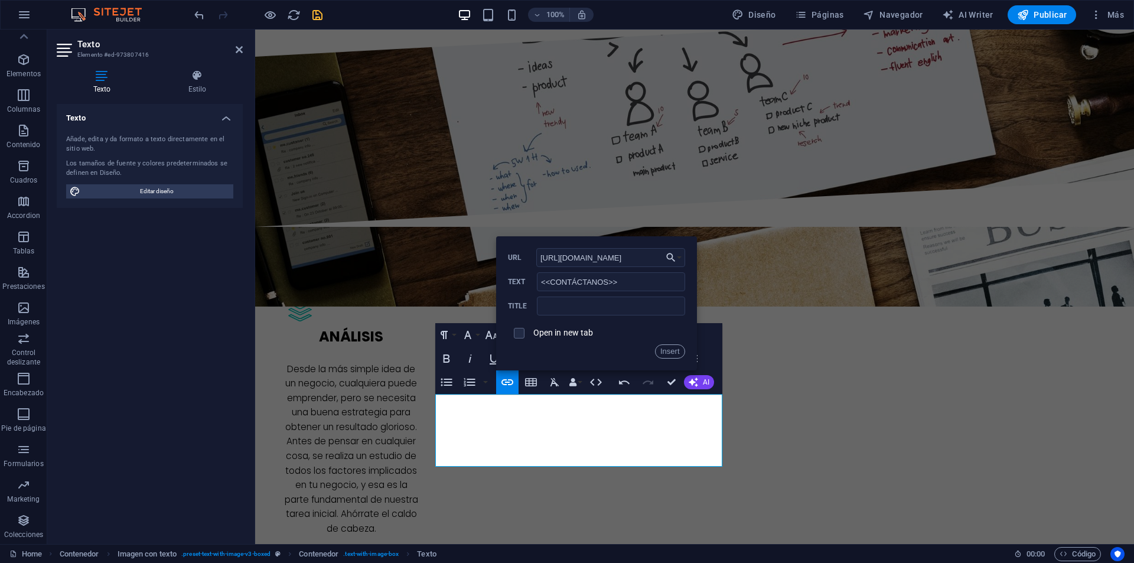
type input "https://wa.me/56966886004"
click at [564, 332] on label "Open in new tab" at bounding box center [563, 332] width 60 height 9
click at [664, 353] on button "Insert" at bounding box center [670, 351] width 30 height 14
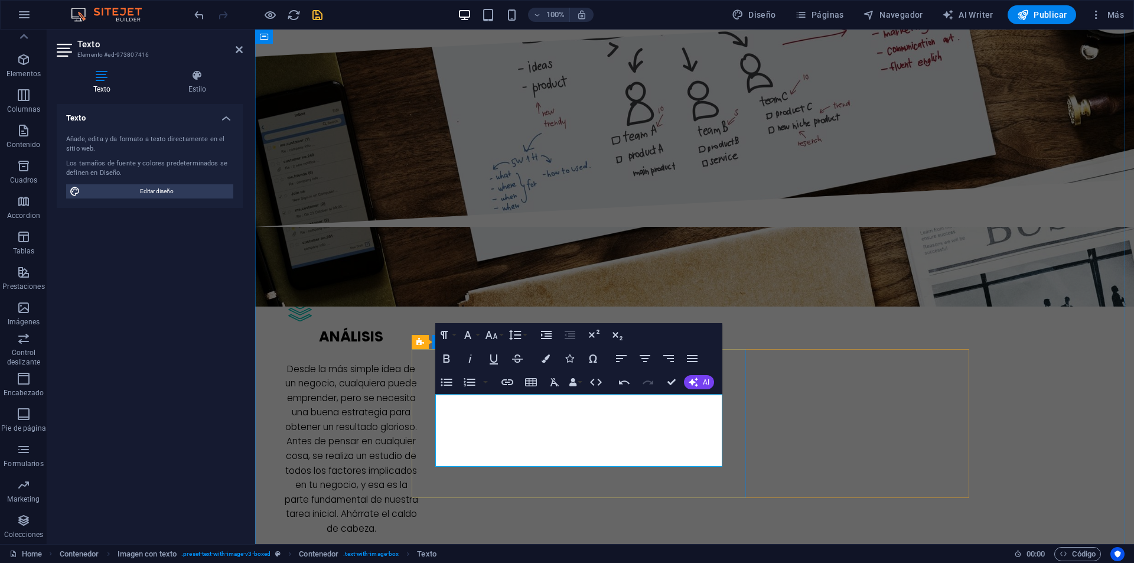
click at [546, 355] on icon "button" at bounding box center [545, 358] width 8 height 8
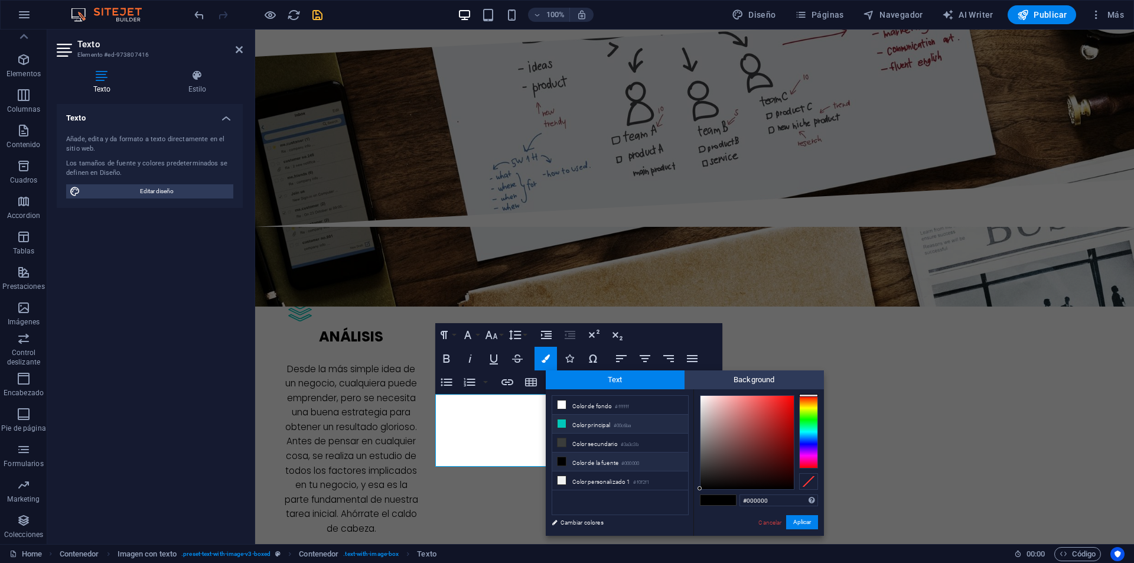
click at [576, 423] on li "Color principal #00c6ba" at bounding box center [620, 423] width 136 height 19
type input "#00c6ba"
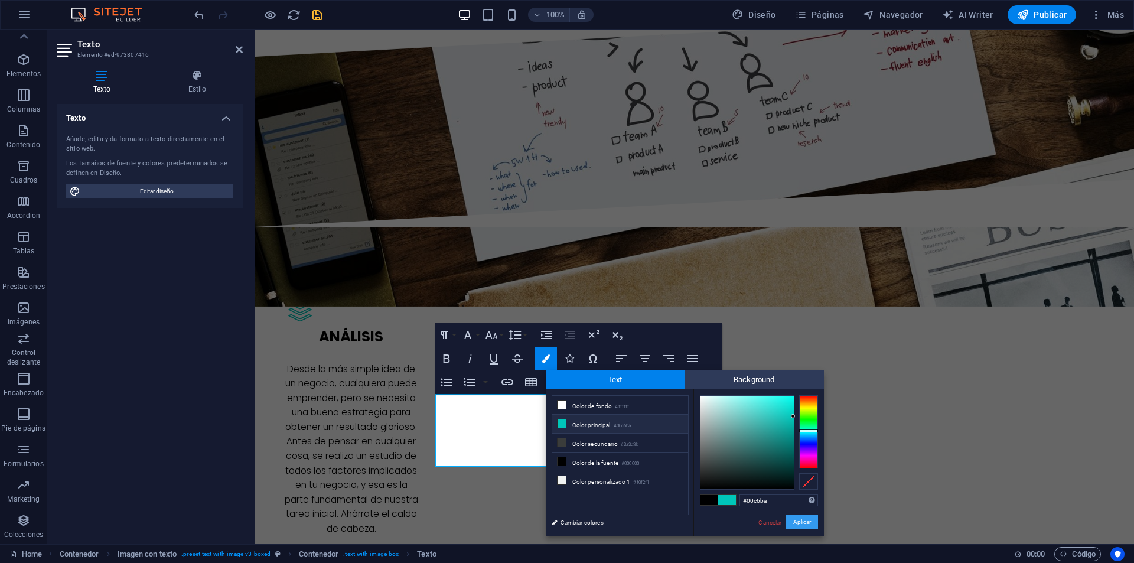
click at [799, 520] on button "Aplicar" at bounding box center [802, 522] width 32 height 14
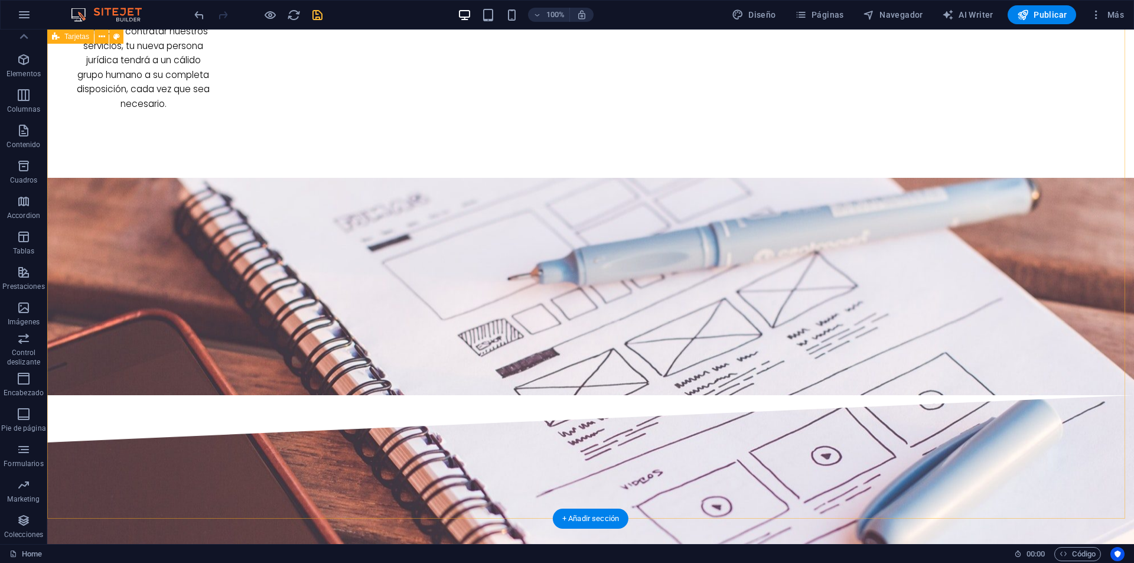
scroll to position [3804, 0]
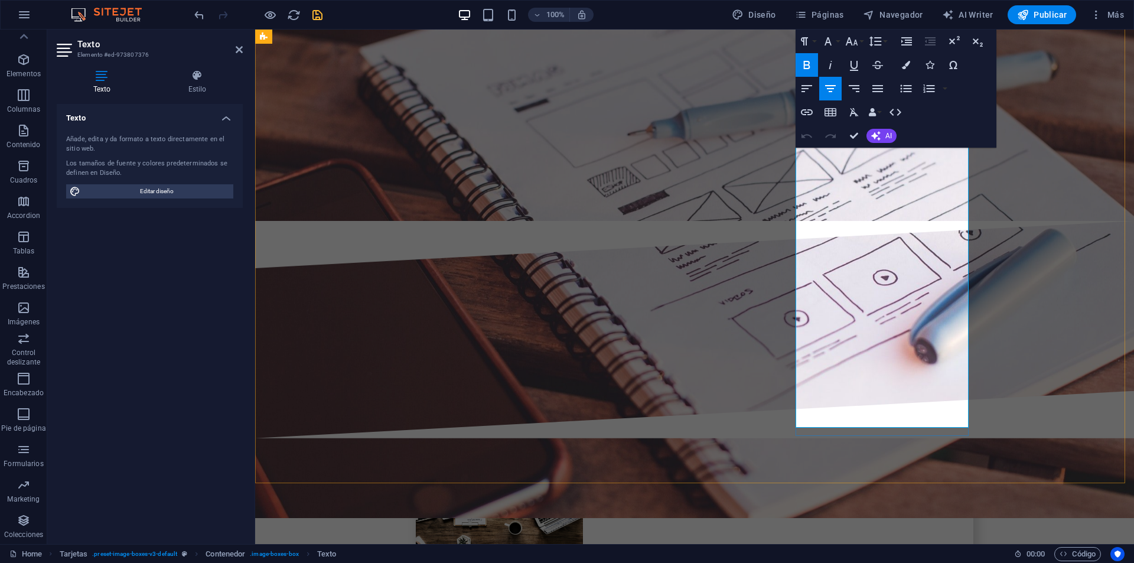
drag, startPoint x: 921, startPoint y: 418, endPoint x: 928, endPoint y: 416, distance: 6.7
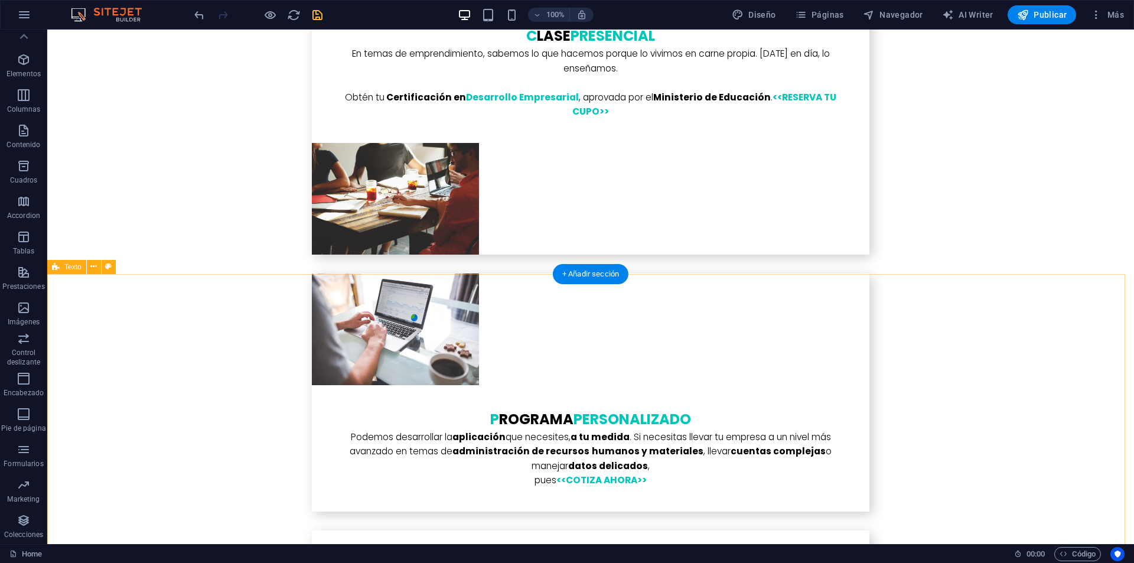
scroll to position [4696, 0]
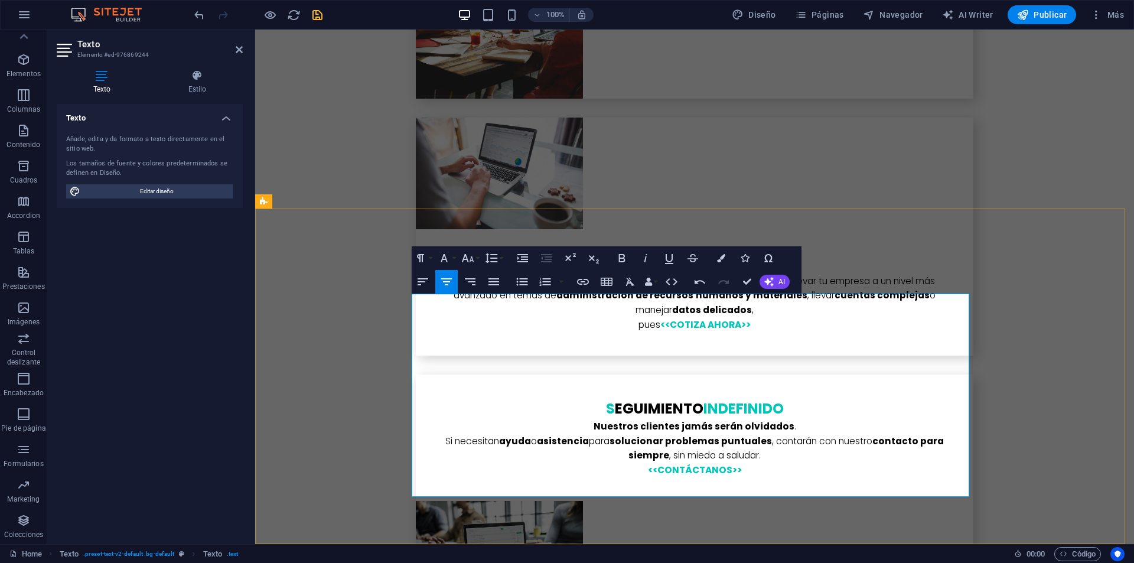
drag, startPoint x: 543, startPoint y: 344, endPoint x: 530, endPoint y: 345, distance: 12.5
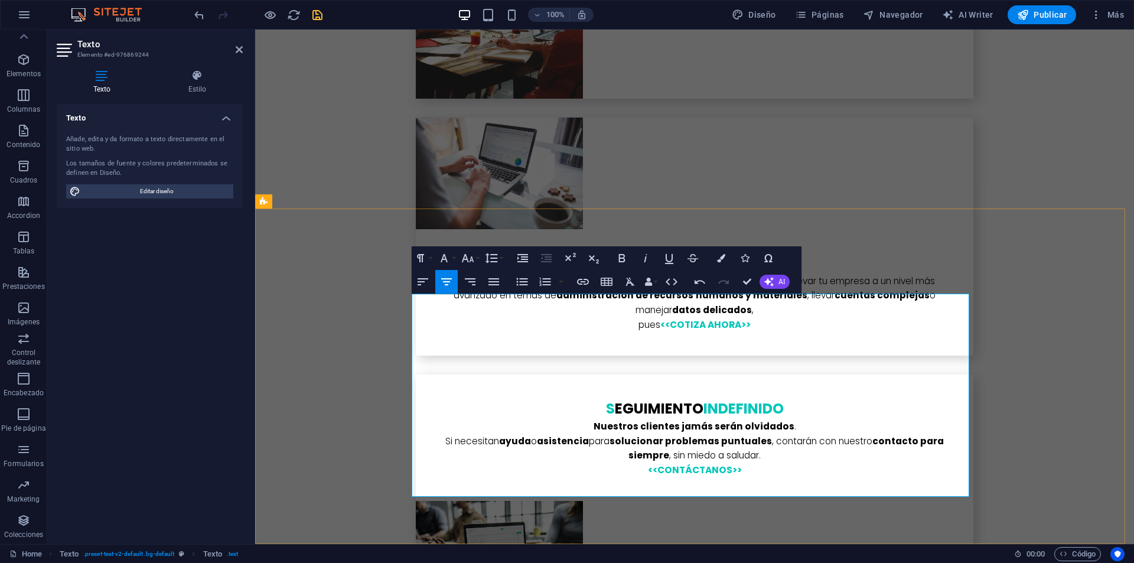
drag, startPoint x: 649, startPoint y: 430, endPoint x: 616, endPoint y: 434, distance: 33.3
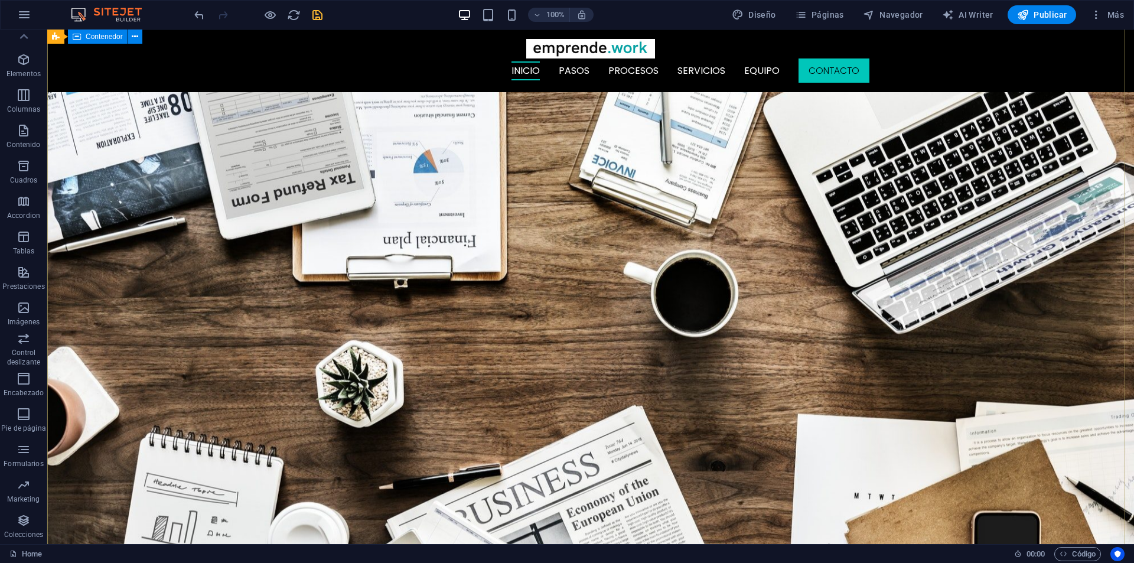
scroll to position [0, 0]
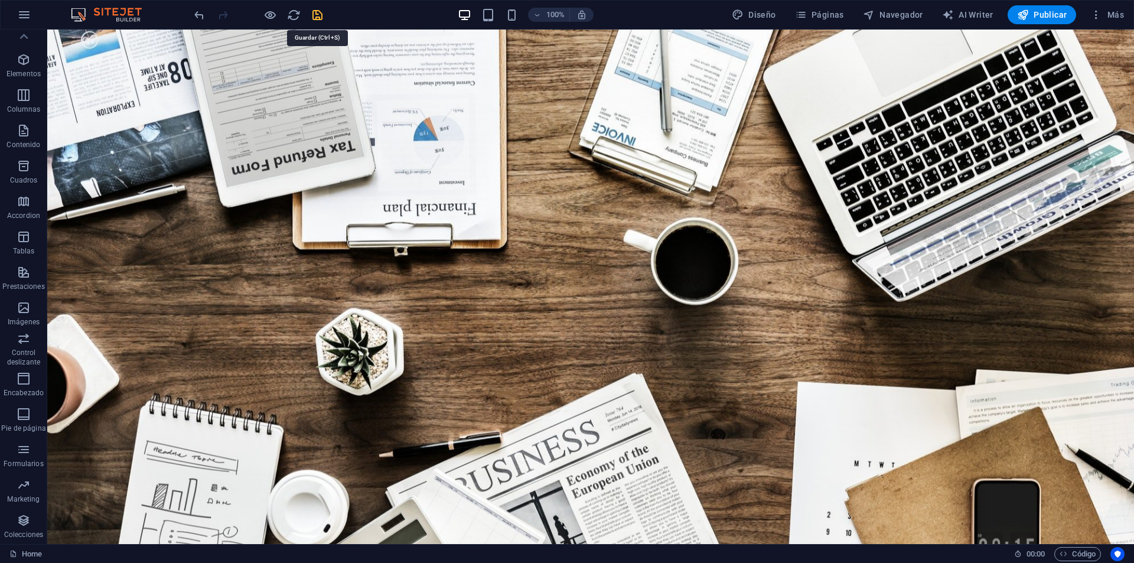
click at [321, 10] on icon "save" at bounding box center [318, 15] width 14 height 14
checkbox input "false"
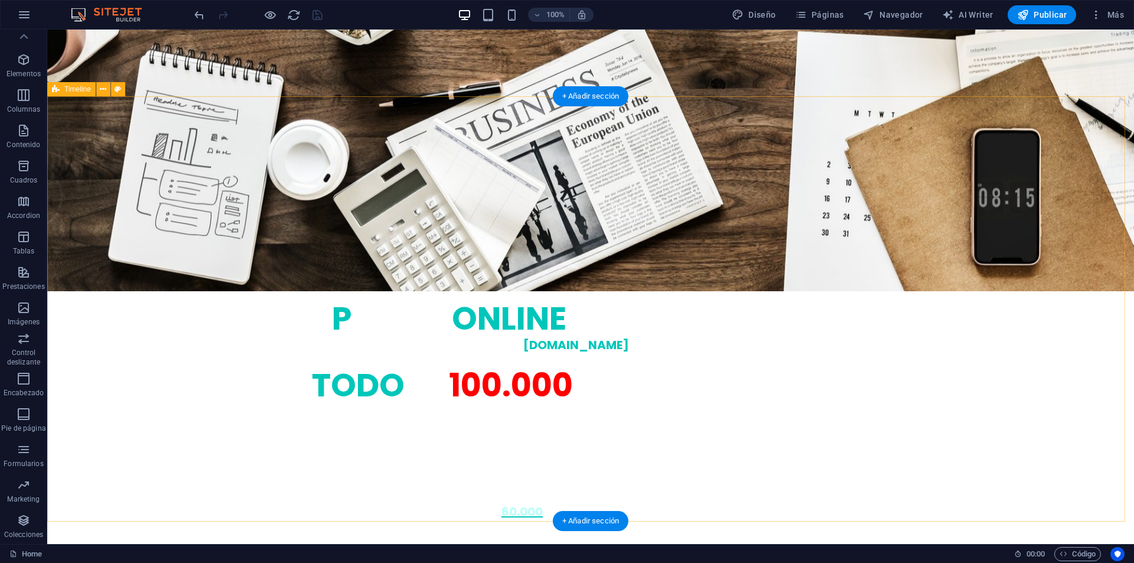
scroll to position [709, 0]
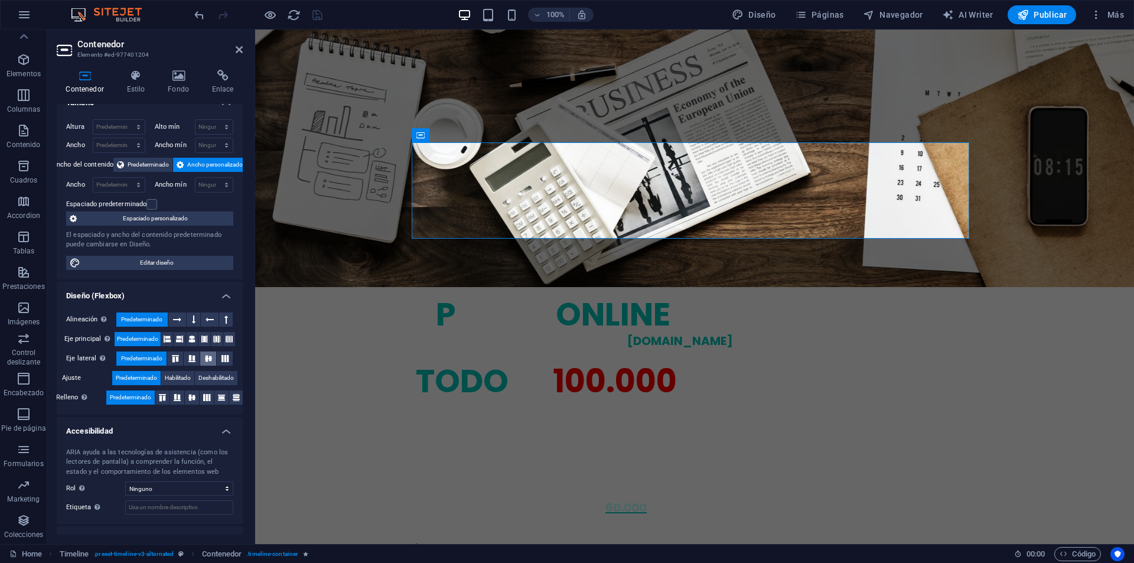
scroll to position [61, 0]
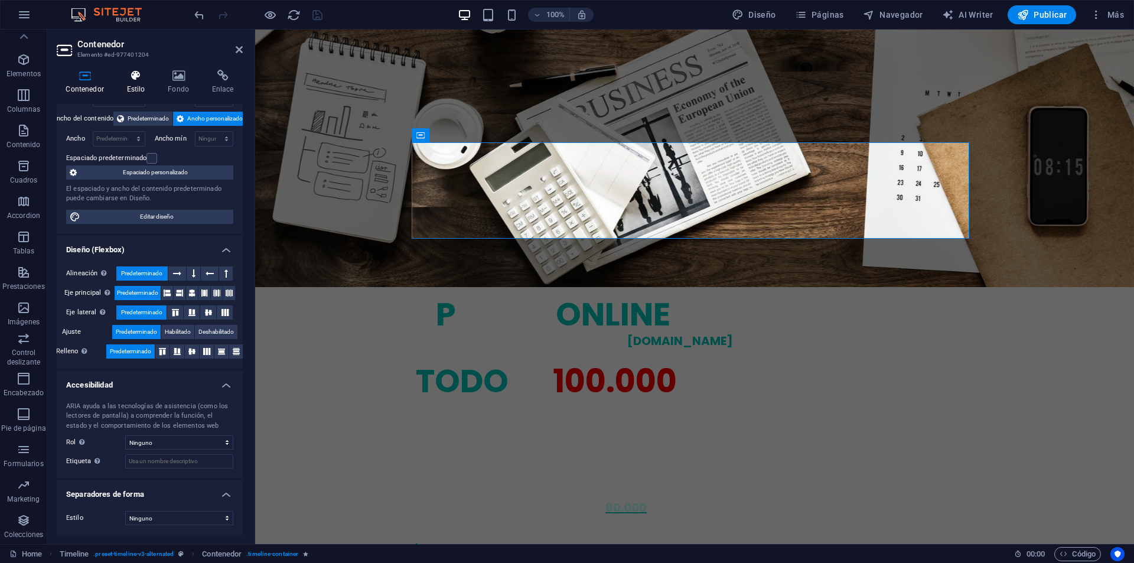
click at [138, 92] on h4 "Estilo" at bounding box center [137, 82] width 41 height 25
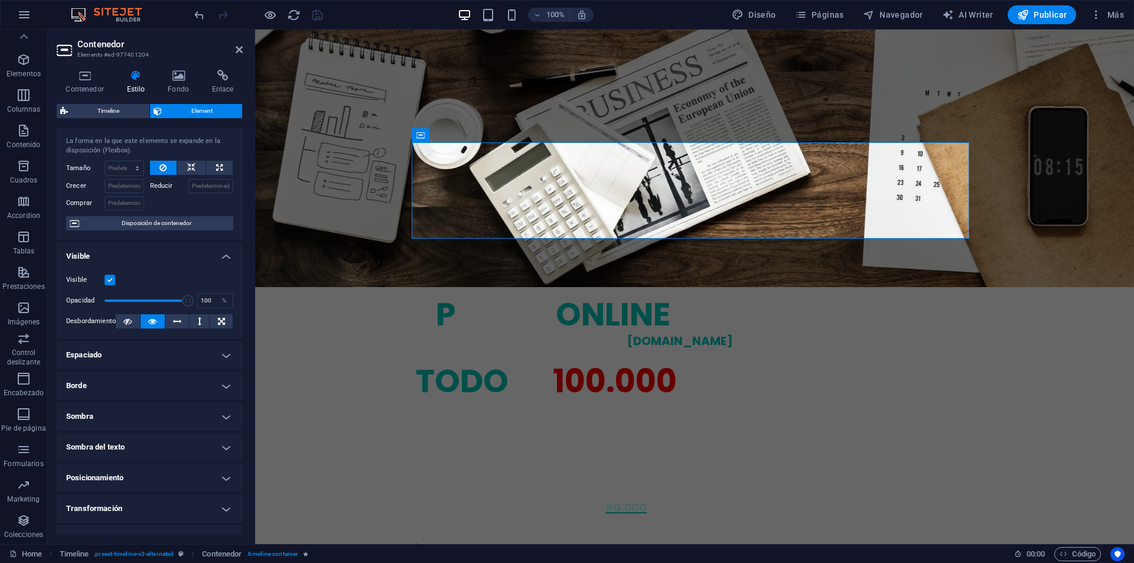
scroll to position [103, 0]
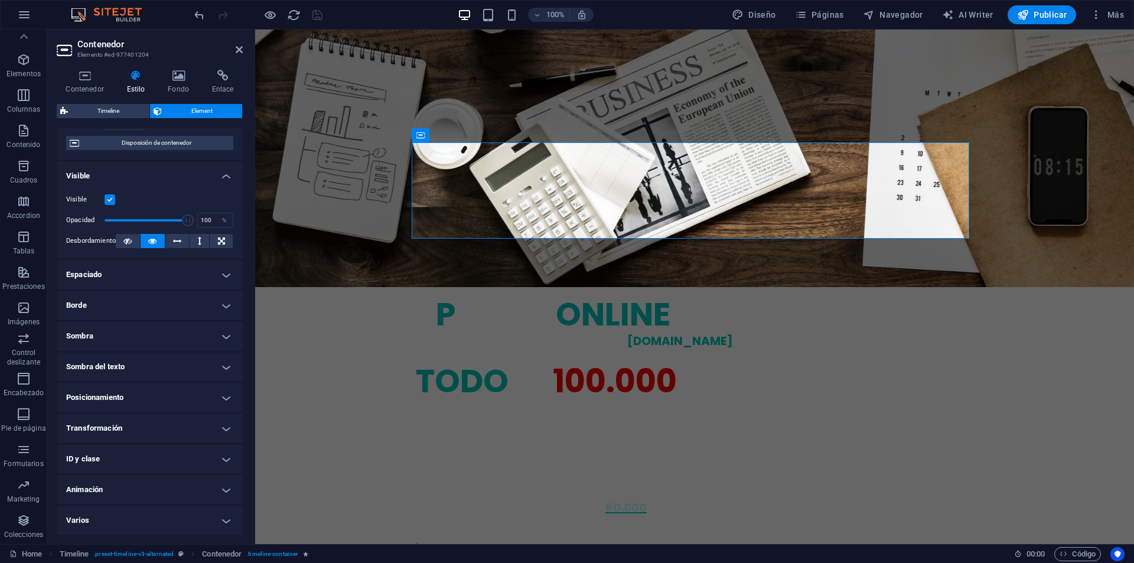
click at [128, 484] on h4 "Animación" at bounding box center [150, 489] width 186 height 28
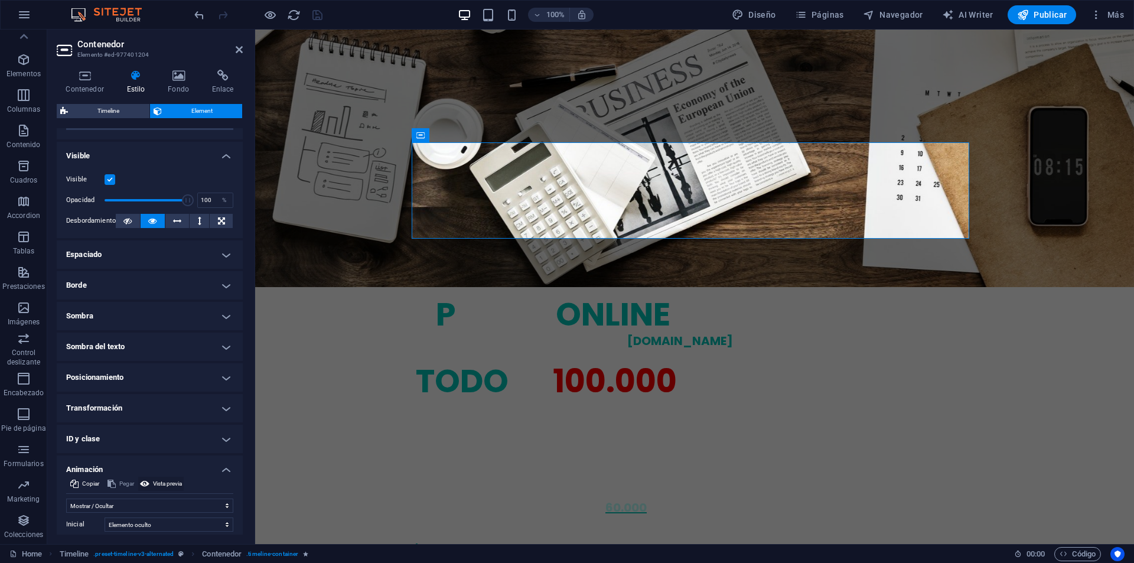
scroll to position [224, 0]
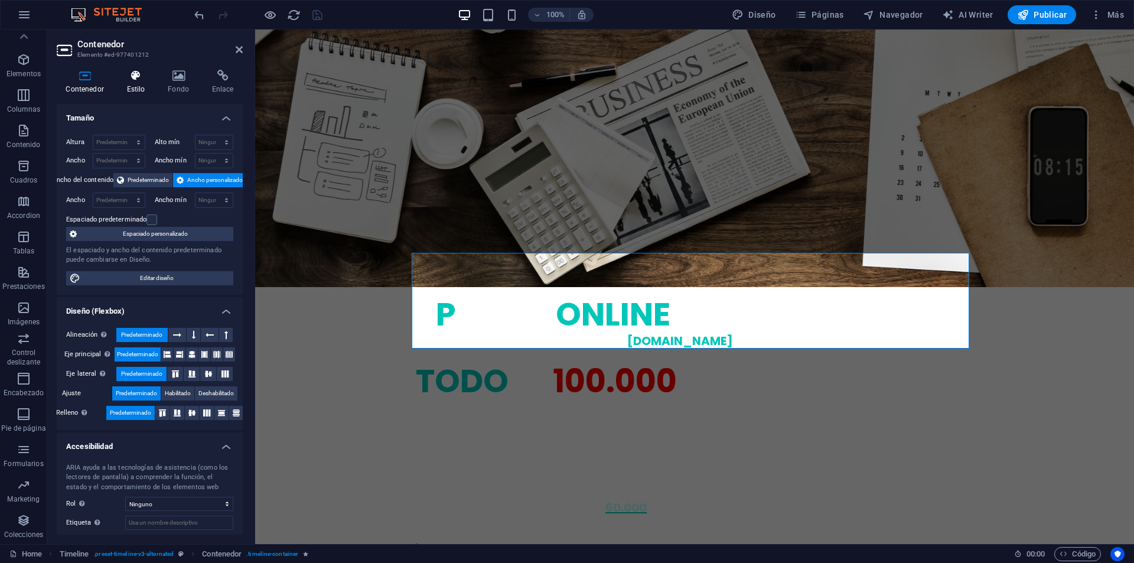
click at [123, 70] on icon at bounding box center [135, 76] width 37 height 12
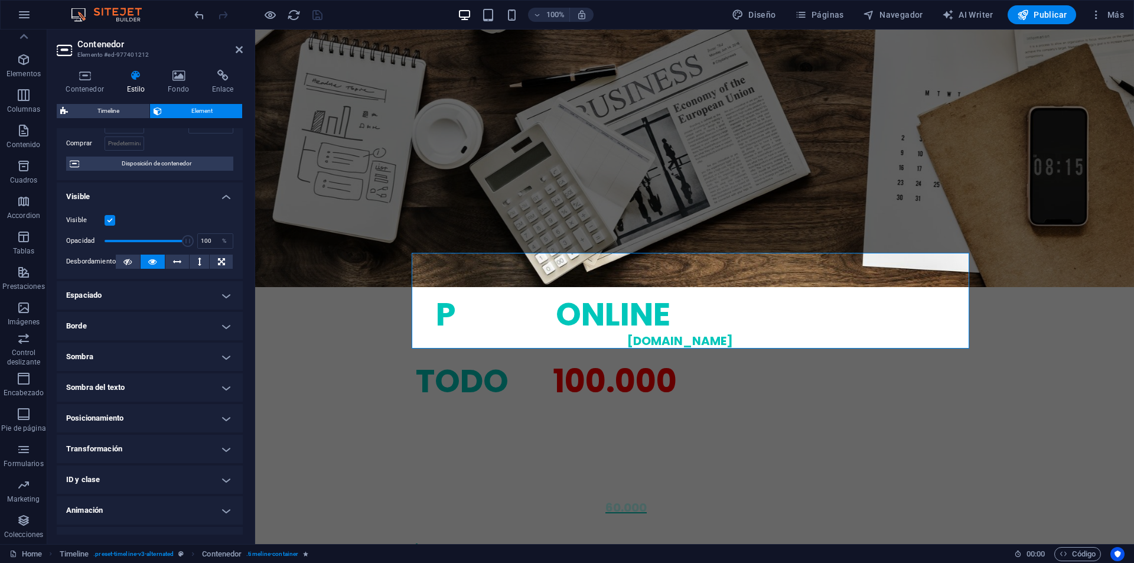
scroll to position [103, 0]
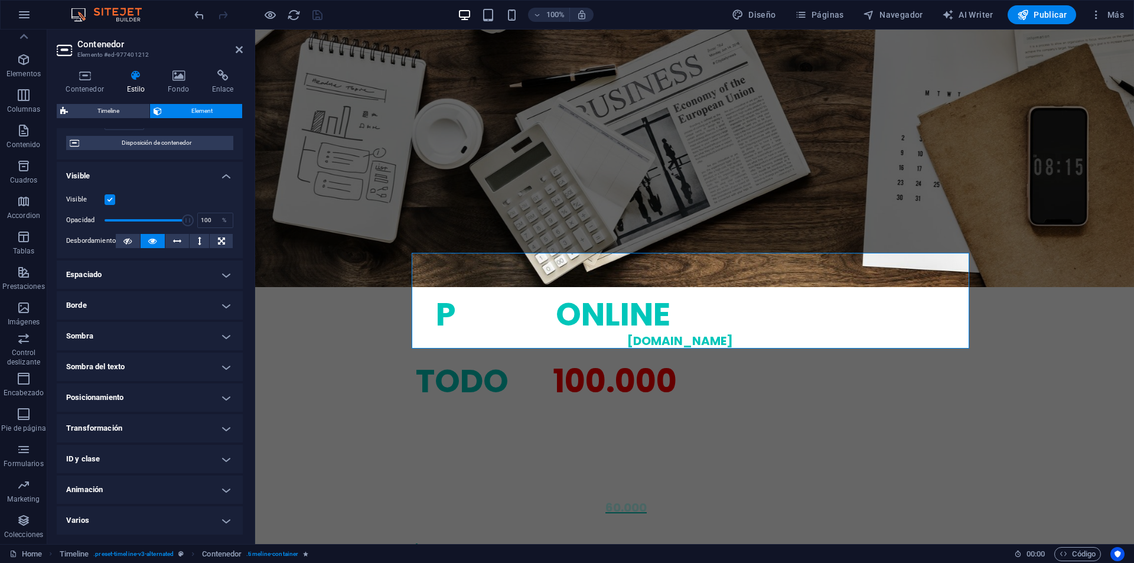
click at [130, 494] on h4 "Animación" at bounding box center [150, 489] width 186 height 28
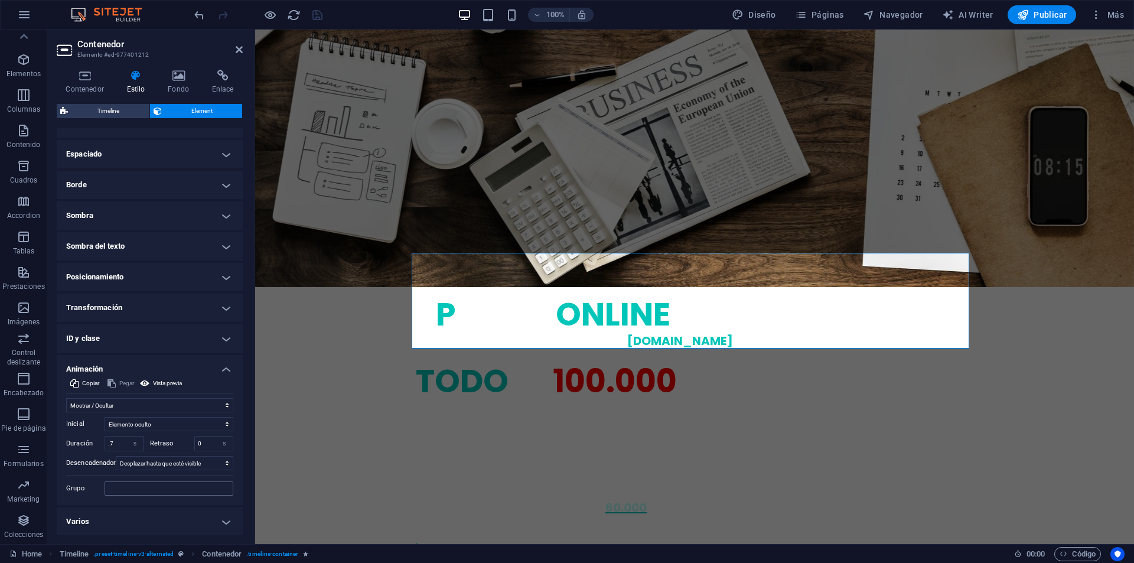
scroll to position [224, 0]
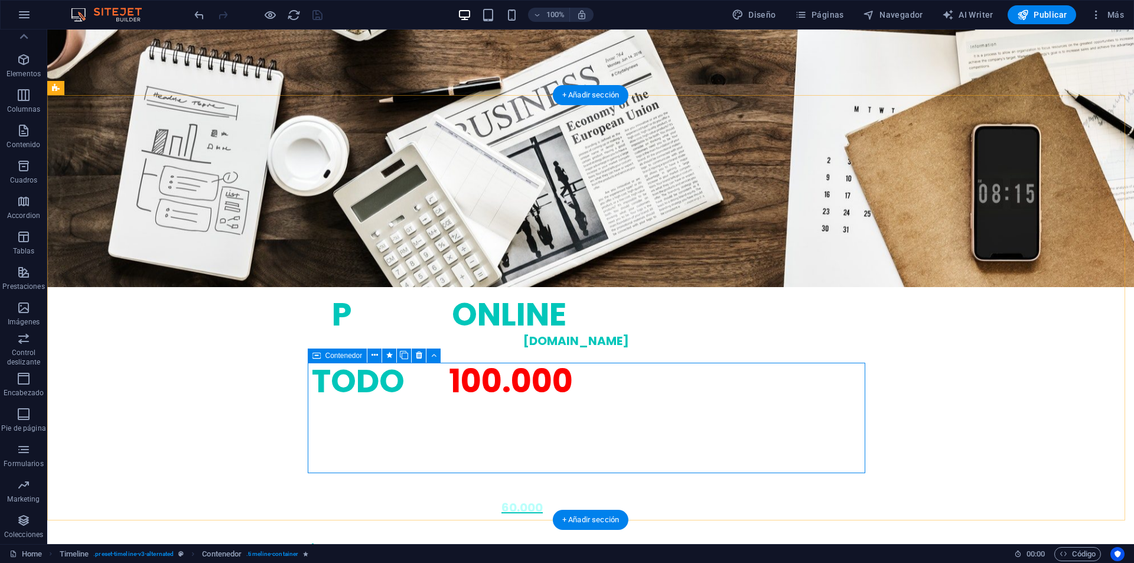
drag, startPoint x: 508, startPoint y: 422, endPoint x: 302, endPoint y: 422, distance: 206.7
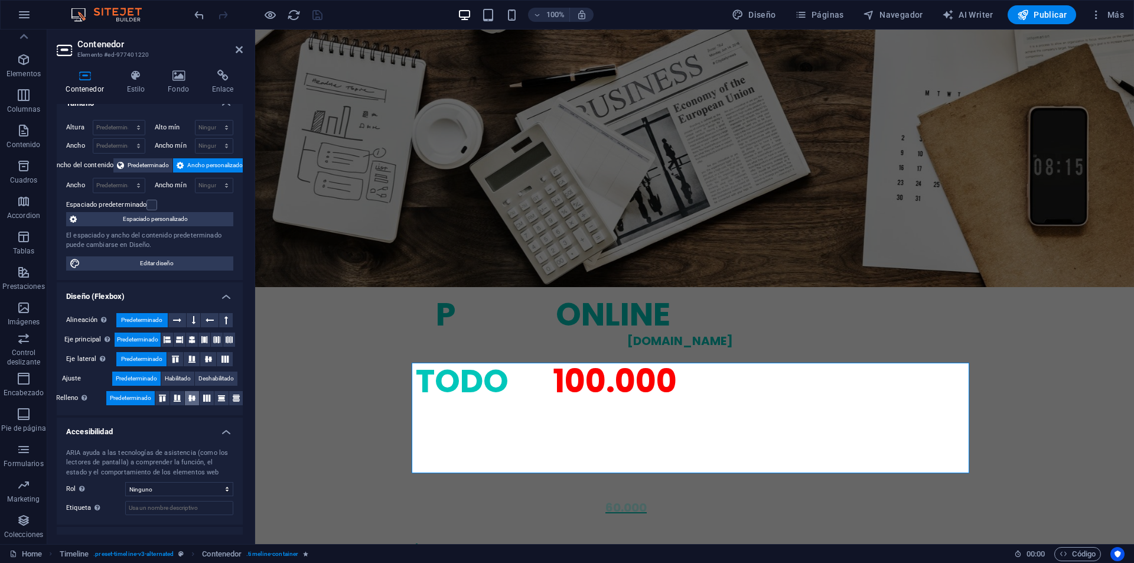
scroll to position [61, 0]
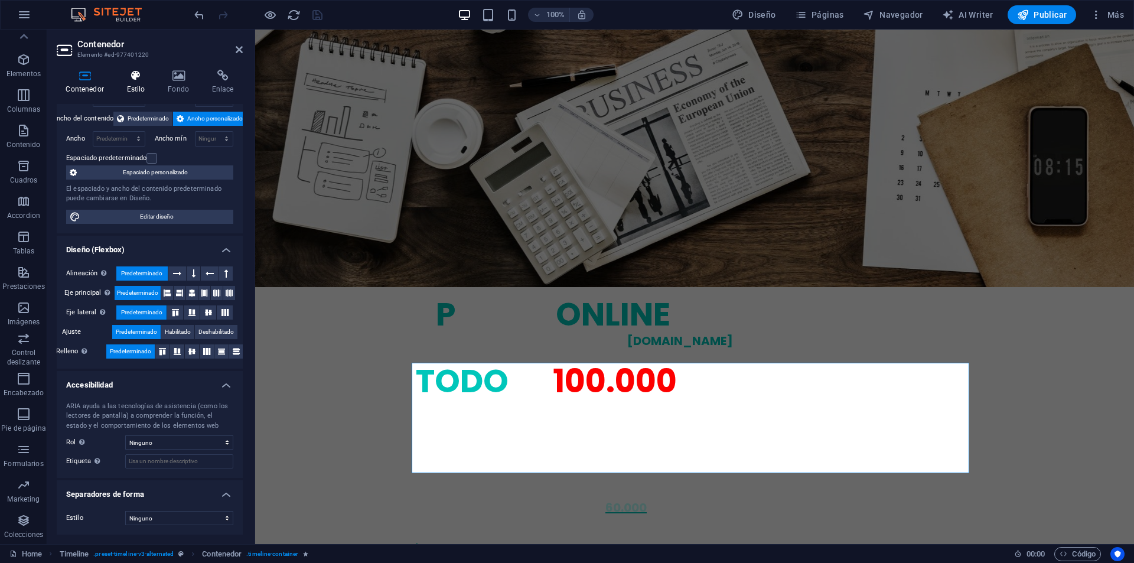
click at [139, 81] on icon at bounding box center [135, 76] width 37 height 12
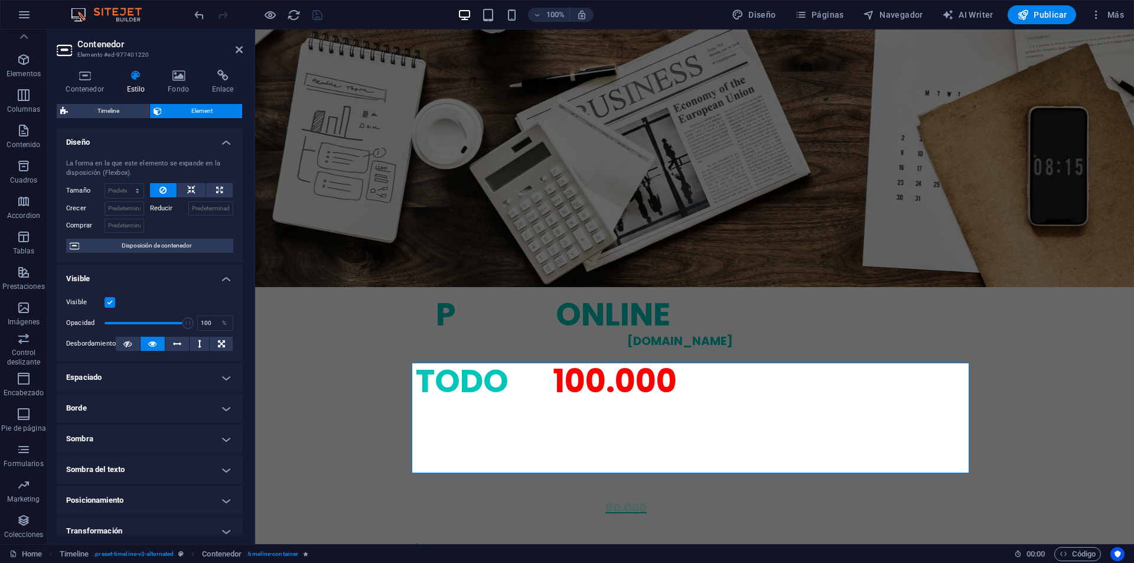
scroll to position [103, 0]
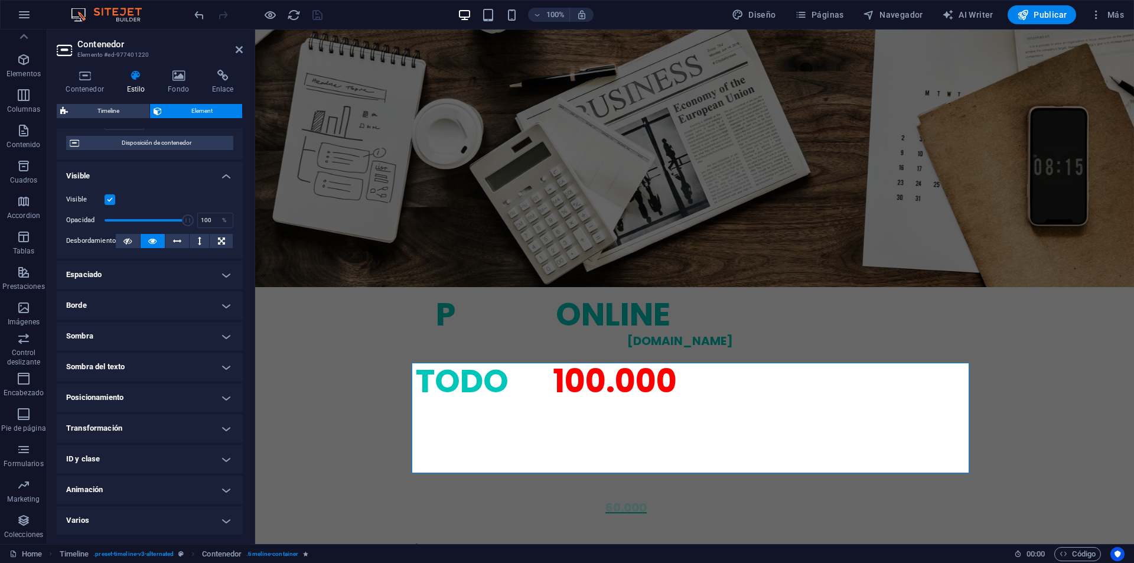
click at [115, 482] on h4 "Animación" at bounding box center [150, 489] width 186 height 28
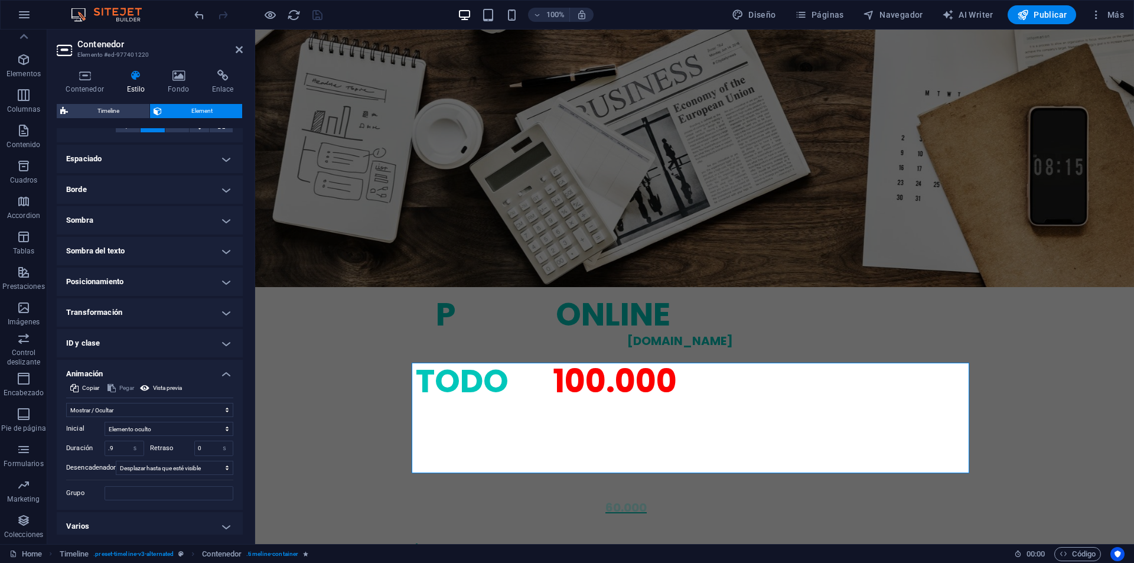
scroll to position [224, 0]
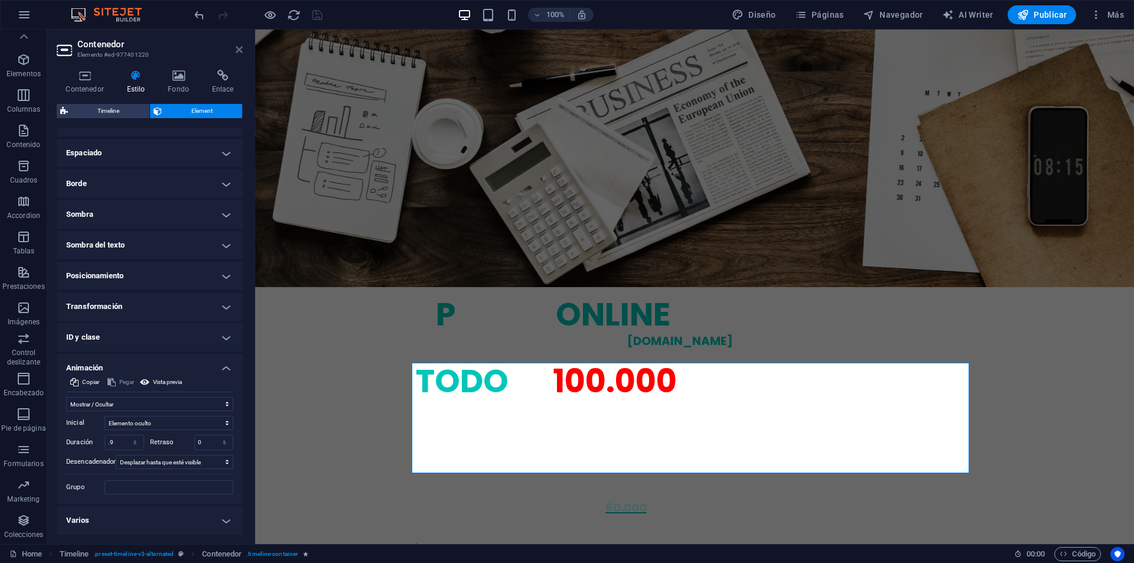
click at [240, 54] on link at bounding box center [239, 50] width 7 height 10
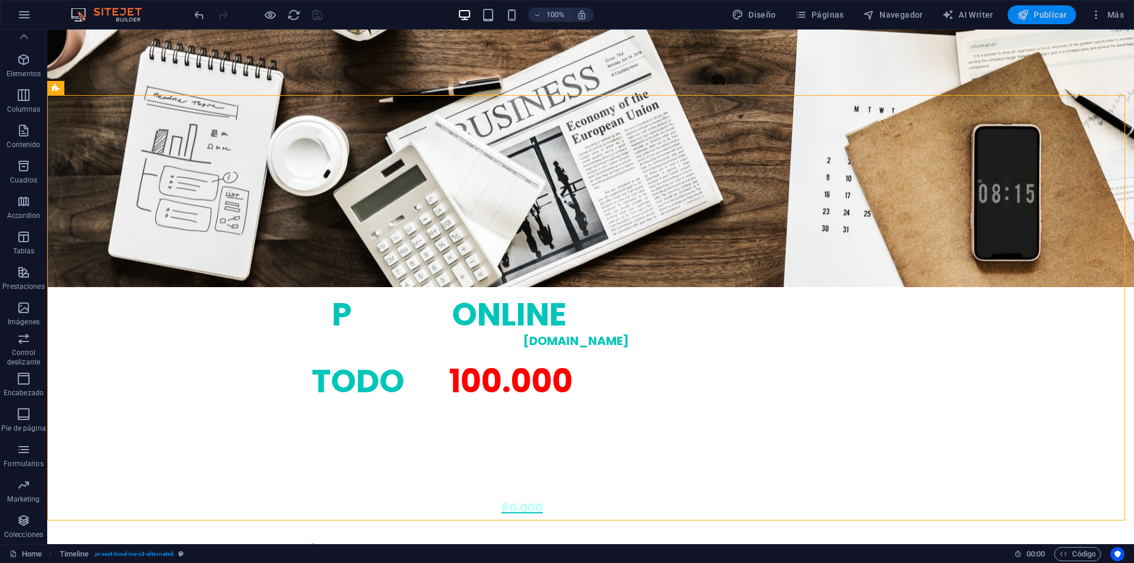
click at [1056, 16] on span "Publicar" at bounding box center [1042, 15] width 50 height 12
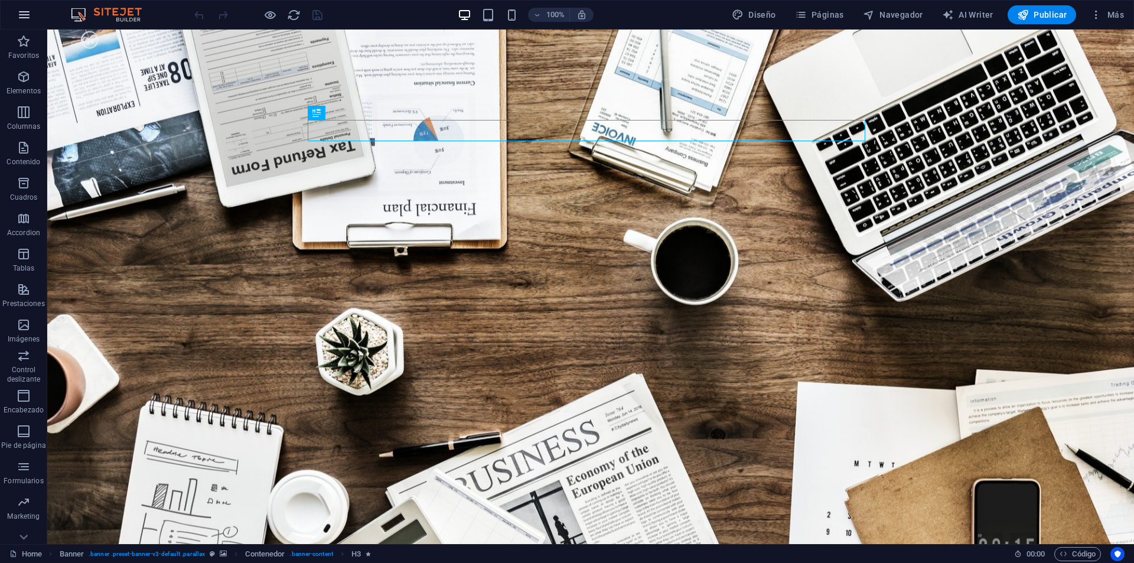
click at [22, 5] on button "button" at bounding box center [24, 15] width 28 height 28
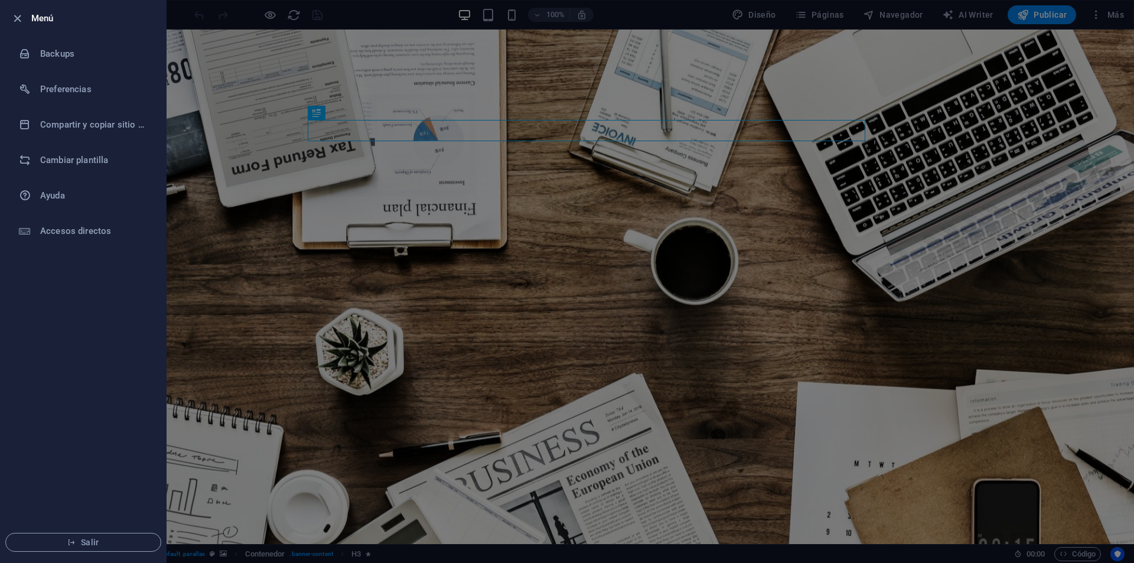
click at [201, 102] on div at bounding box center [567, 281] width 1134 height 563
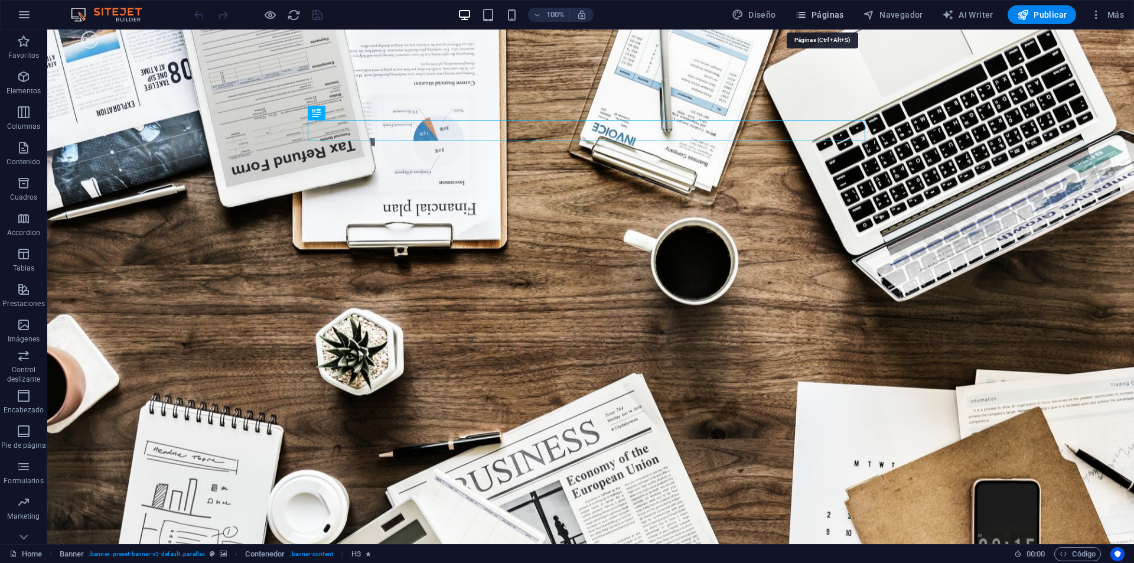
click at [811, 13] on span "Páginas" at bounding box center [819, 15] width 49 height 12
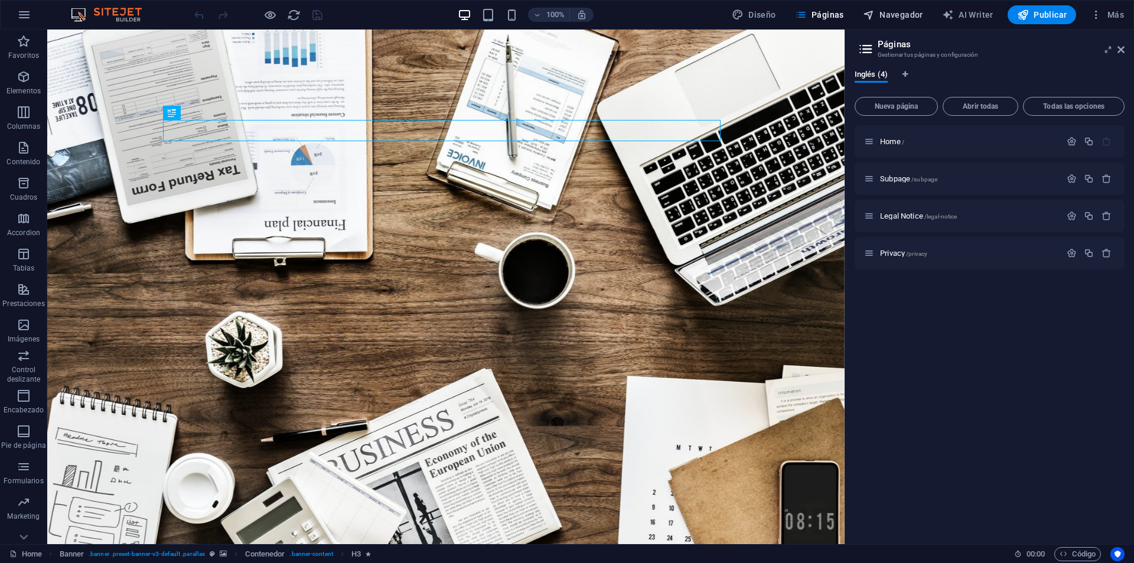
click at [906, 16] on span "Navegador" at bounding box center [893, 15] width 60 height 12
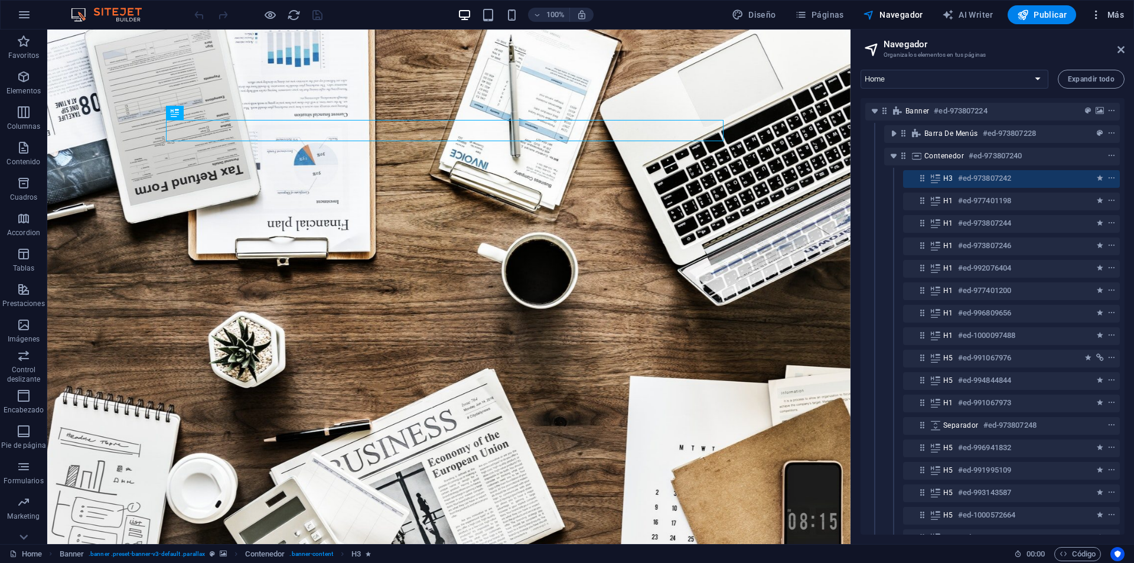
click at [1109, 19] on span "Más" at bounding box center [1107, 15] width 34 height 12
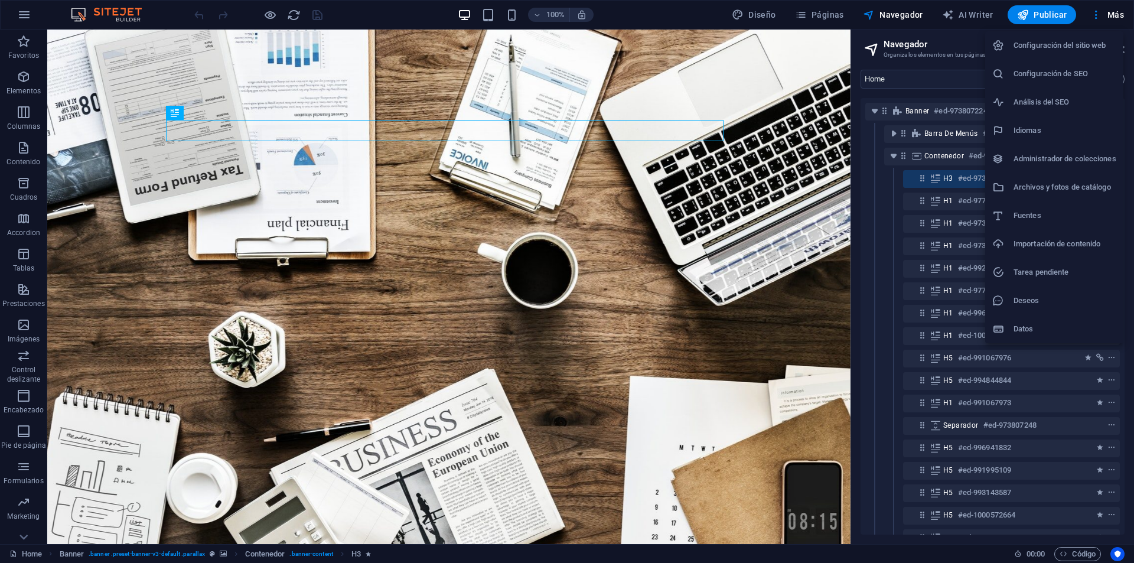
click at [28, 48] on div at bounding box center [567, 281] width 1134 height 563
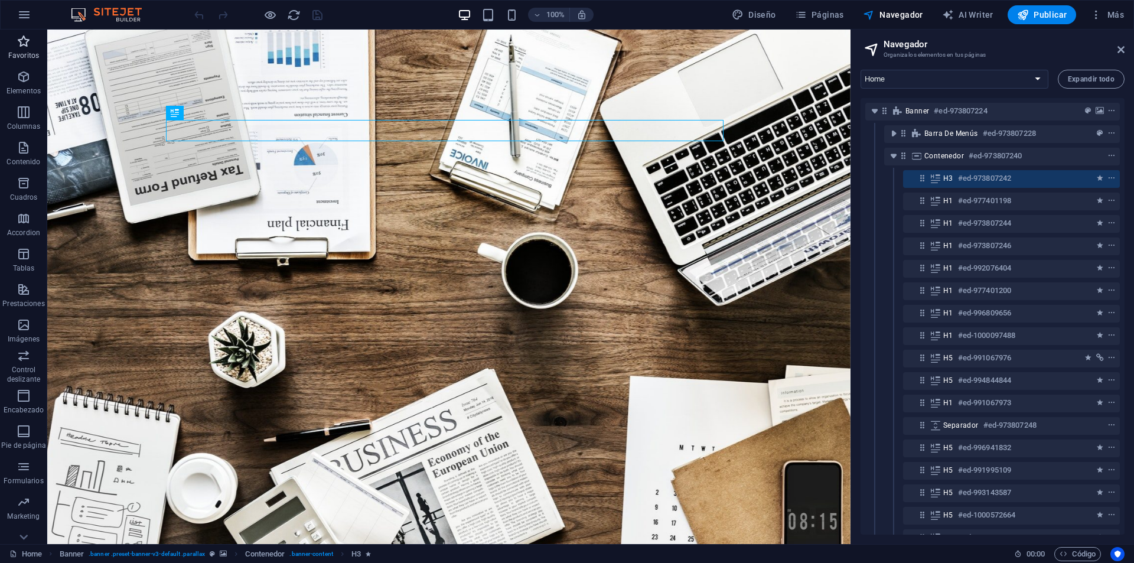
click at [30, 47] on icon "button" at bounding box center [24, 41] width 14 height 14
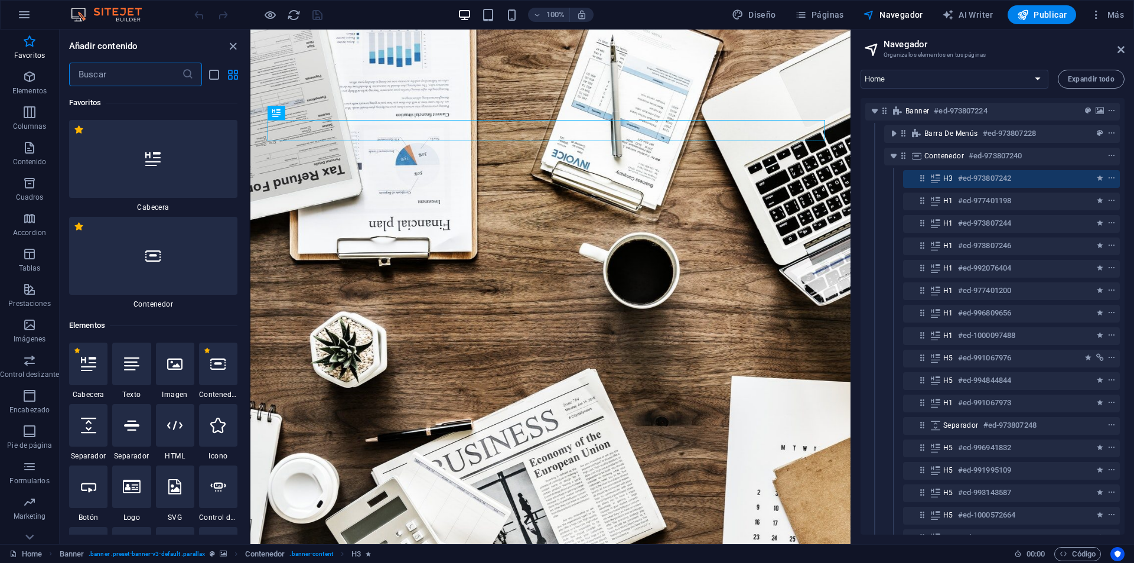
click at [108, 75] on input "text" at bounding box center [125, 75] width 113 height 24
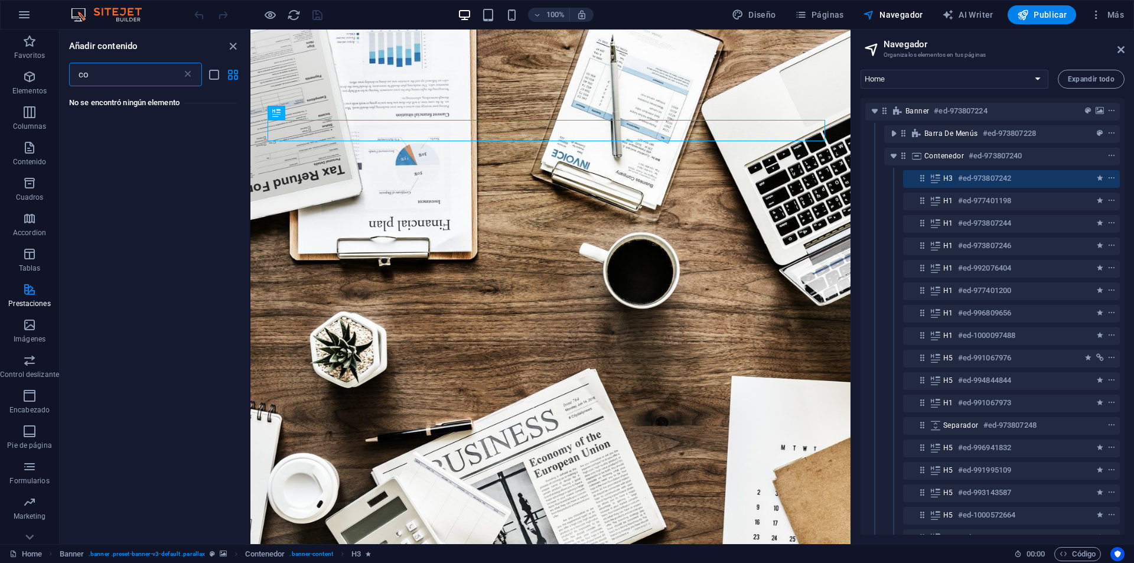
type input "c"
type input "s"
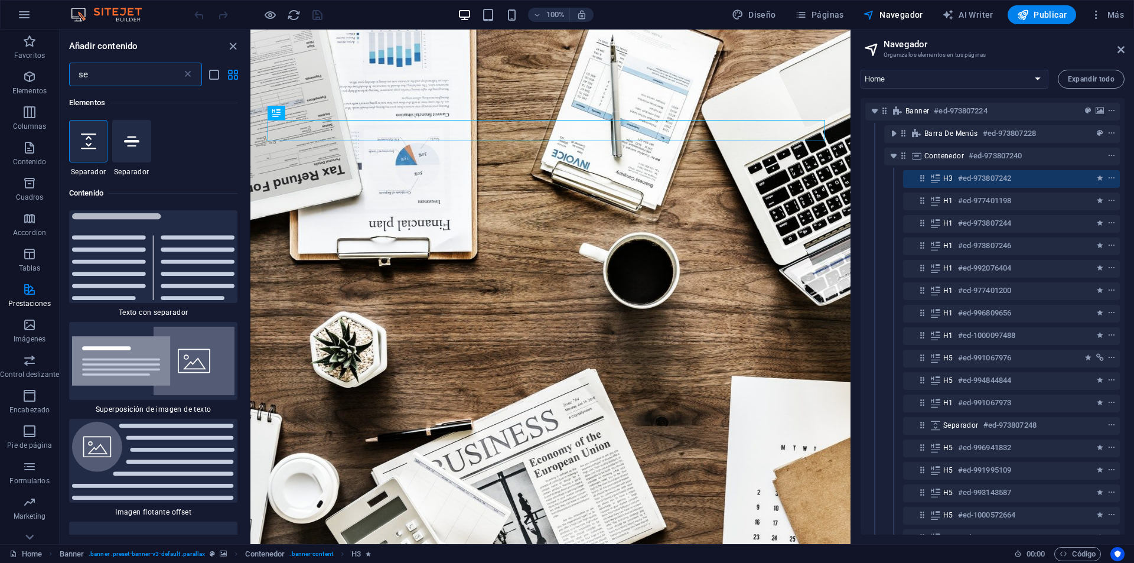
type input "s"
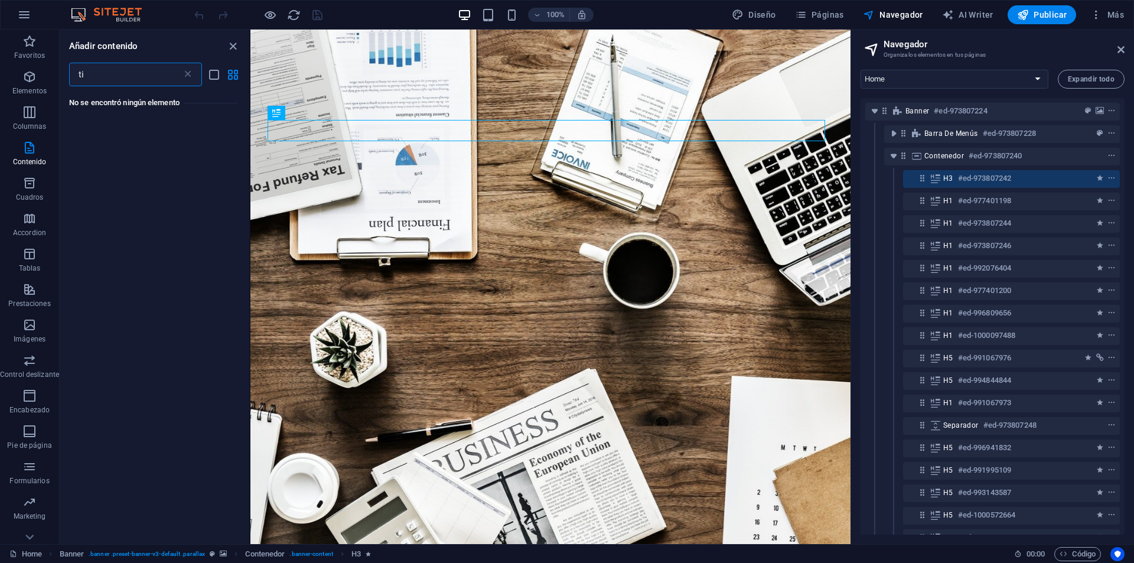
type input "t"
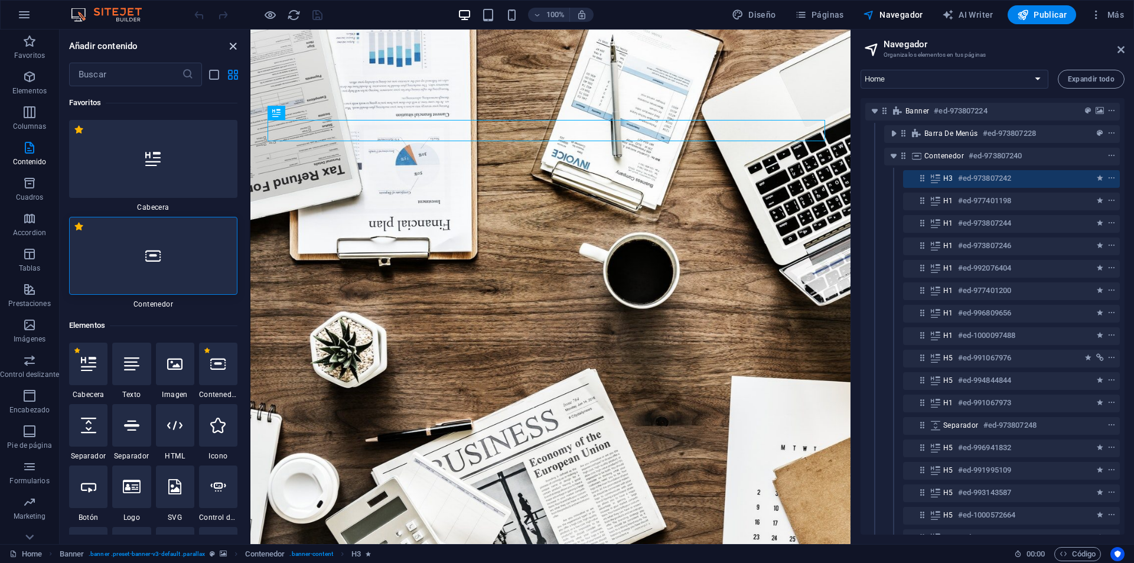
click at [231, 42] on icon "close panel" at bounding box center [233, 47] width 14 height 14
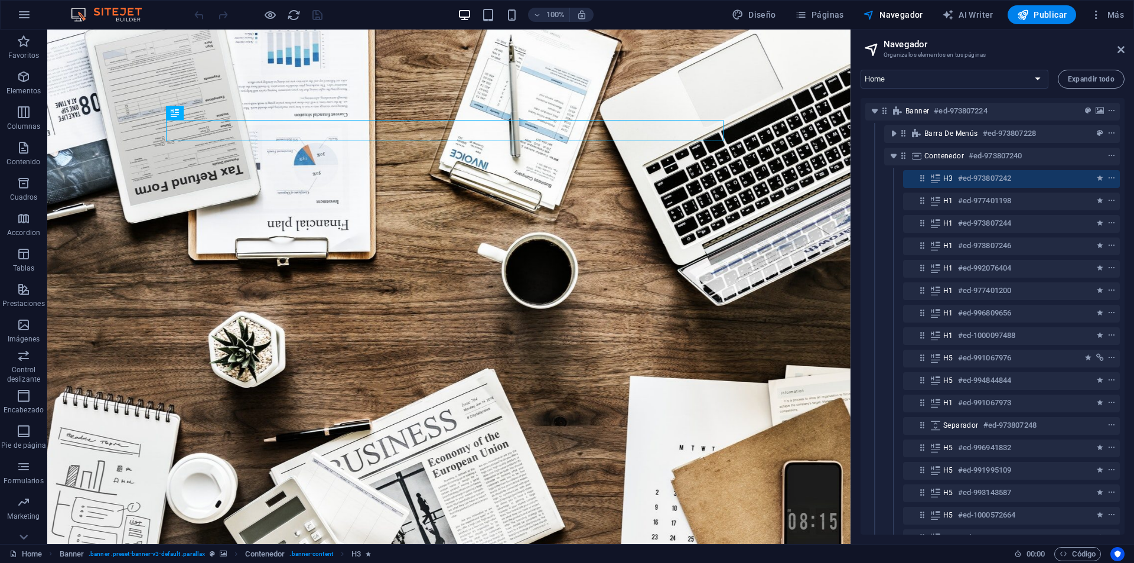
click at [116, 6] on div "100% Diseño Páginas Navegador AI Writer Publicar Más" at bounding box center [567, 15] width 1132 height 28
click at [128, 6] on div "100% Diseño Páginas Navegador AI Writer Publicar Más" at bounding box center [567, 15] width 1132 height 28
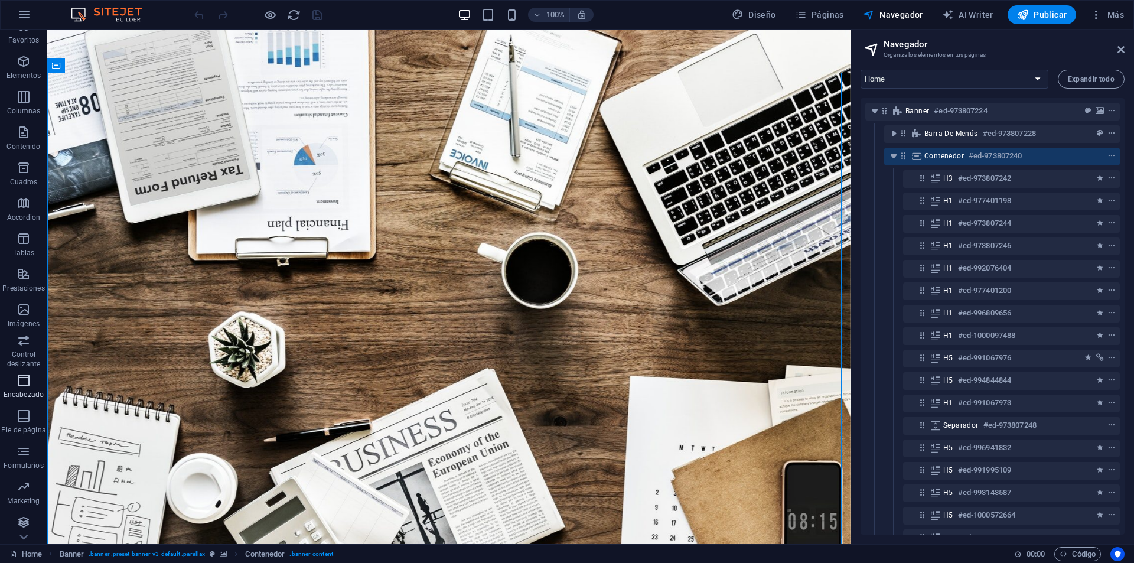
scroll to position [17, 0]
click at [24, 527] on icon "button" at bounding box center [24, 520] width 14 height 14
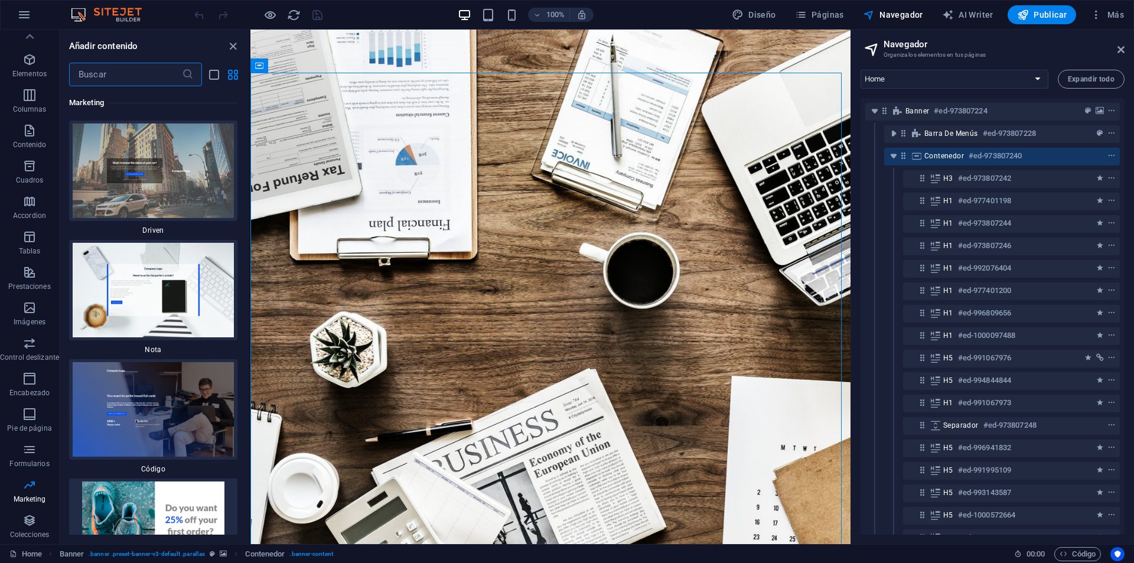
scroll to position [20670, 0]
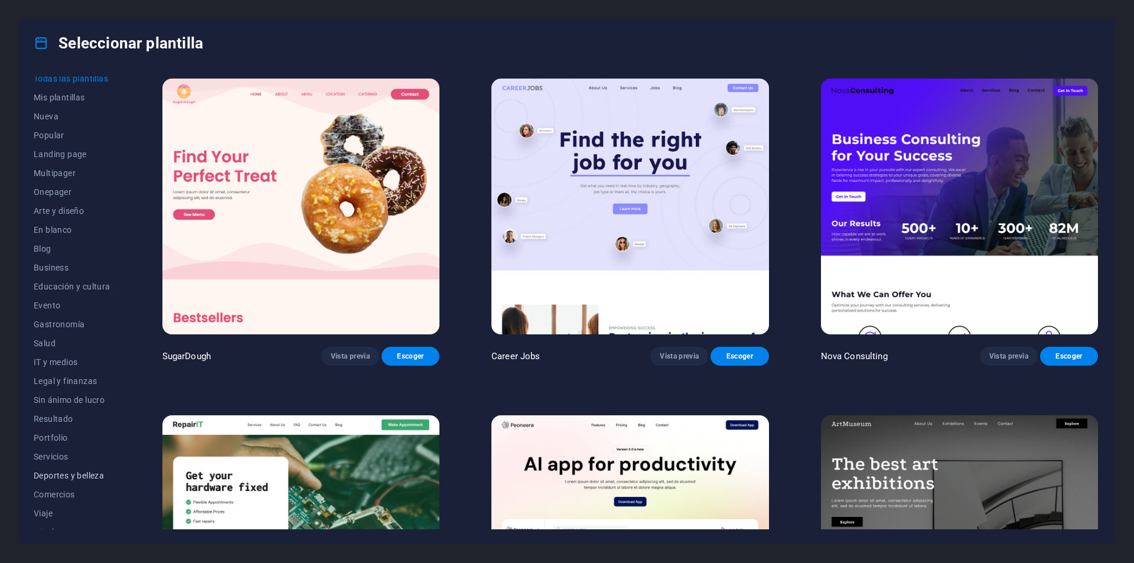
scroll to position [19, 0]
click at [65, 484] on span "Comercios" at bounding box center [72, 481] width 77 height 9
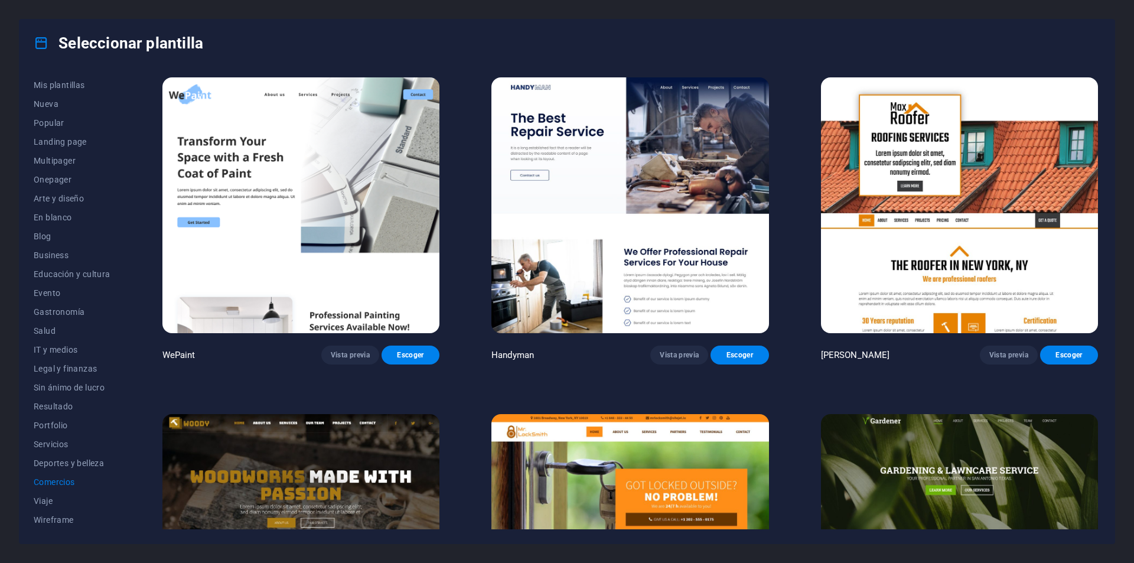
scroll to position [0, 0]
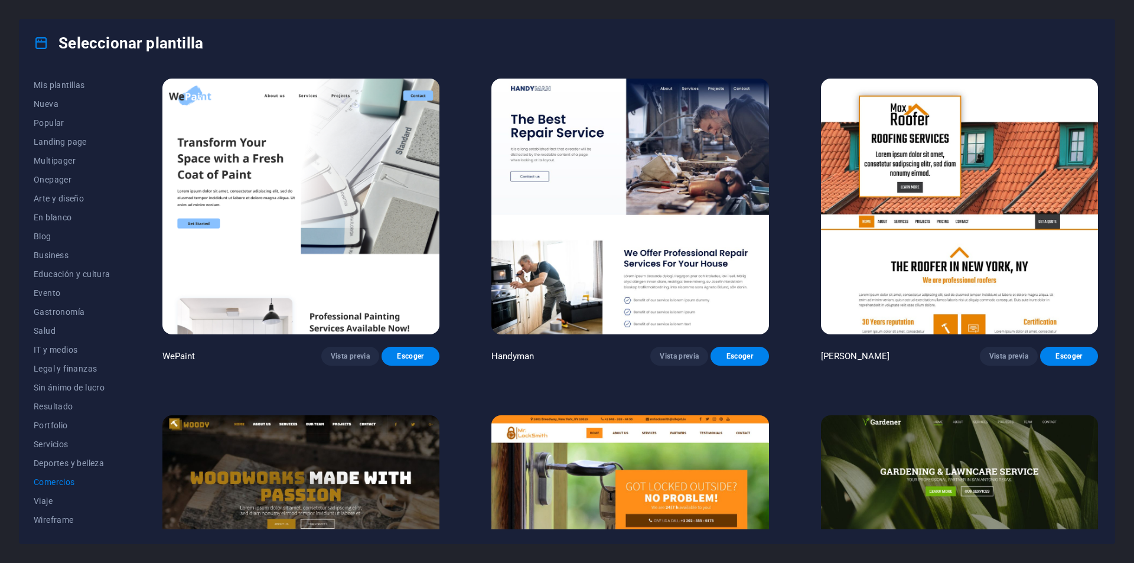
click at [281, 168] on img at bounding box center [300, 207] width 277 height 256
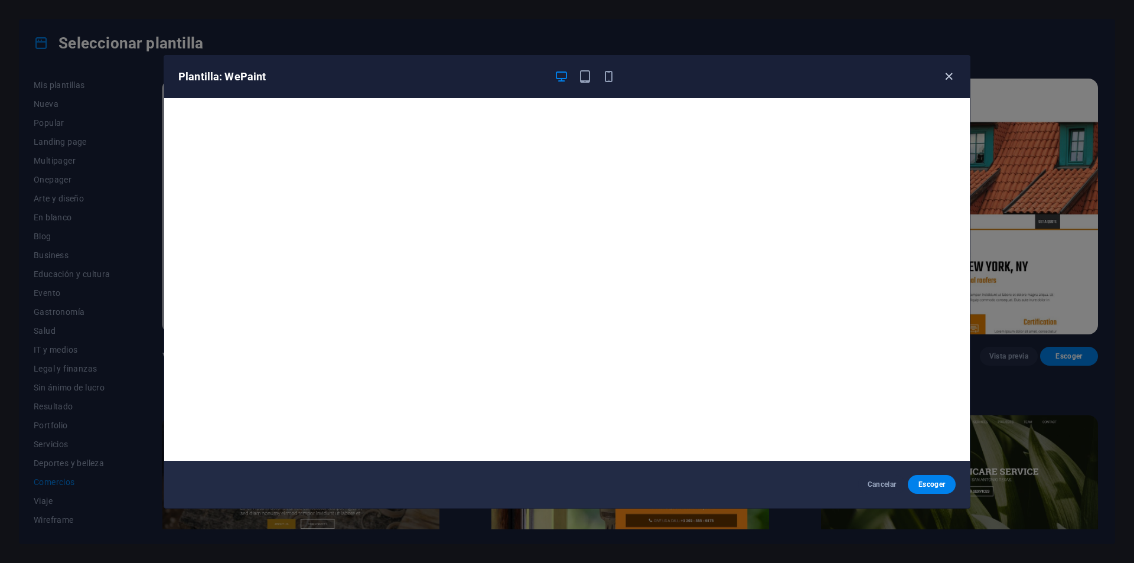
click at [949, 73] on icon "button" at bounding box center [949, 77] width 14 height 14
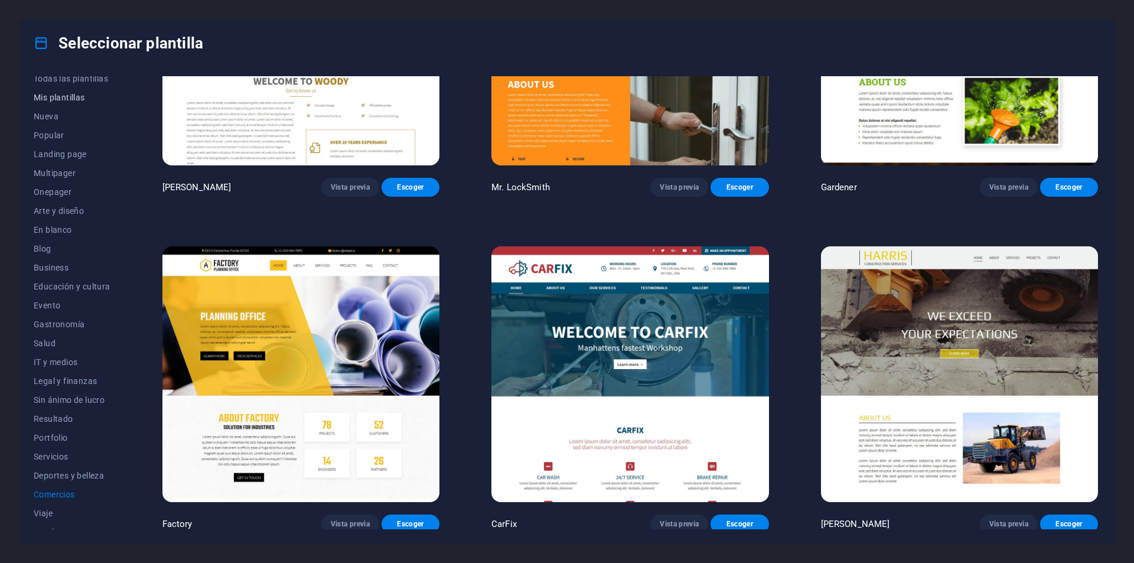
scroll to position [19, 0]
click at [52, 259] on span "Business" at bounding box center [72, 254] width 77 height 9
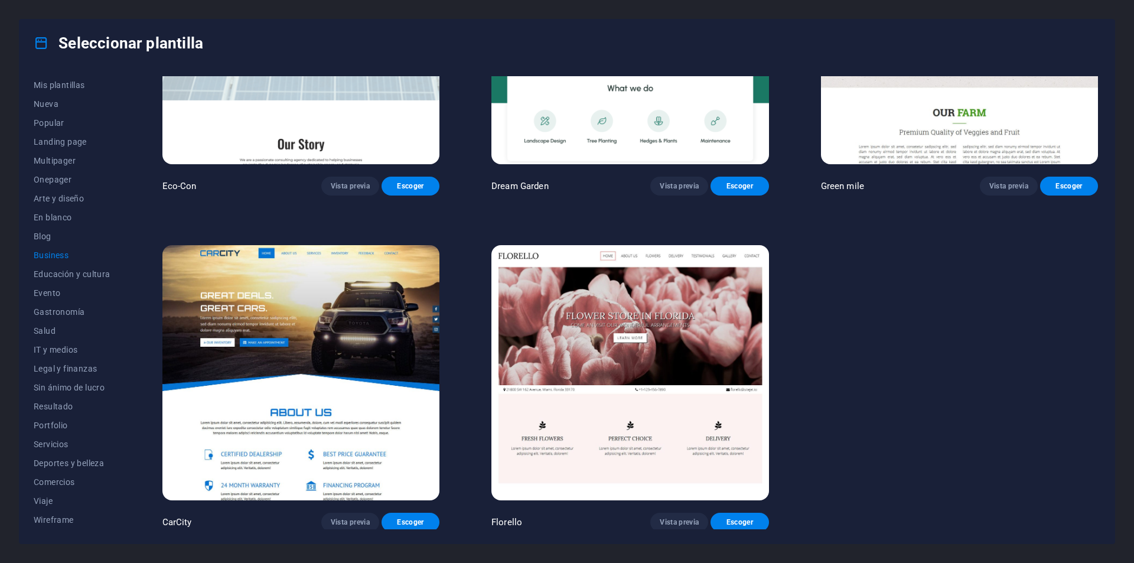
scroll to position [0, 0]
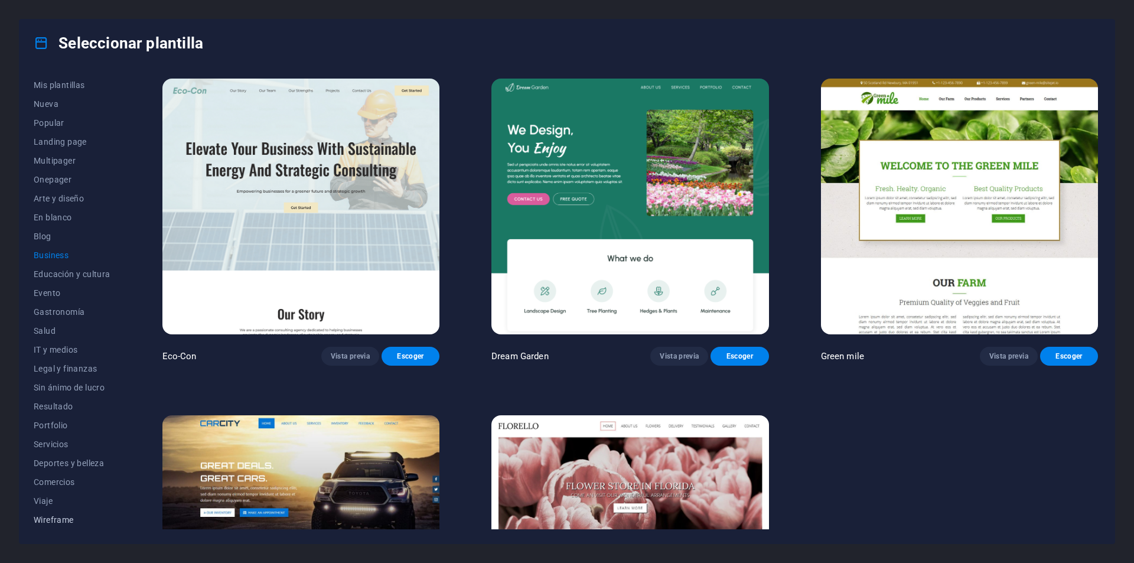
click at [60, 524] on span "Wireframe" at bounding box center [72, 519] width 77 height 9
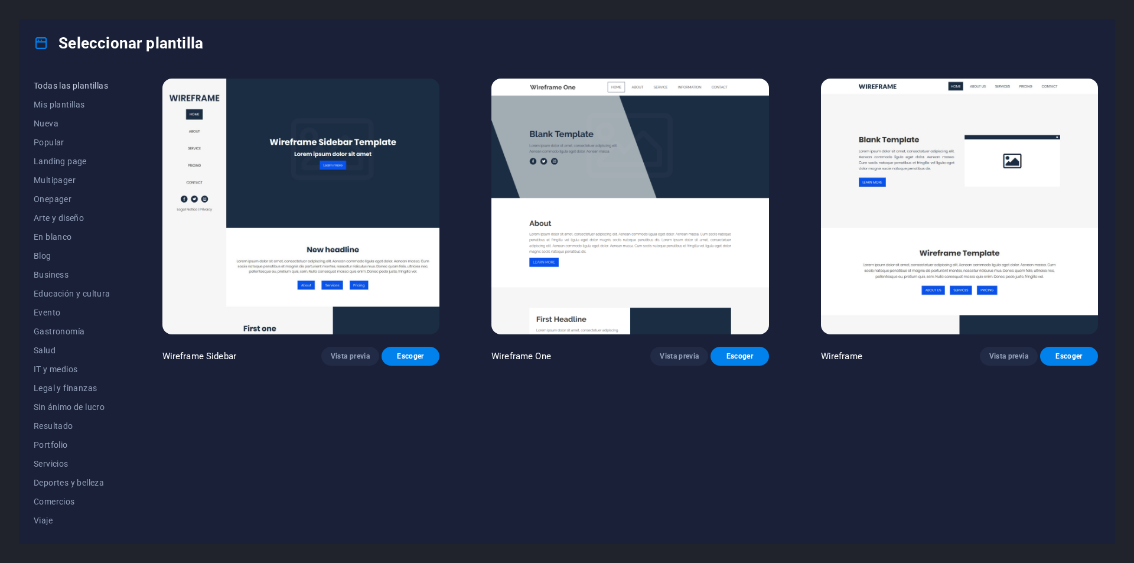
click at [94, 87] on span "Todas las plantillas" at bounding box center [72, 85] width 77 height 9
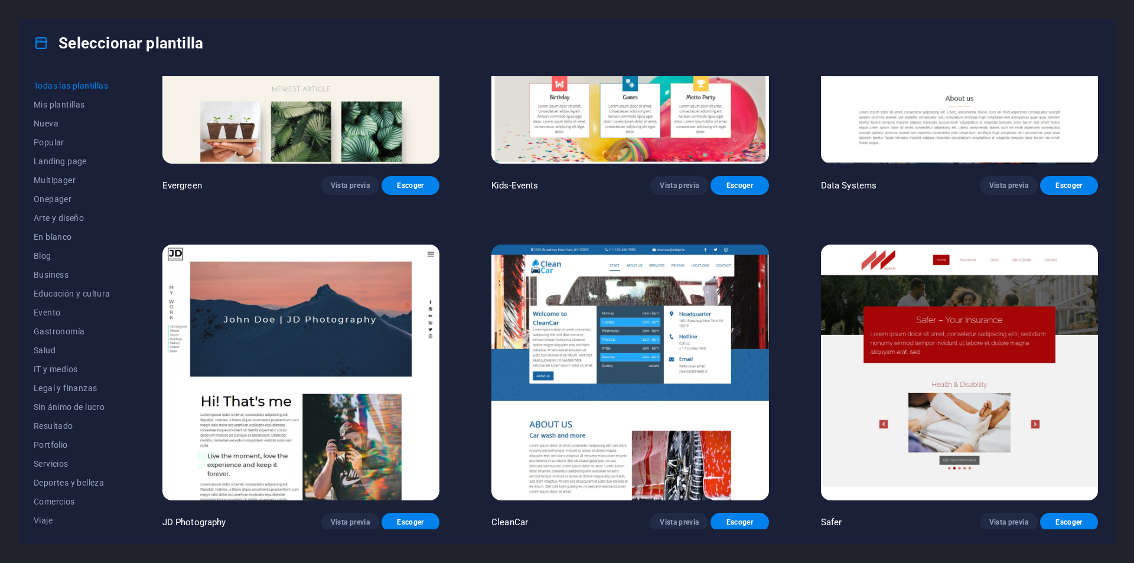
scroll to position [5963, 0]
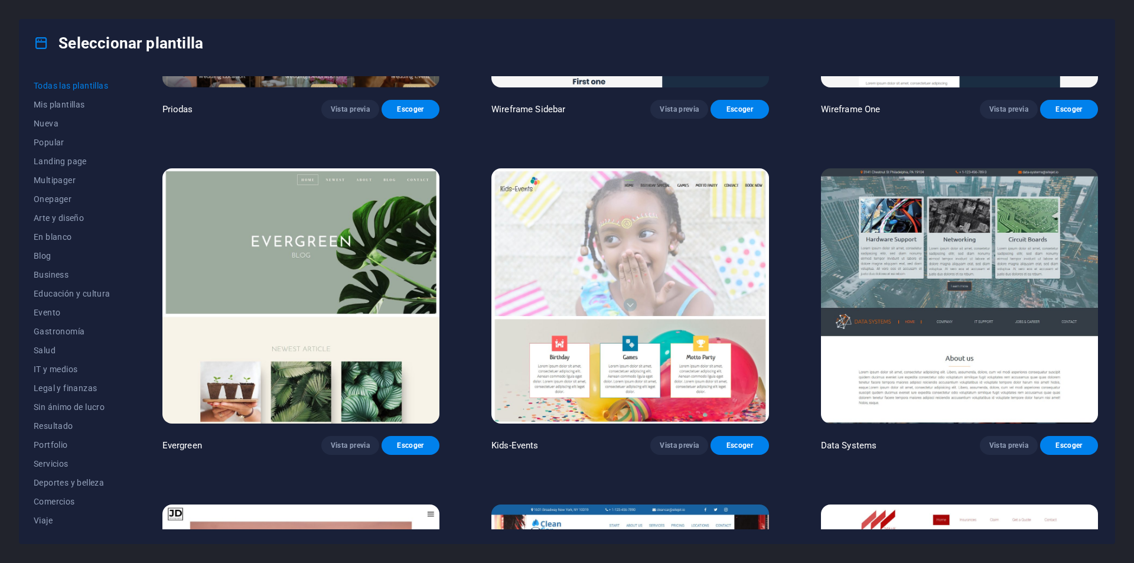
click at [406, 278] on img at bounding box center [300, 296] width 277 height 256
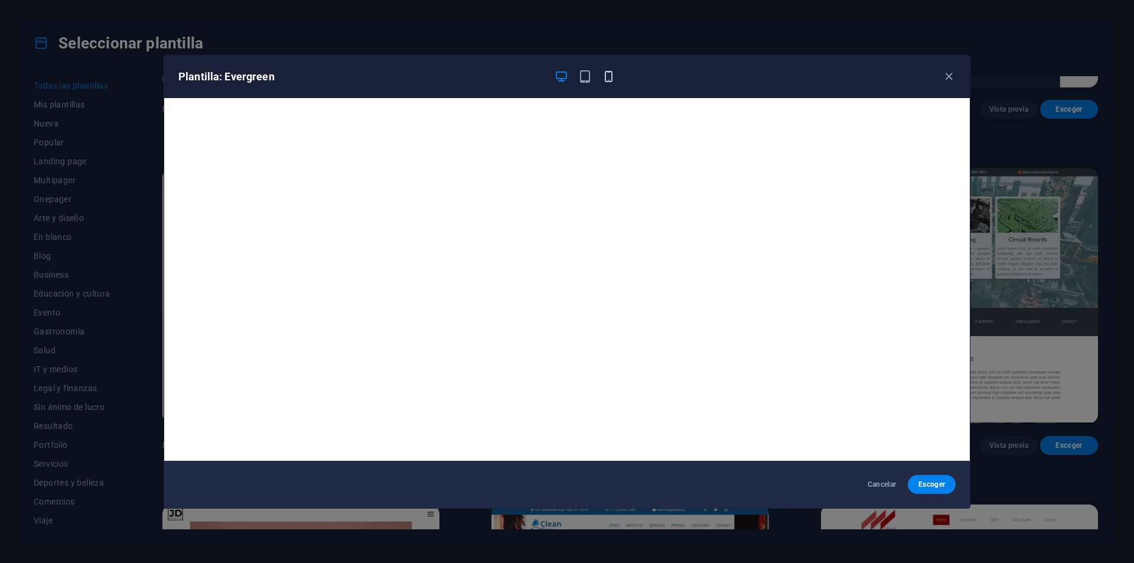
click at [615, 80] on icon "button" at bounding box center [609, 77] width 14 height 14
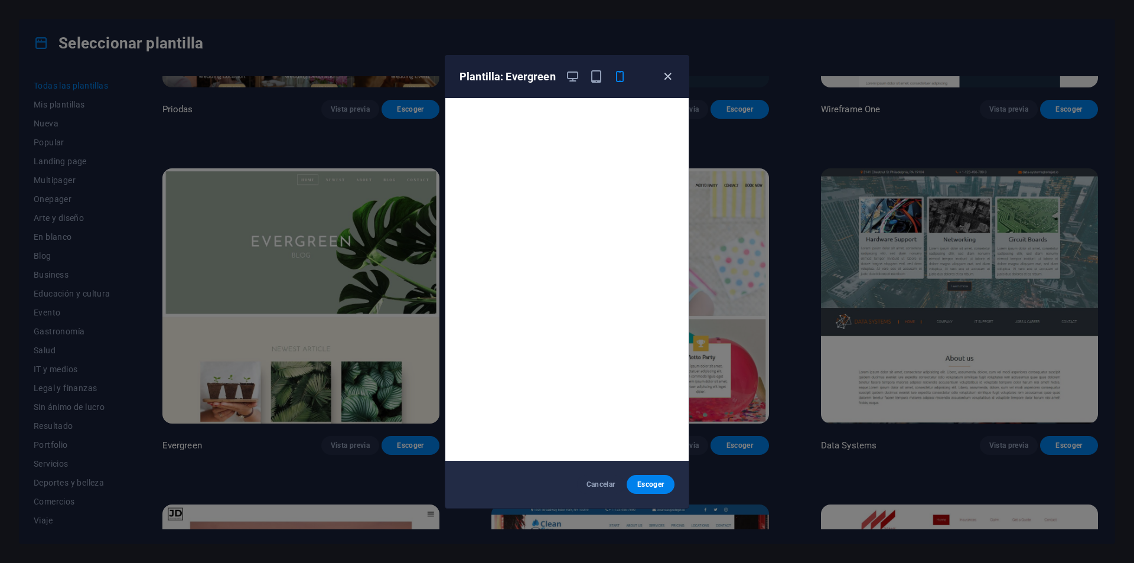
click at [667, 77] on icon "button" at bounding box center [668, 77] width 14 height 14
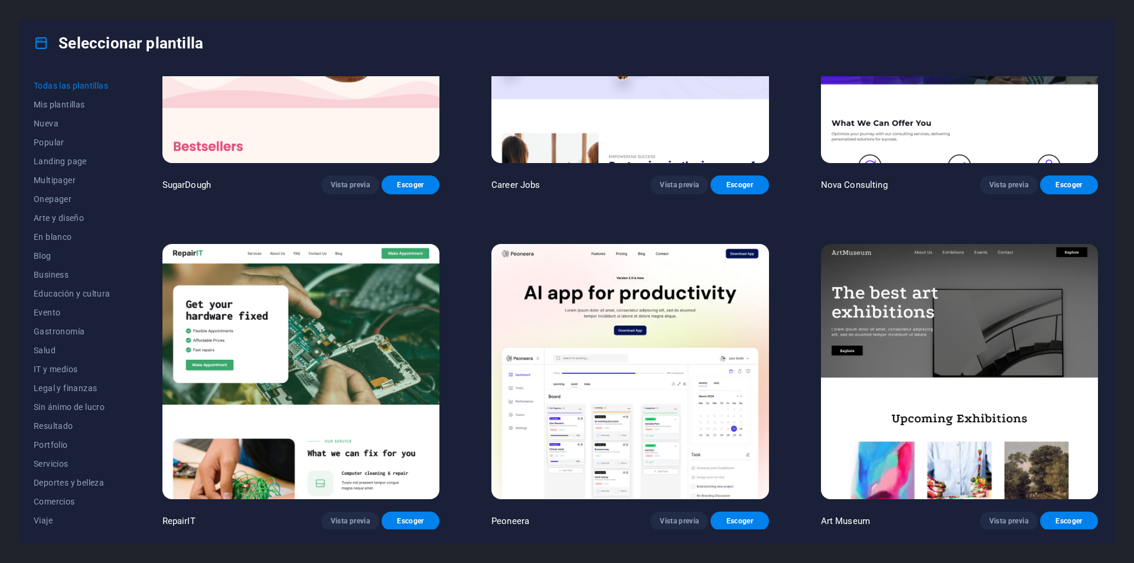
scroll to position [177, 0]
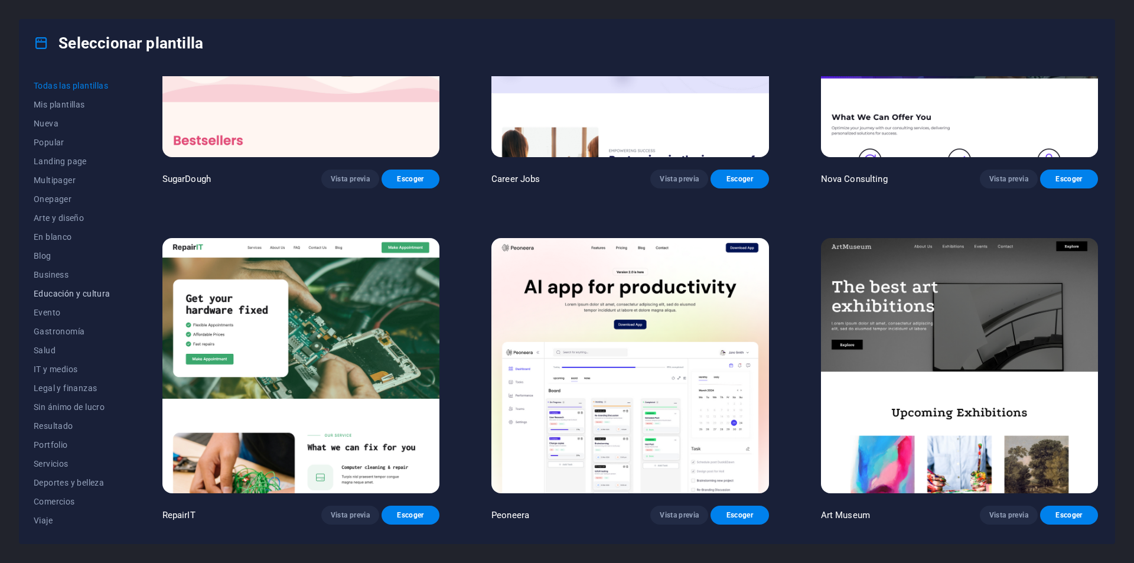
click at [53, 286] on button "Educación y cultura" at bounding box center [72, 293] width 77 height 19
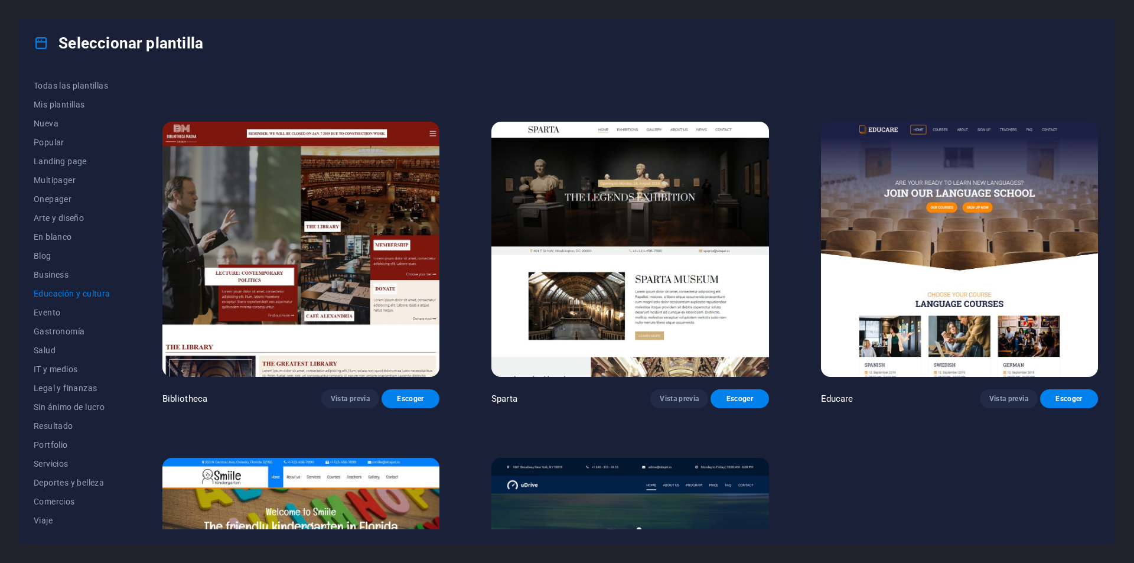
scroll to position [295, 0]
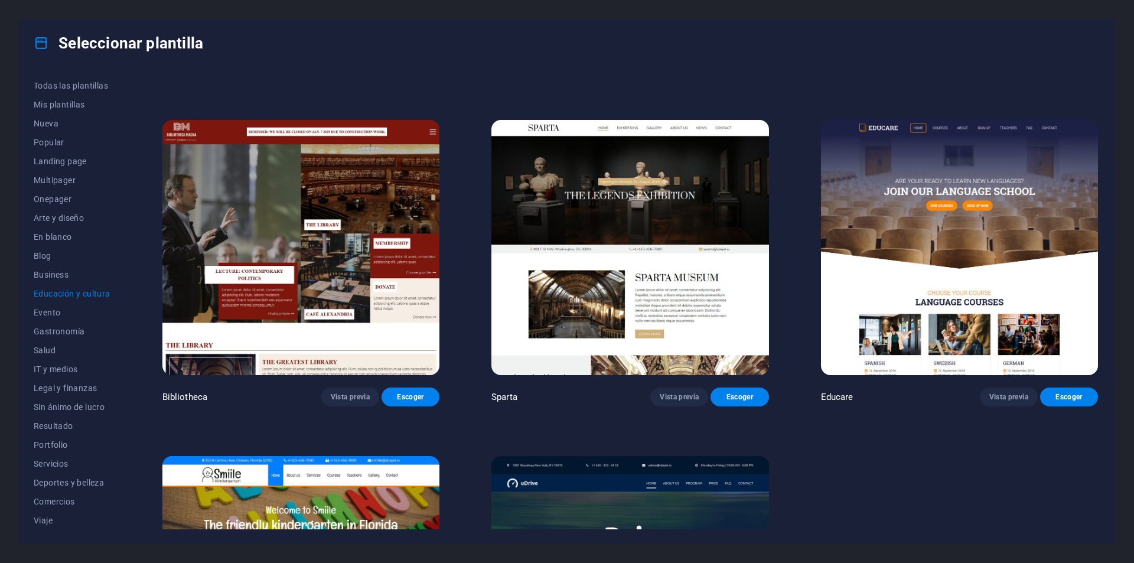
click at [954, 235] on img at bounding box center [959, 248] width 277 height 256
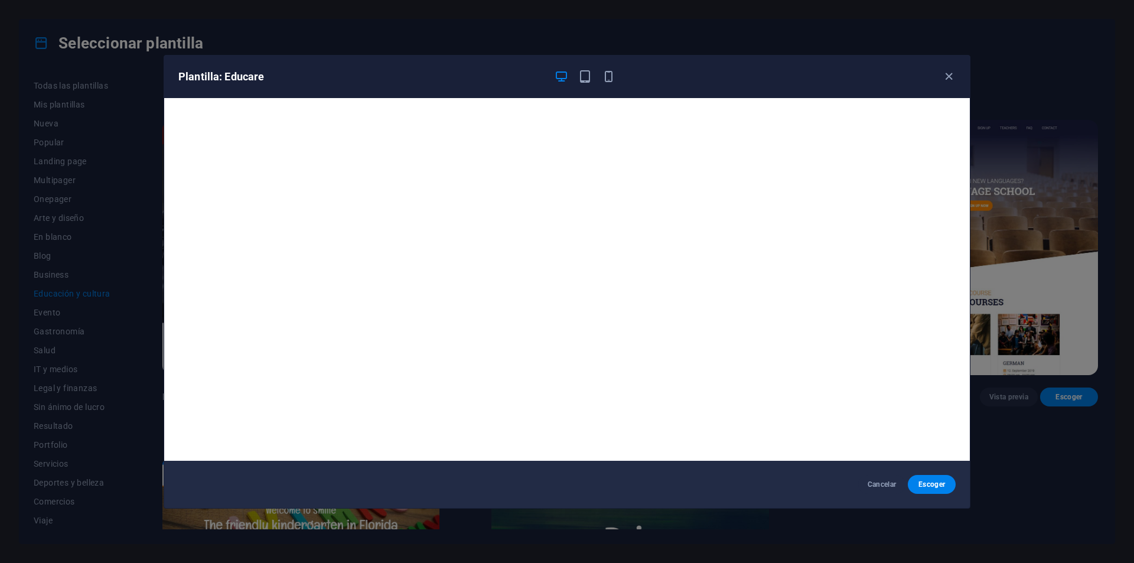
scroll to position [3, 0]
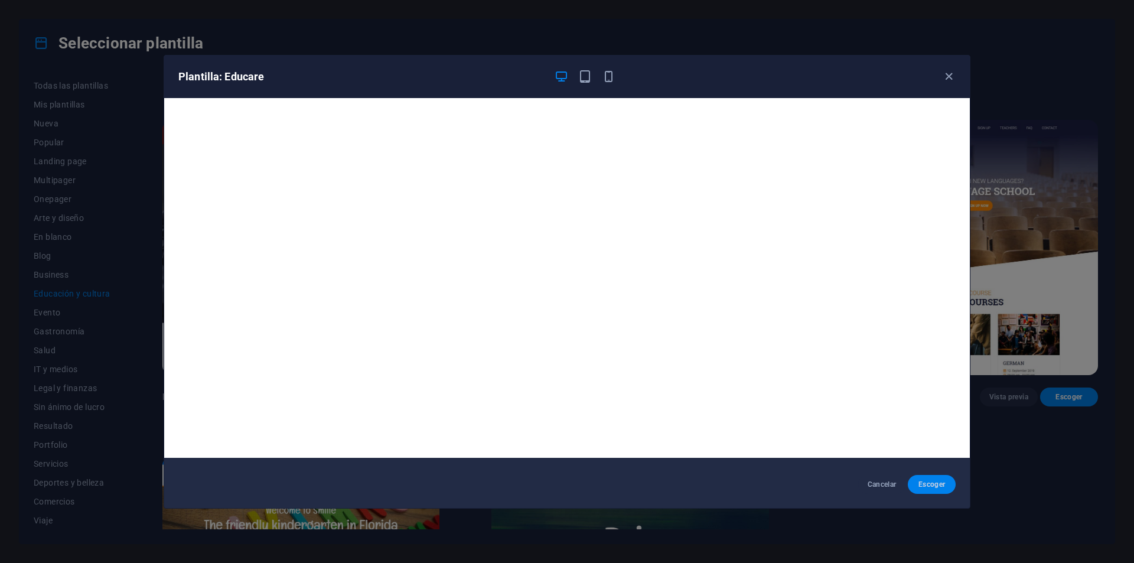
click at [920, 475] on button "Escoger" at bounding box center [932, 484] width 48 height 19
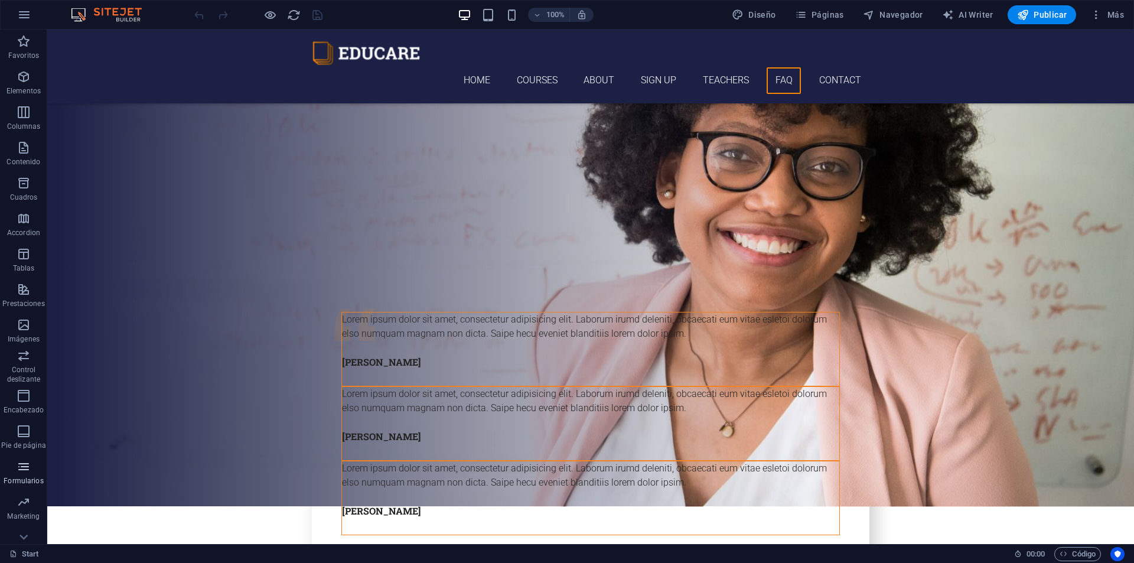
scroll to position [17, 0]
click at [28, 491] on icon "button" at bounding box center [24, 485] width 14 height 14
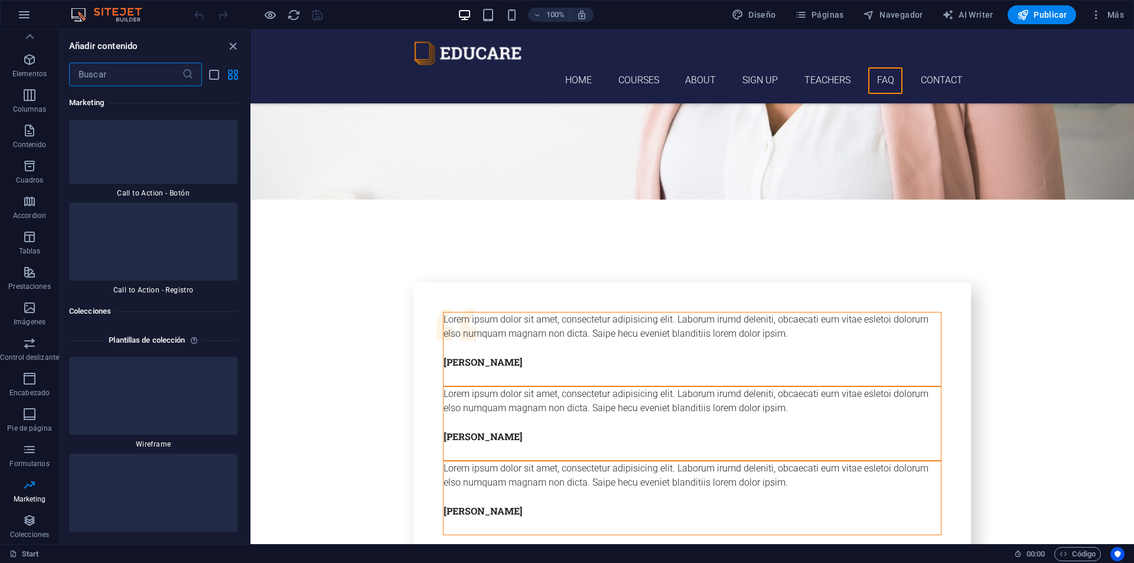
scroll to position [19915, 0]
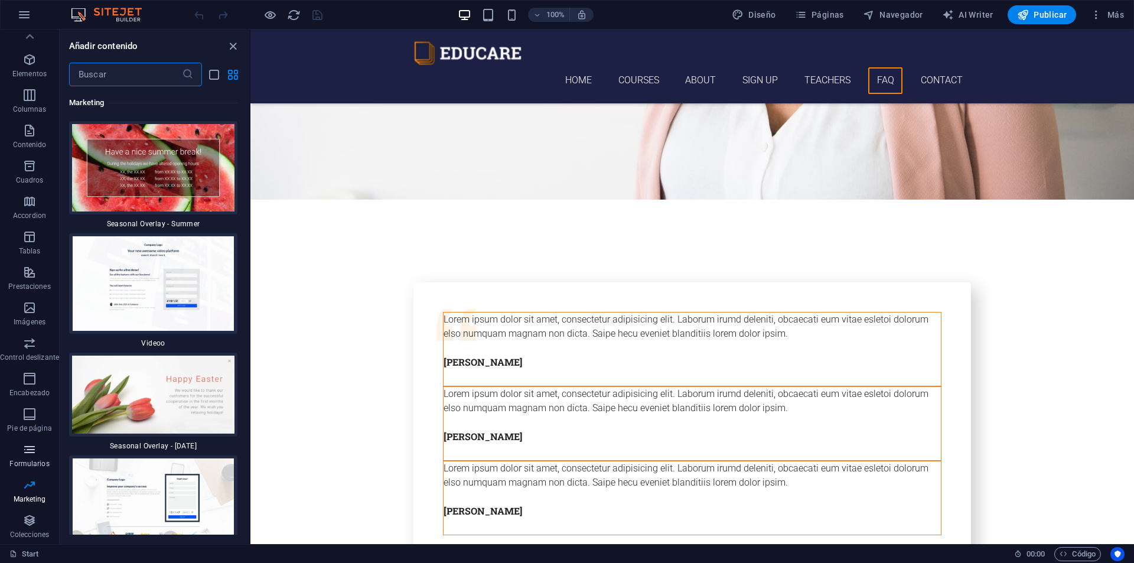
click at [38, 461] on p "Formularios" at bounding box center [29, 463] width 40 height 9
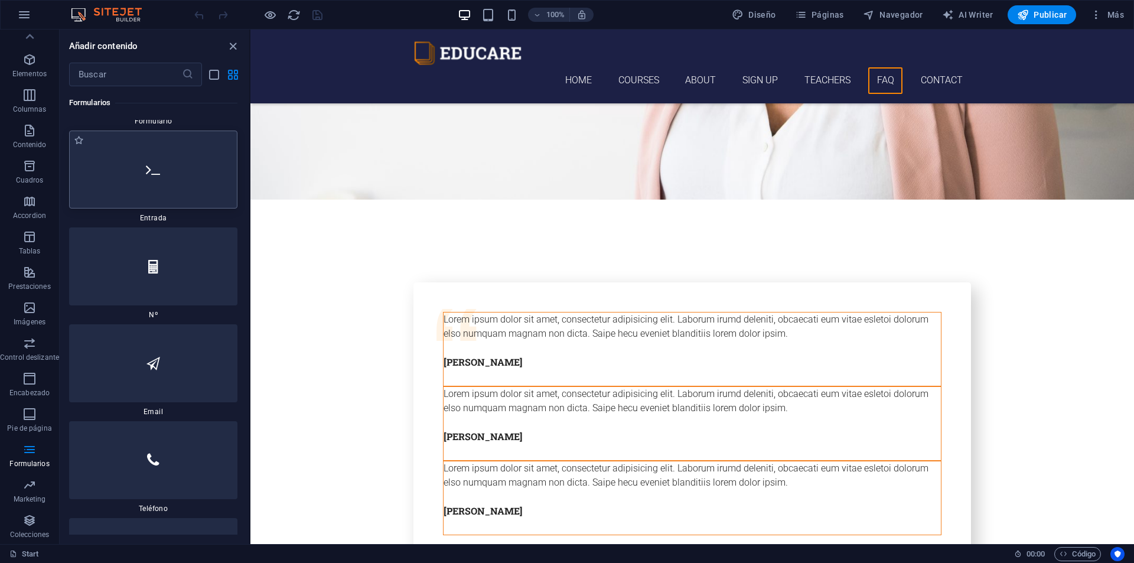
scroll to position [18190, 0]
